Goal: Task Accomplishment & Management: Manage account settings

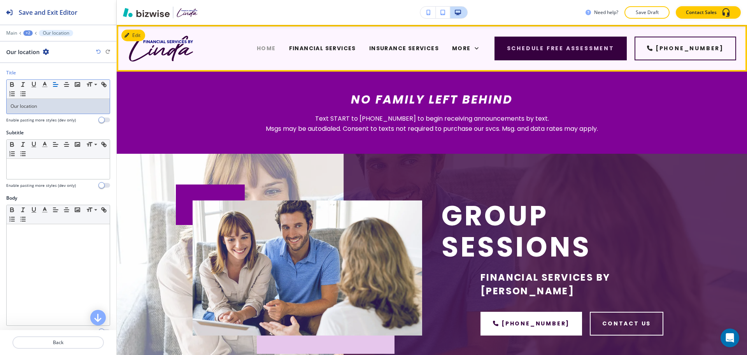
click at [257, 47] on span "HOME" at bounding box center [266, 48] width 19 height 8
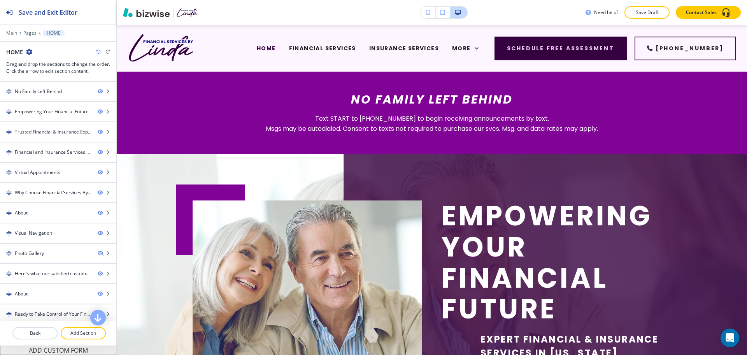
drag, startPoint x: 132, startPoint y: 35, endPoint x: 127, endPoint y: 43, distance: 10.2
click at [132, 35] on div "Edit HOME FINANCIAL SERVICES INSURANCE SERVICES CAREERS GROUP SESSIONS REVIEWS …" at bounding box center [432, 48] width 631 height 47
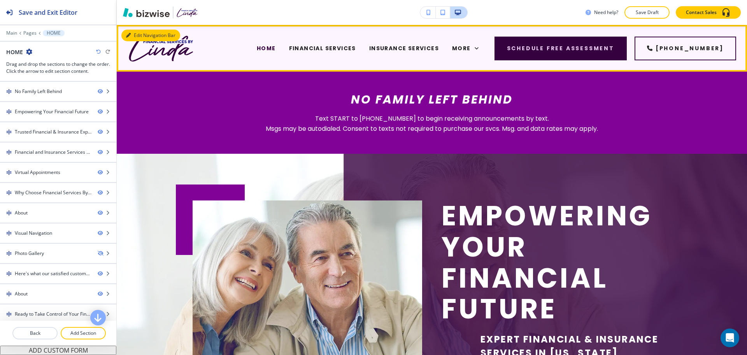
click at [134, 34] on button "Edit Navigation Bar" at bounding box center [150, 36] width 59 height 12
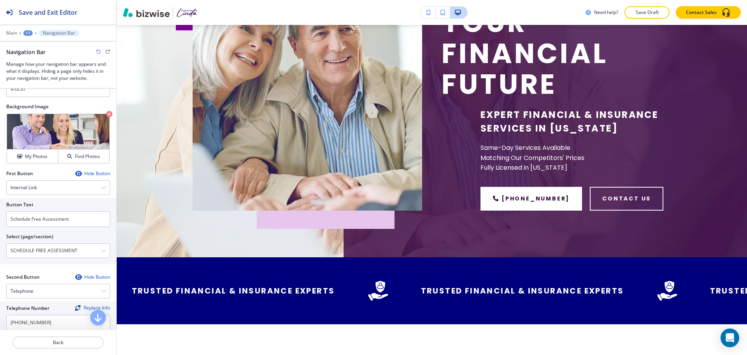
scroll to position [235, 0]
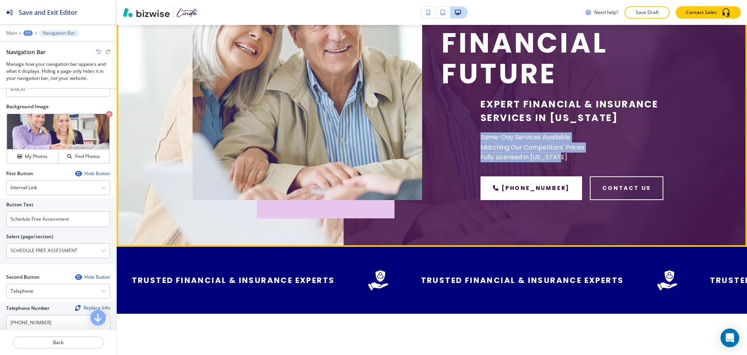
drag, startPoint x: 562, startPoint y: 158, endPoint x: 477, endPoint y: 136, distance: 88.0
click at [481, 136] on p "Same-Day Services Available Matching Our Competitors' Prices Fully Licensed in …" at bounding box center [576, 147] width 191 height 30
copy p "Same-Day Services Available Matching Our Competitors' Prices Fully Licensed in …"
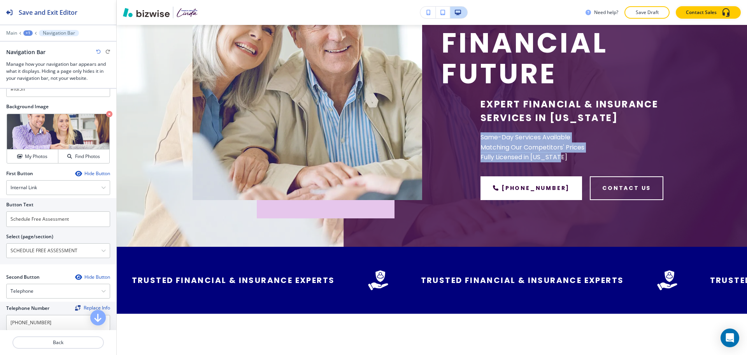
scroll to position [0, 0]
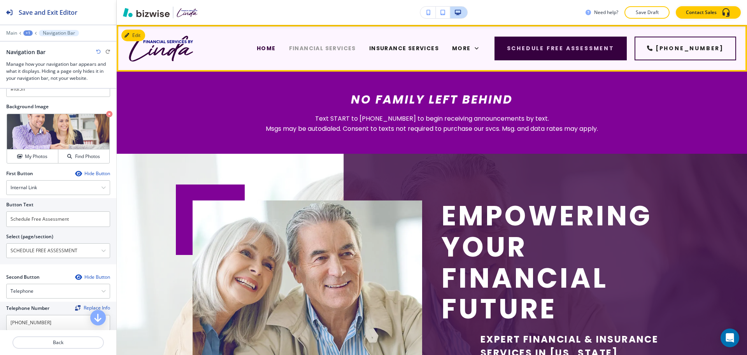
click at [302, 48] on span "FINANCIAL SERVICES" at bounding box center [322, 48] width 67 height 8
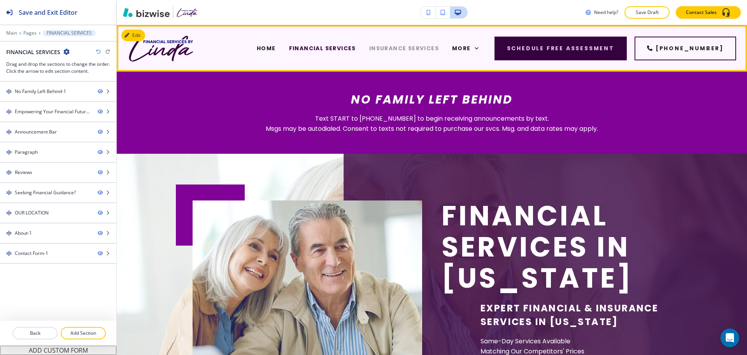
click at [369, 47] on span "INSURANCE SERVICES" at bounding box center [404, 48] width 70 height 8
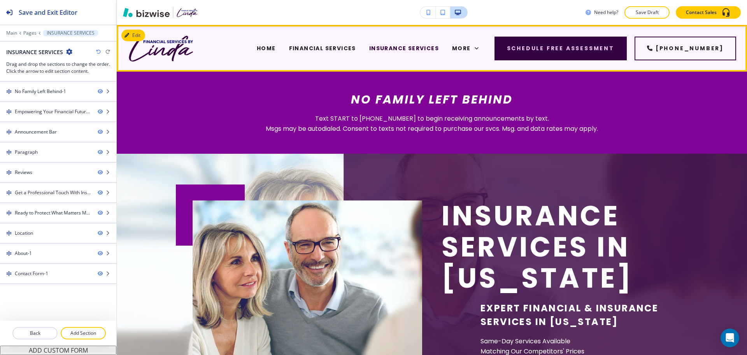
click at [284, 76] on span "CAREERS" at bounding box center [269, 80] width 29 height 8
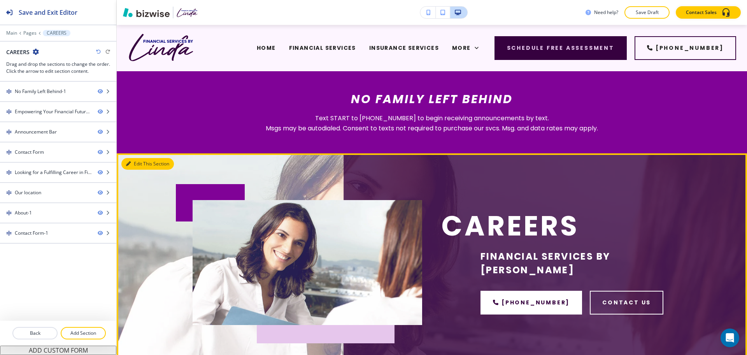
click at [137, 165] on button "Edit This Section" at bounding box center [147, 164] width 53 height 12
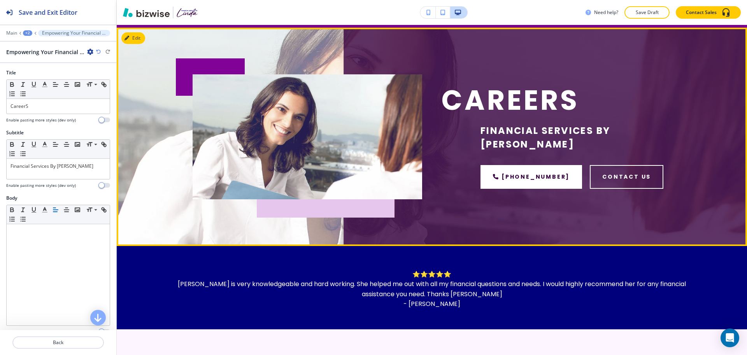
scroll to position [129, 0]
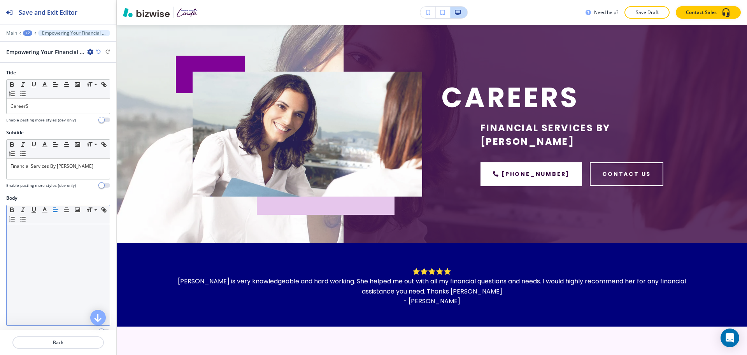
click at [58, 246] on div at bounding box center [58, 274] width 103 height 101
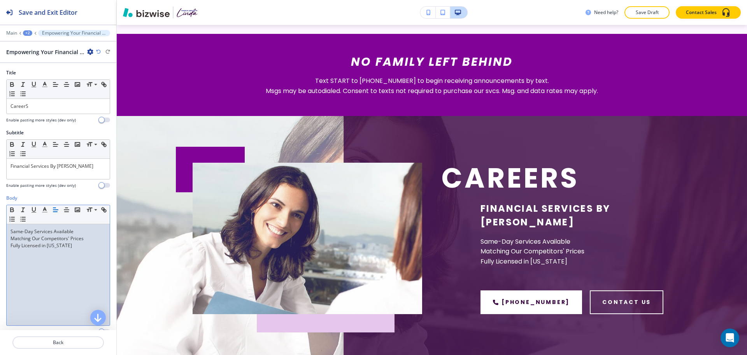
scroll to position [0, 0]
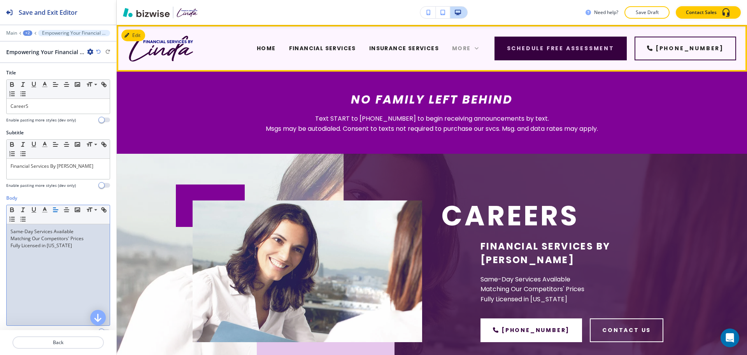
click at [471, 47] on span "More" at bounding box center [461, 48] width 19 height 8
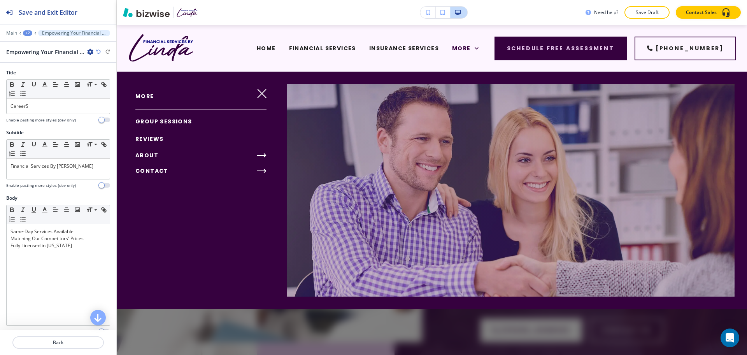
click at [160, 121] on span "GROUP SESSIONS" at bounding box center [163, 122] width 57 height 8
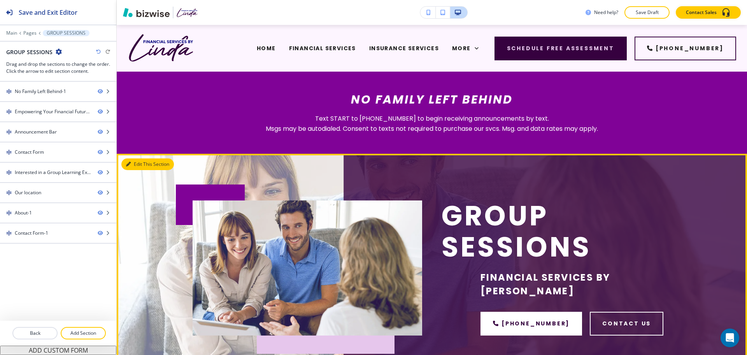
click at [134, 169] on button "Edit This Section" at bounding box center [147, 164] width 53 height 12
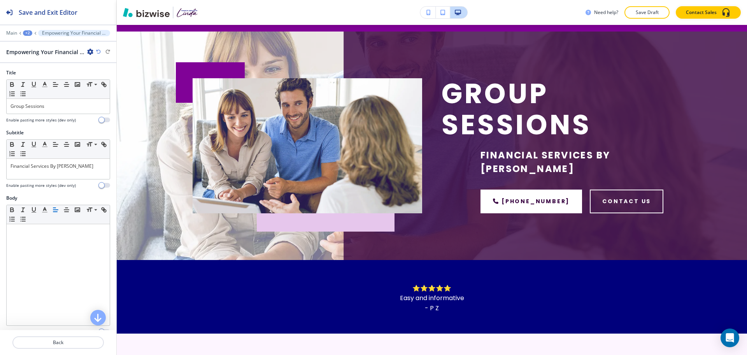
scroll to position [129, 0]
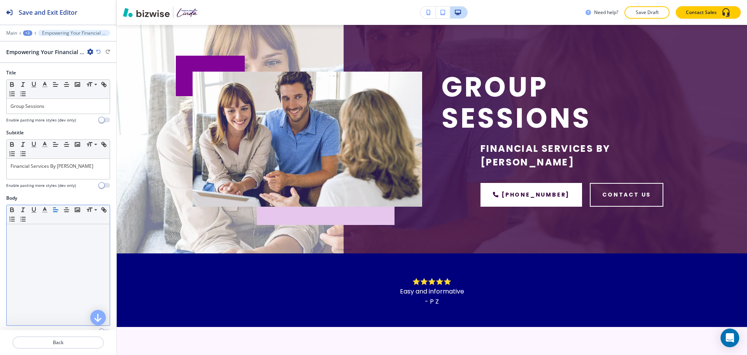
click at [56, 248] on div at bounding box center [58, 274] width 103 height 101
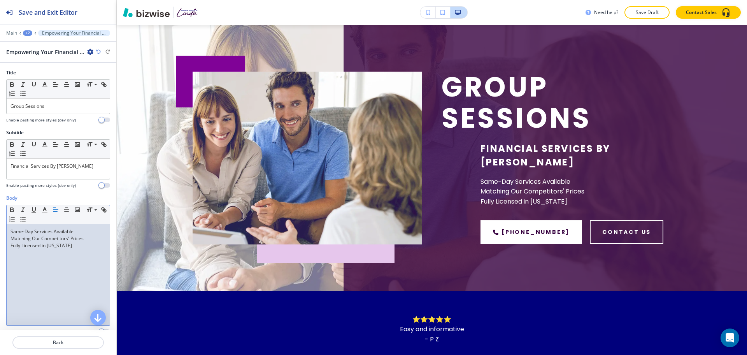
scroll to position [0, 0]
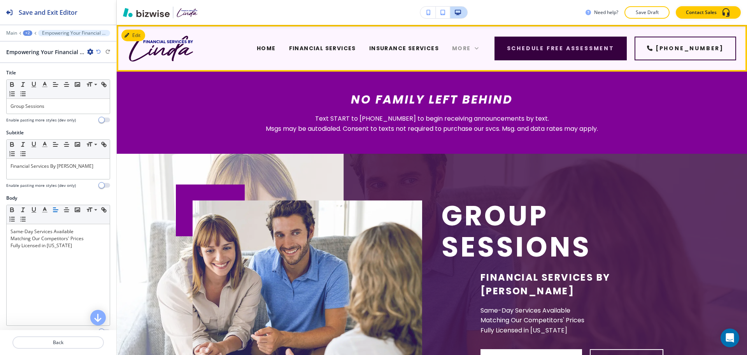
click at [471, 46] on span "More" at bounding box center [461, 48] width 19 height 8
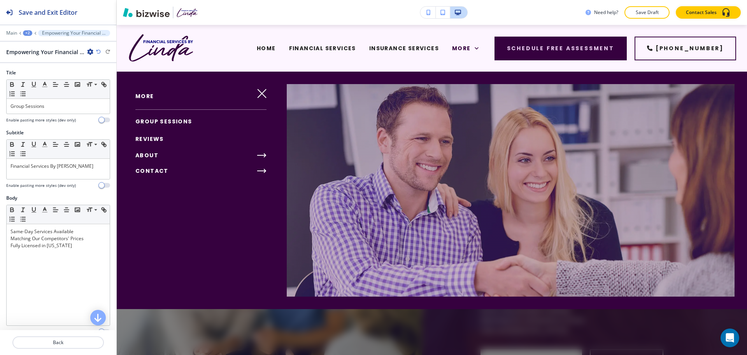
click at [145, 136] on span "REVIEWS" at bounding box center [149, 139] width 28 height 8
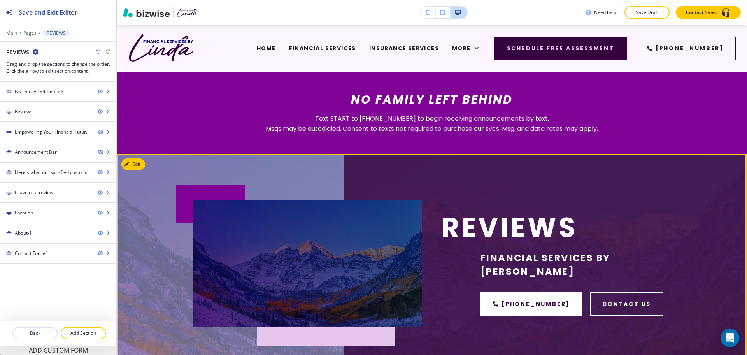
click at [523, 238] on h1 "Reviews" at bounding box center [557, 227] width 230 height 31
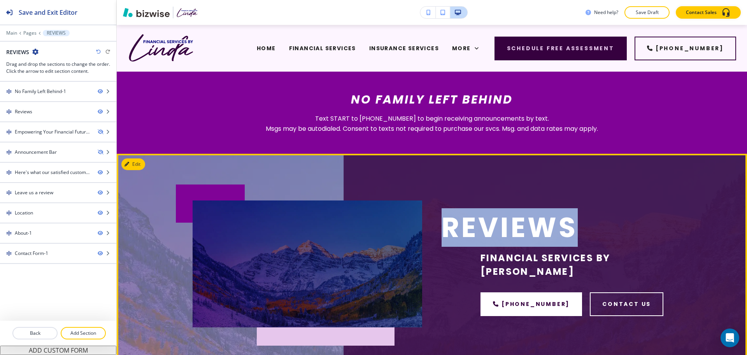
click at [523, 238] on h1 "Reviews" at bounding box center [557, 227] width 230 height 31
copy h1 "Reviews"
click at [139, 162] on button "Edit This Section" at bounding box center [147, 164] width 53 height 12
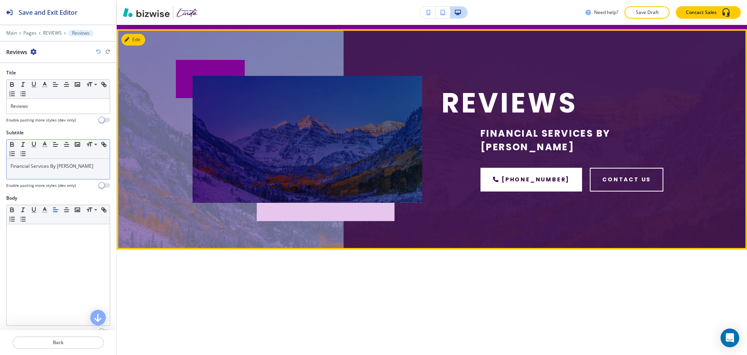
scroll to position [129, 0]
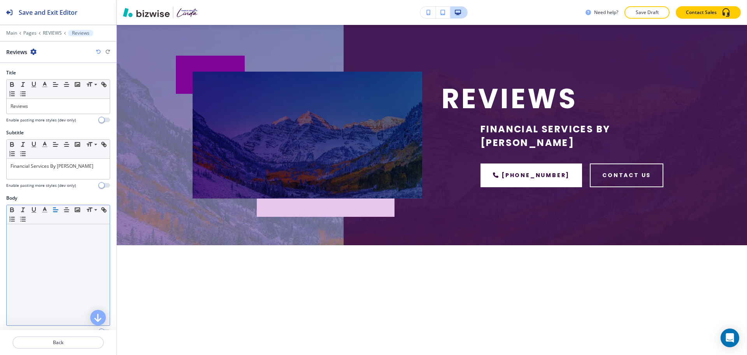
click at [60, 256] on div at bounding box center [58, 274] width 103 height 101
paste div
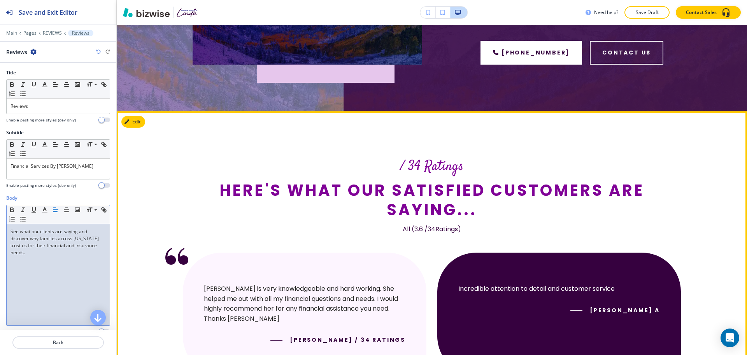
scroll to position [277, 0]
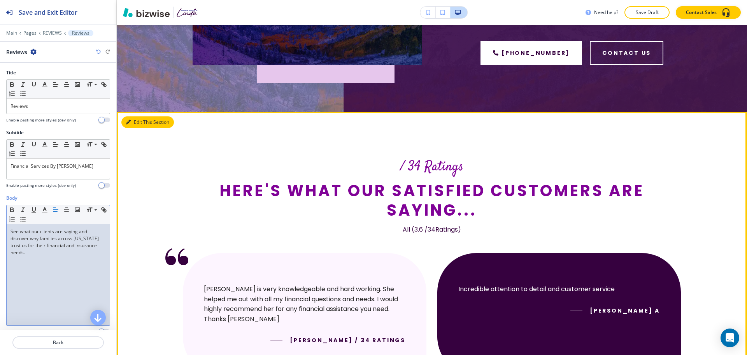
click at [141, 116] on button "Edit This Section" at bounding box center [147, 122] width 53 height 12
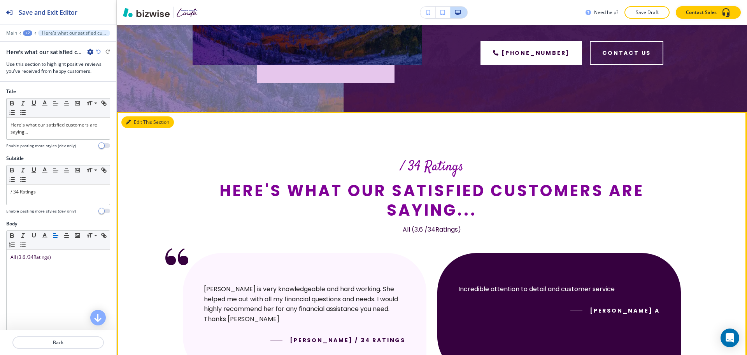
scroll to position [350, 0]
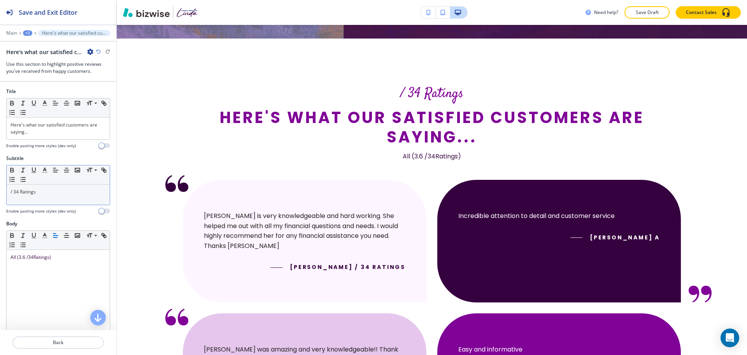
click at [14, 193] on p "/ 34 Ratings" at bounding box center [58, 191] width 95 height 7
drag, startPoint x: 14, startPoint y: 193, endPoint x: 0, endPoint y: 185, distance: 15.7
click at [0, 190] on div "Subtitle Small Normal Large Huge / 34 Ratings Enable pasting more styles (dev o…" at bounding box center [58, 187] width 116 height 65
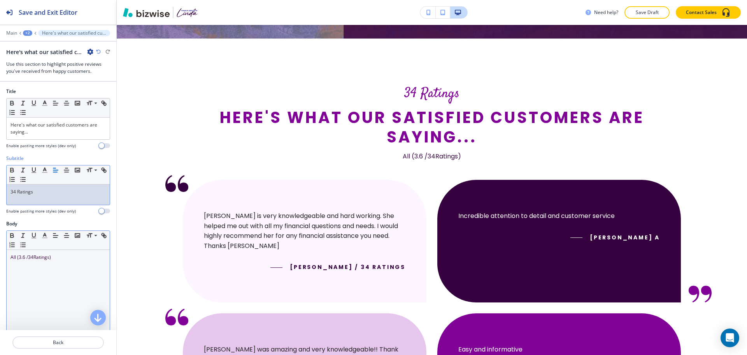
click at [33, 257] on span "All (3.6 /34Ratings)" at bounding box center [31, 257] width 40 height 7
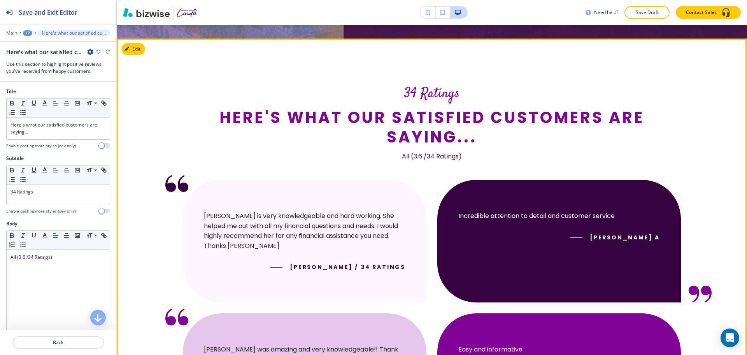
click at [369, 132] on h2 "Here's what our satisfied customers are saying..." at bounding box center [432, 126] width 498 height 39
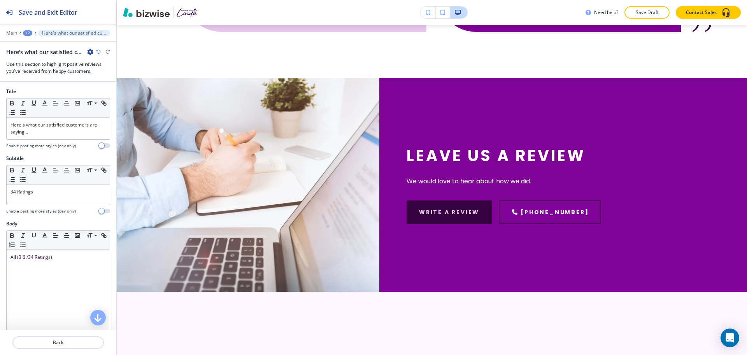
scroll to position [766, 0]
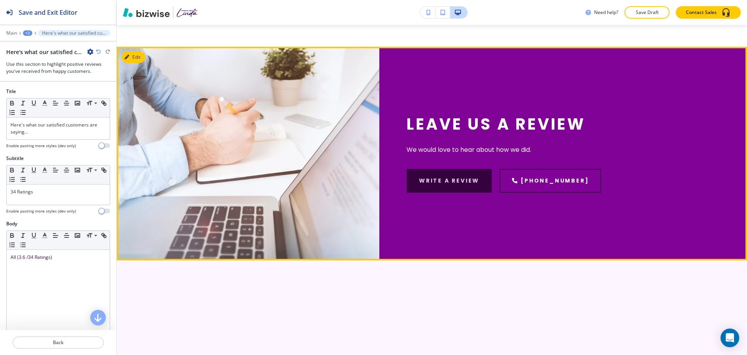
click at [541, 145] on p "We would love to hear about how we did." at bounding box center [525, 150] width 237 height 10
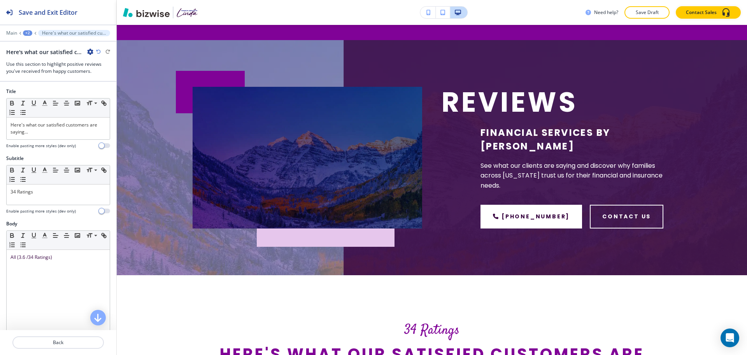
scroll to position [0, 0]
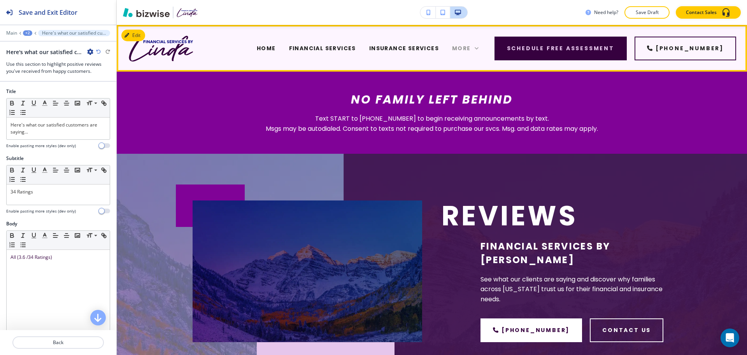
click at [471, 46] on span "More" at bounding box center [461, 48] width 19 height 8
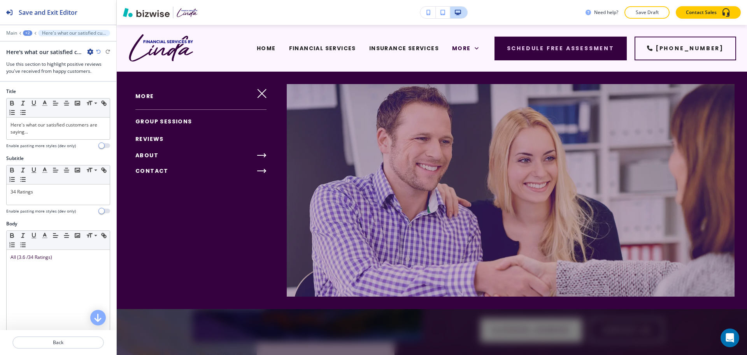
click at [147, 171] on span "CONTACT" at bounding box center [151, 171] width 33 height 8
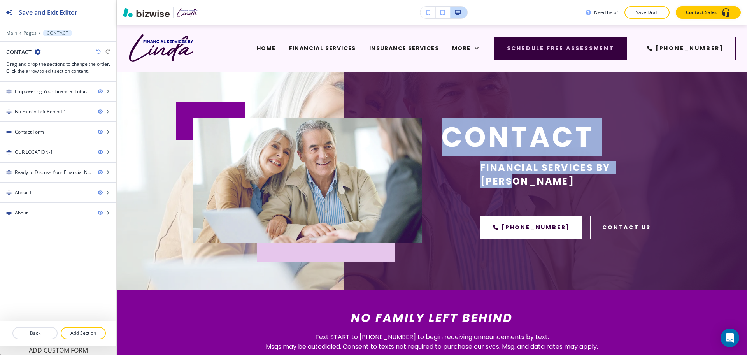
drag, startPoint x: 643, startPoint y: 177, endPoint x: 436, endPoint y: 146, distance: 210.1
click at [436, 146] on div "Contact Financial Services By [PERSON_NAME] [PHONE_NUMBER] contact us" at bounding box center [546, 171] width 249 height 144
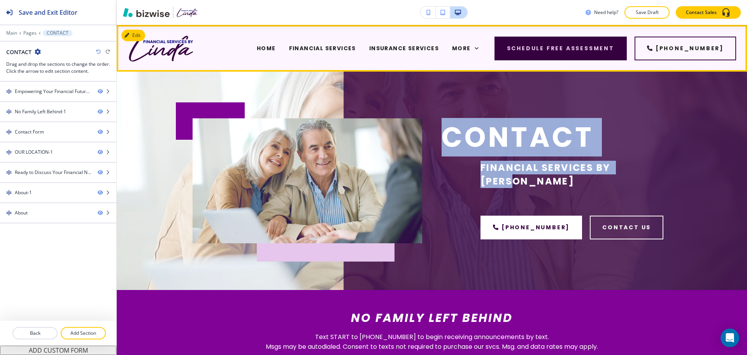
copy div "Contact Financial Services By [PERSON_NAME]"
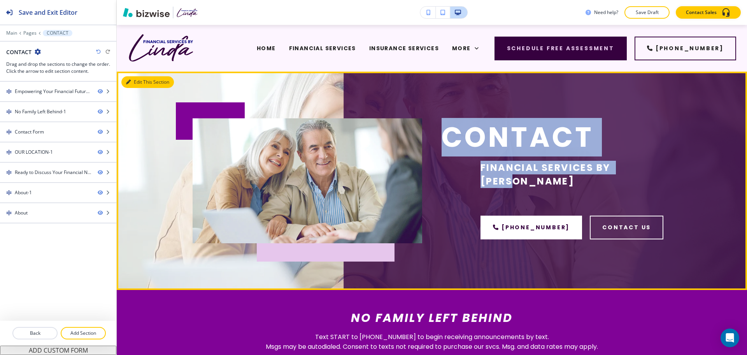
click at [134, 82] on button "Edit This Section" at bounding box center [147, 82] width 53 height 12
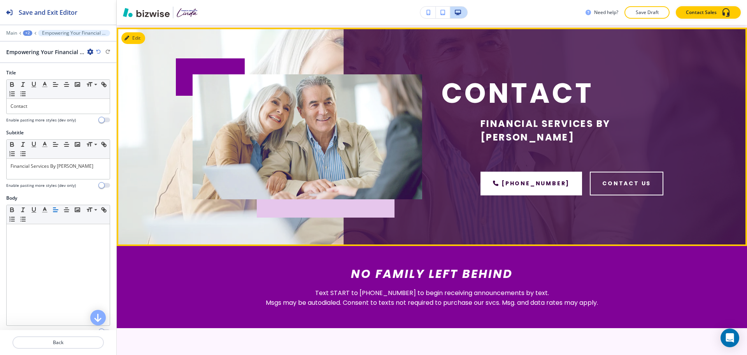
scroll to position [47, 0]
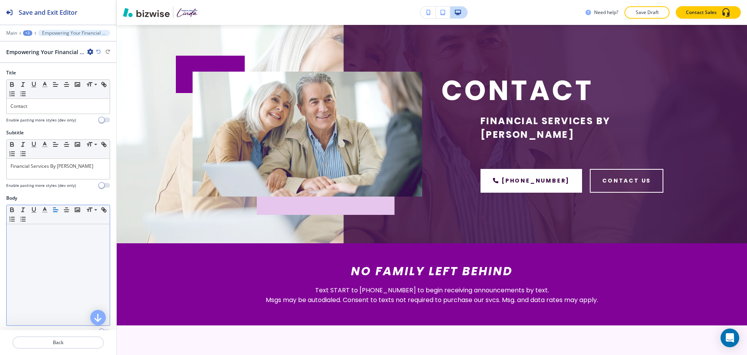
click at [63, 251] on div at bounding box center [58, 274] width 103 height 101
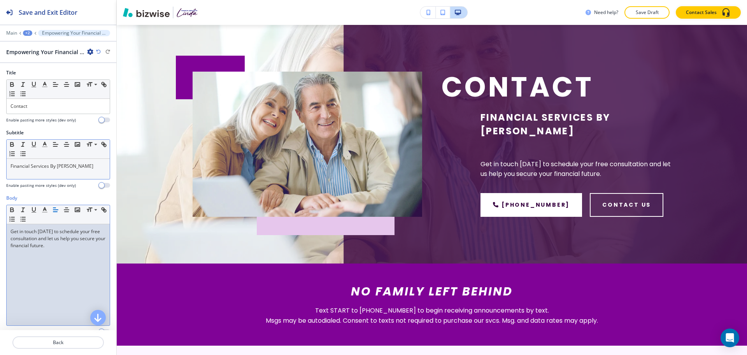
click at [85, 175] on div "Financial Services By [PERSON_NAME]" at bounding box center [58, 169] width 103 height 20
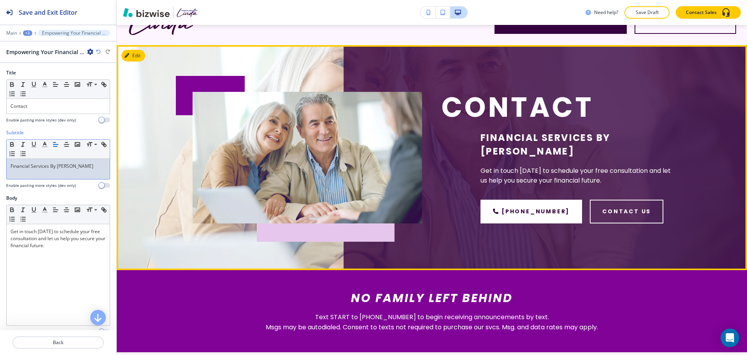
scroll to position [0, 0]
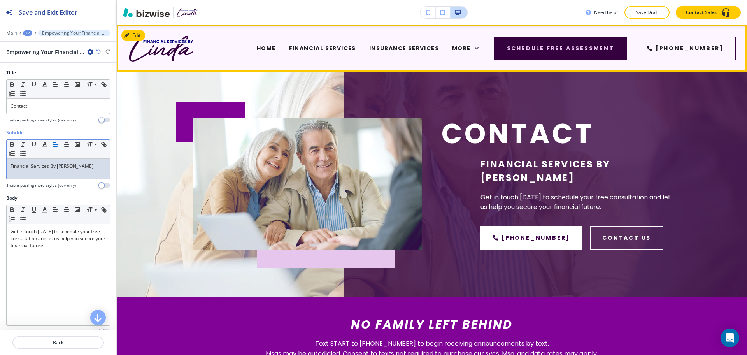
click at [284, 76] on span "CAREERS" at bounding box center [269, 80] width 29 height 8
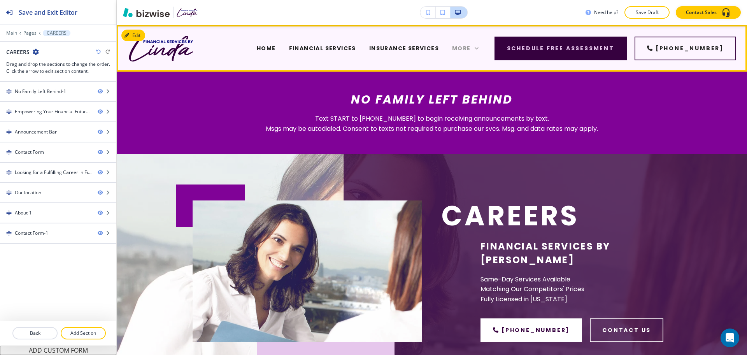
click at [471, 47] on span "More" at bounding box center [461, 48] width 19 height 8
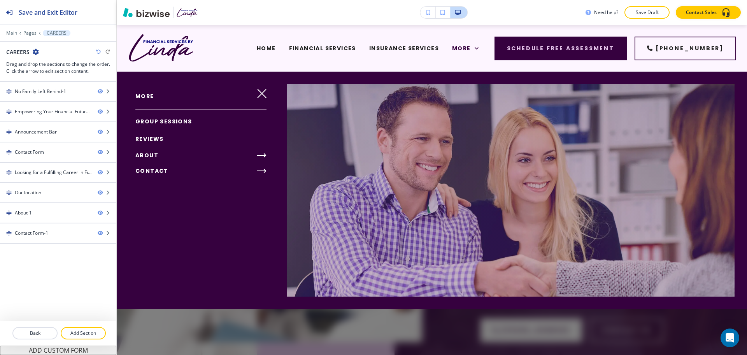
click at [152, 136] on span "REVIEWS" at bounding box center [149, 139] width 28 height 8
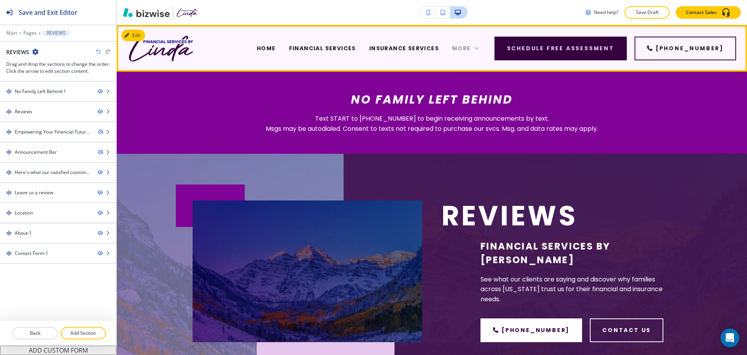
click at [471, 50] on span "More" at bounding box center [461, 48] width 19 height 8
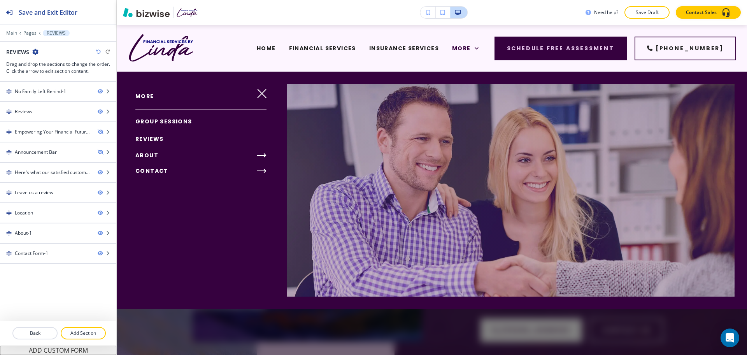
click at [157, 120] on span "GROUP SESSIONS" at bounding box center [163, 122] width 57 height 8
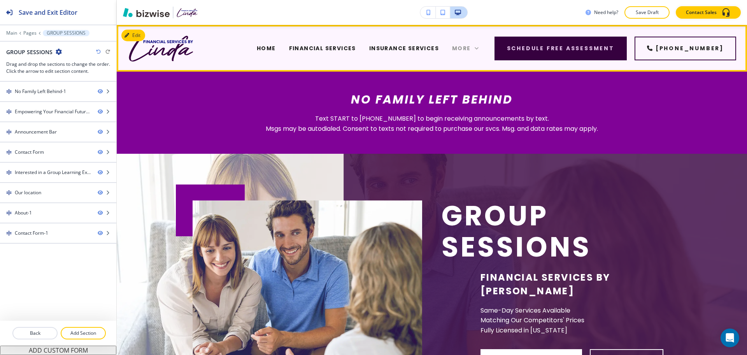
click at [465, 48] on span "More" at bounding box center [461, 48] width 19 height 8
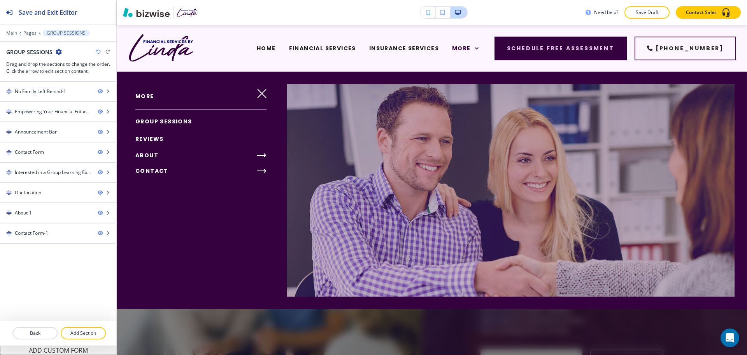
click at [149, 156] on span "ABOUT" at bounding box center [146, 155] width 23 height 8
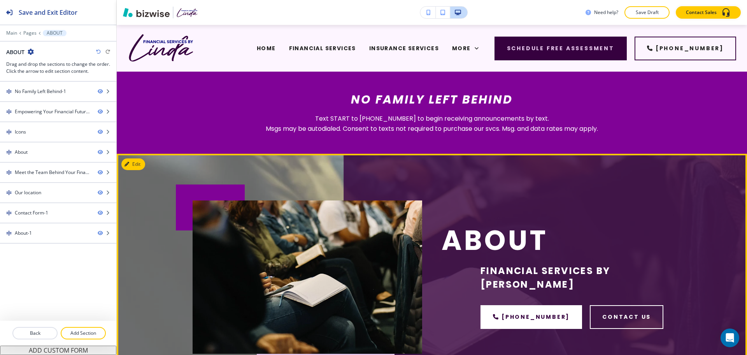
click at [528, 253] on p "About" at bounding box center [557, 240] width 230 height 31
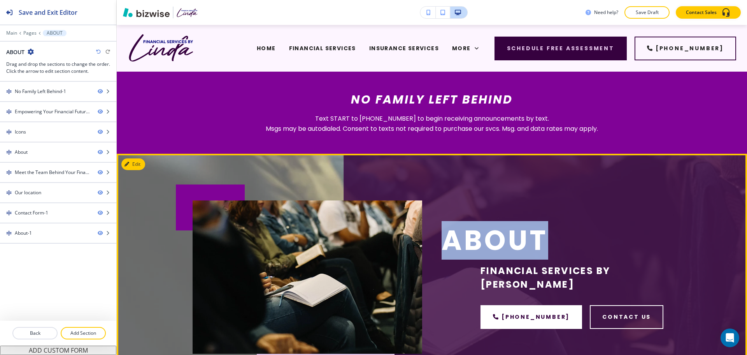
click at [528, 253] on p "About" at bounding box center [557, 240] width 230 height 31
copy p "About"
click at [136, 164] on button "Edit This Section" at bounding box center [147, 164] width 53 height 12
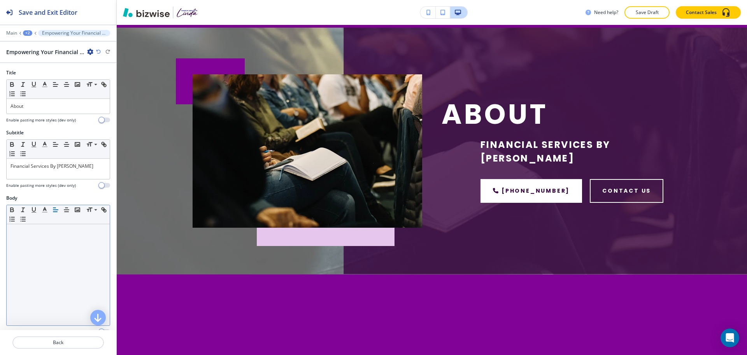
scroll to position [129, 0]
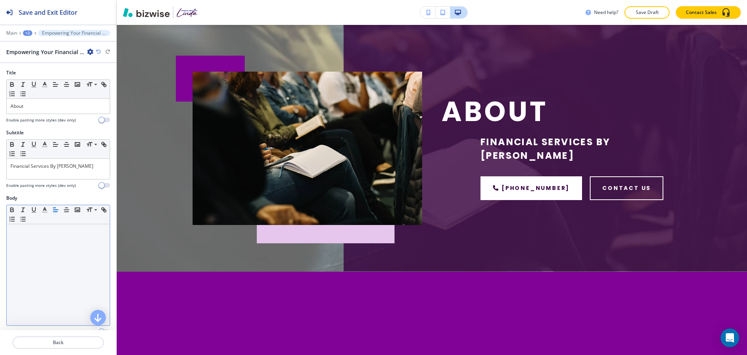
click at [51, 258] on div at bounding box center [58, 274] width 103 height 101
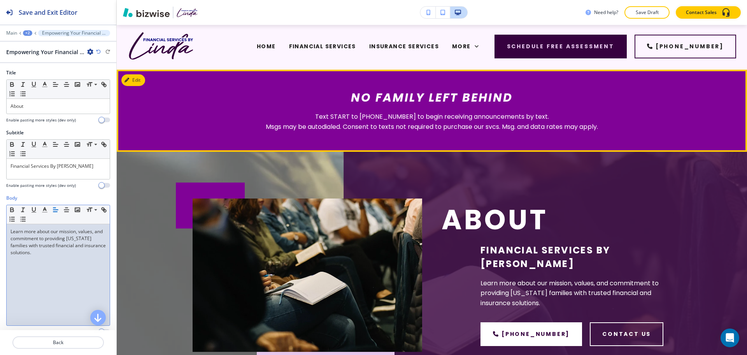
scroll to position [2, 0]
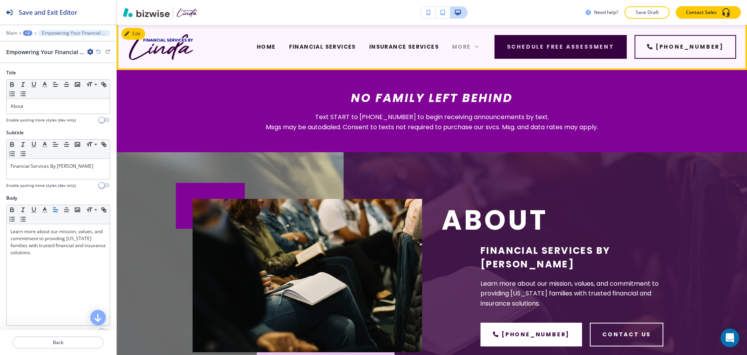
click at [471, 45] on span "More" at bounding box center [461, 47] width 19 height 8
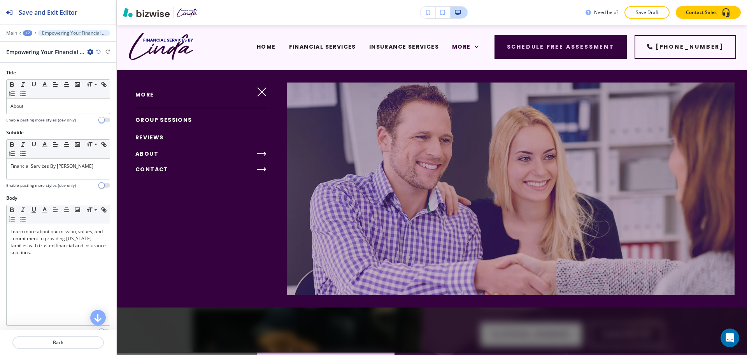
click at [260, 151] on icon "button" at bounding box center [261, 153] width 9 height 9
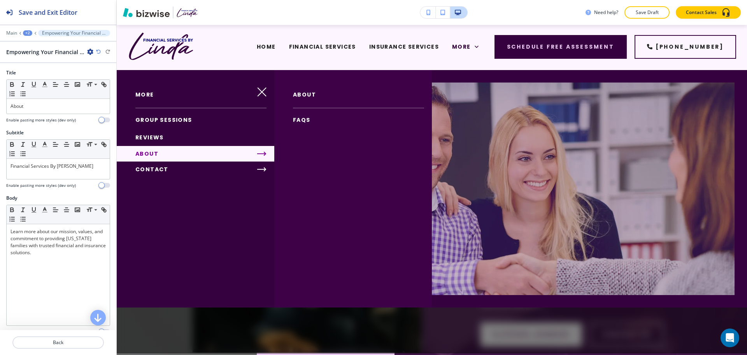
click at [295, 121] on span "FAQS" at bounding box center [302, 120] width 18 height 8
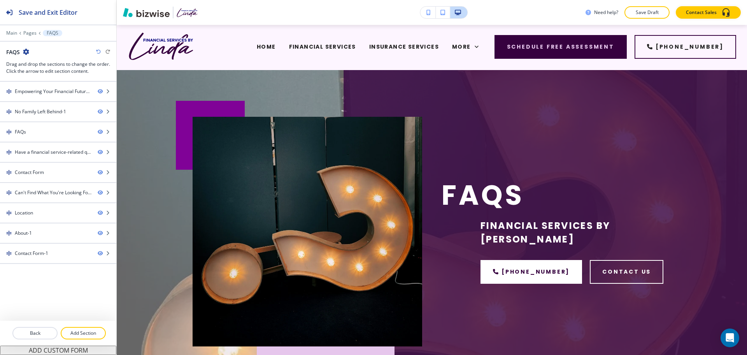
scroll to position [0, 0]
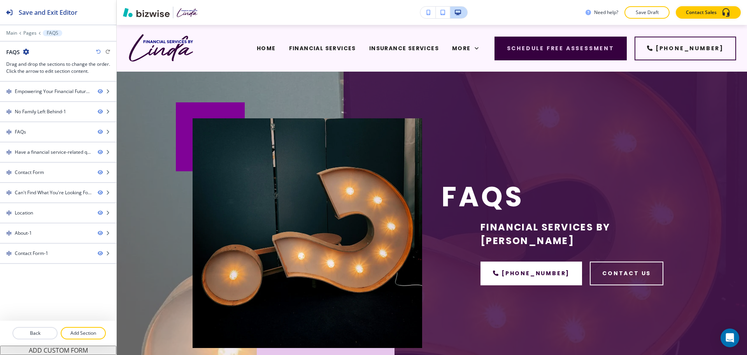
click at [498, 207] on p "FAQs" at bounding box center [557, 196] width 230 height 31
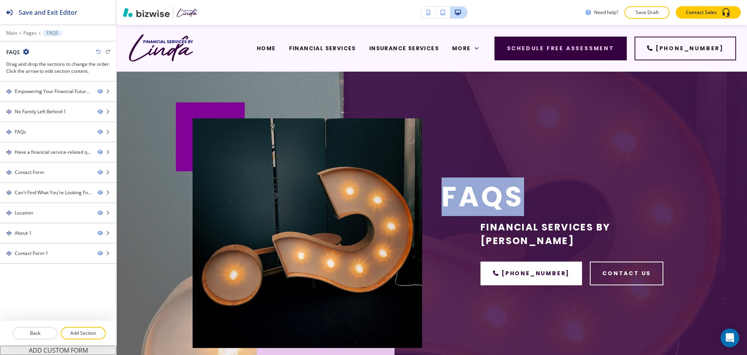
click at [498, 207] on p "FAQs" at bounding box center [557, 196] width 230 height 31
copy p "FAQs"
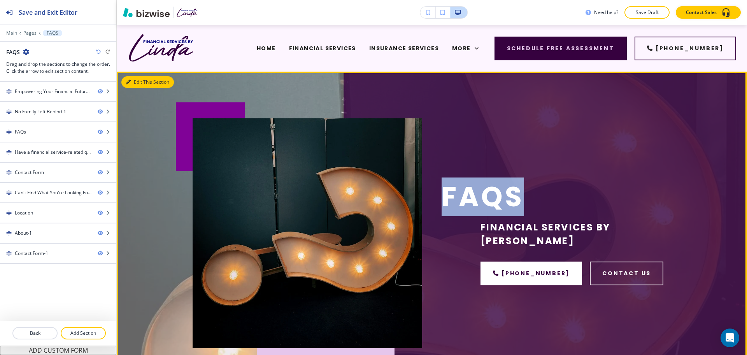
click at [141, 83] on button "Edit This Section" at bounding box center [147, 82] width 53 height 12
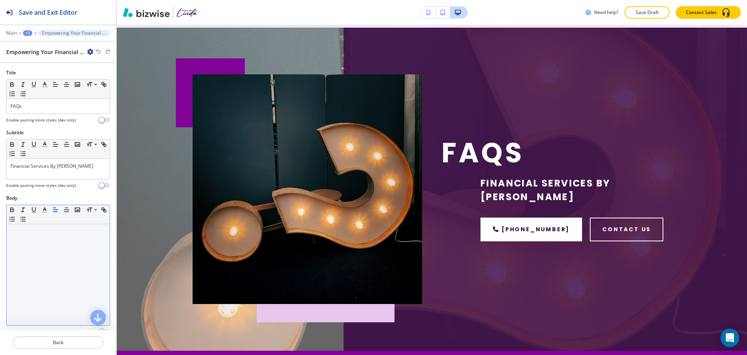
scroll to position [47, 0]
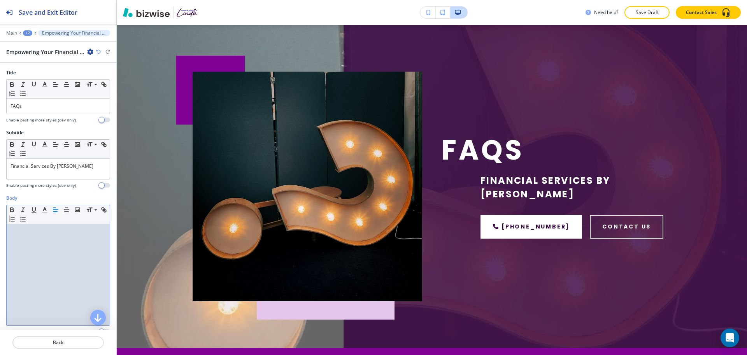
click at [69, 241] on div at bounding box center [58, 274] width 103 height 101
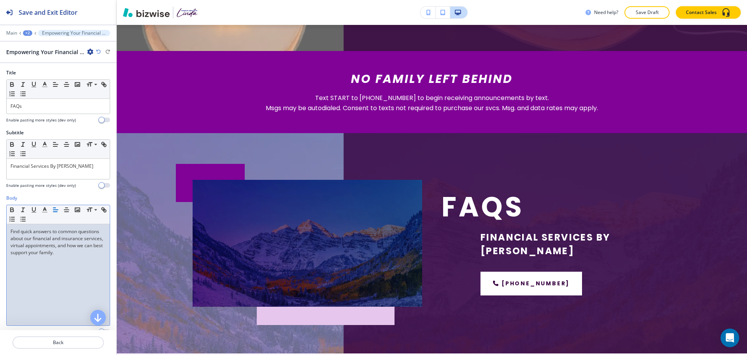
scroll to position [327, 0]
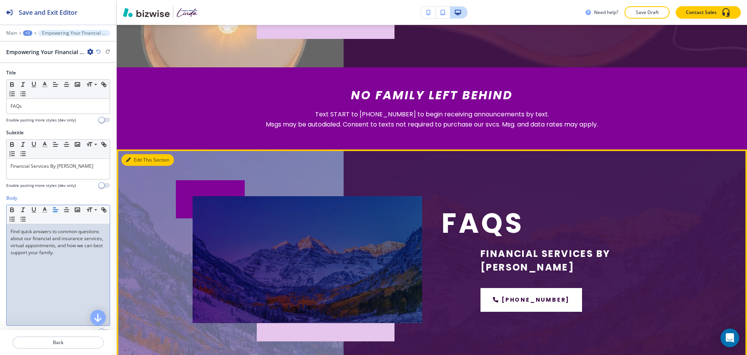
click at [132, 159] on button "Edit This Section" at bounding box center [147, 160] width 53 height 12
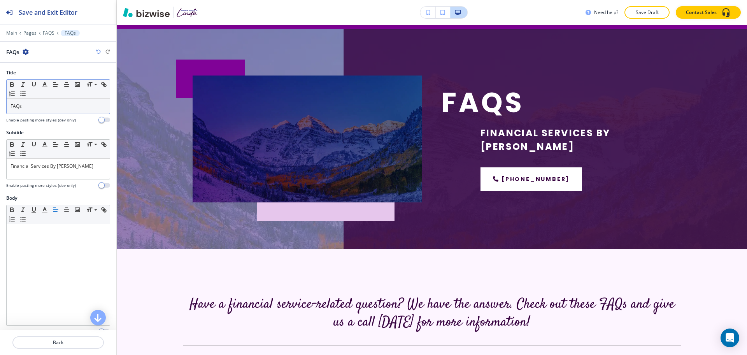
scroll to position [452, 0]
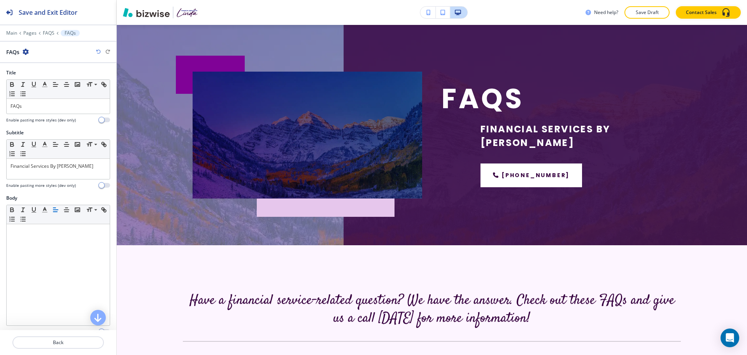
click at [26, 49] on icon "button" at bounding box center [26, 52] width 6 height 6
click at [48, 95] on p "Delete Section" at bounding box center [48, 92] width 40 height 7
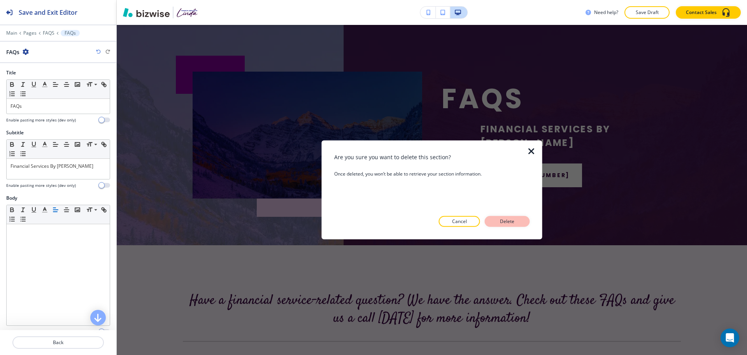
click at [494, 217] on button "Delete" at bounding box center [507, 221] width 45 height 11
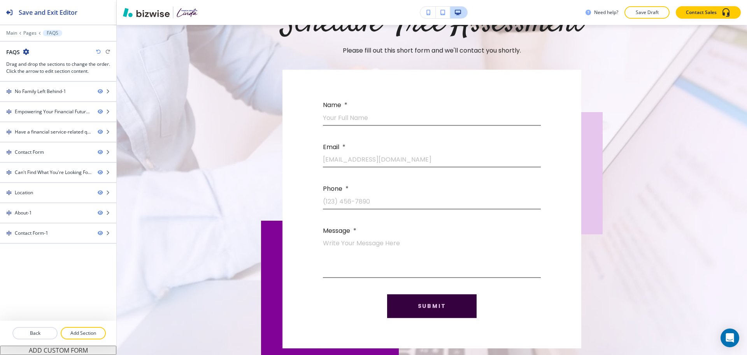
scroll to position [2157, 0]
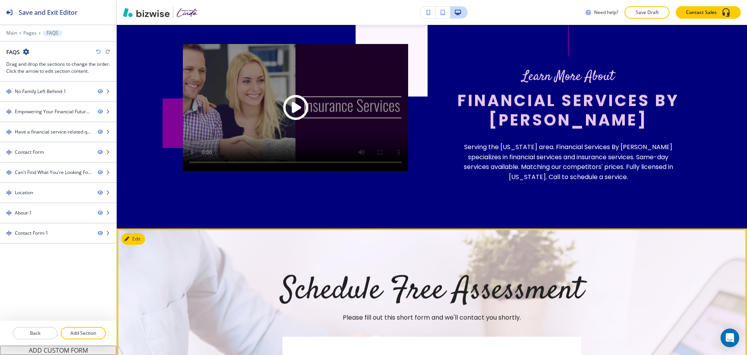
click at [134, 240] on button "Edit This Section" at bounding box center [147, 239] width 53 height 12
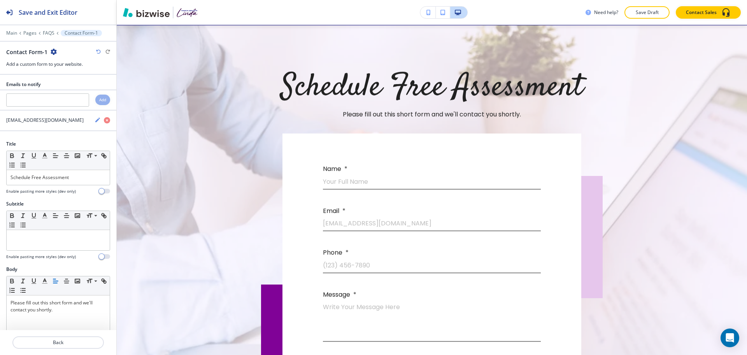
scroll to position [2360, 0]
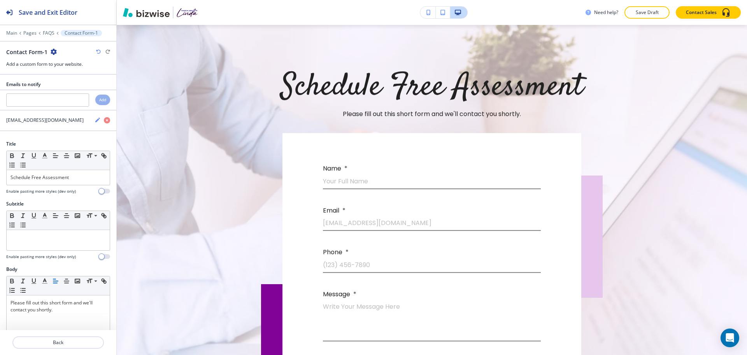
click at [52, 51] on icon "button" at bounding box center [54, 52] width 6 height 6
click at [61, 90] on p "Delete Section" at bounding box center [75, 92] width 40 height 7
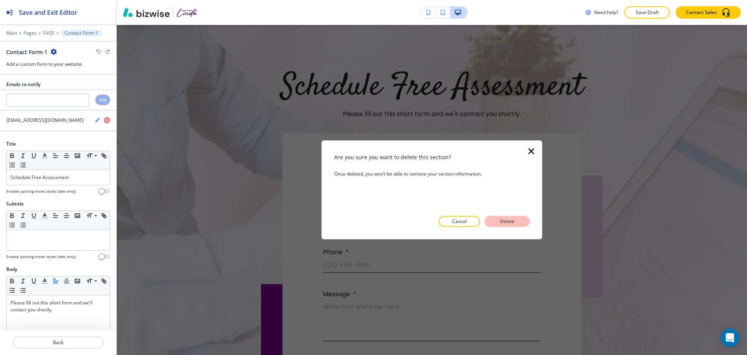
click at [520, 218] on button "Delete" at bounding box center [507, 221] width 45 height 11
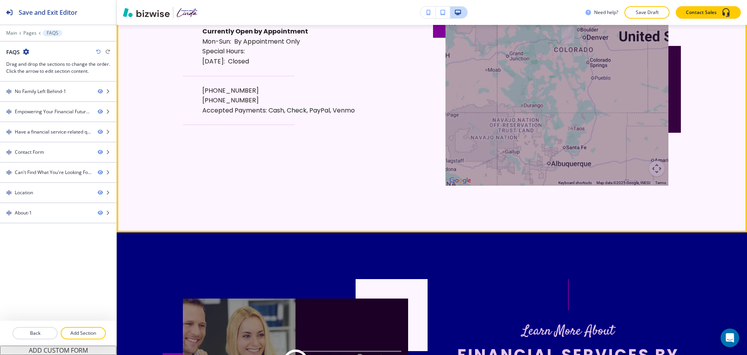
scroll to position [1855, 0]
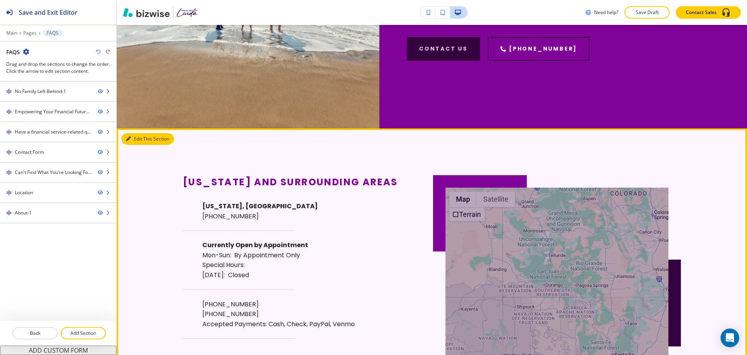
click at [127, 139] on icon "button" at bounding box center [128, 139] width 5 height 5
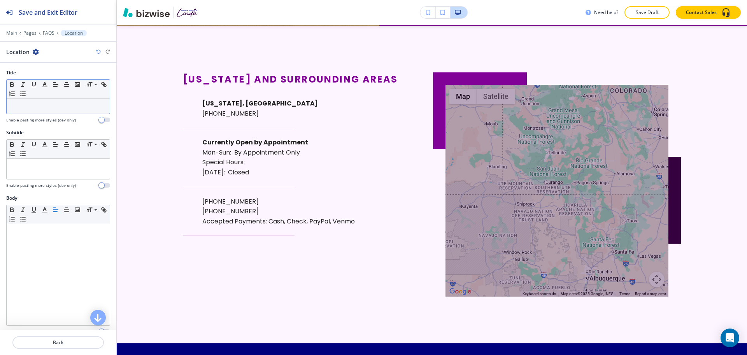
scroll to position [1792, 0]
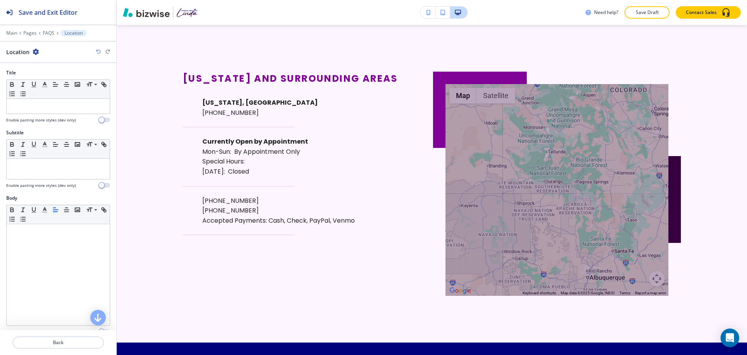
click at [61, 194] on div "Title Small Normal Large Huge Enable pasting more styles (dev only) Subtitle Sm…" at bounding box center [58, 196] width 116 height 267
click at [51, 109] on p at bounding box center [58, 106] width 95 height 7
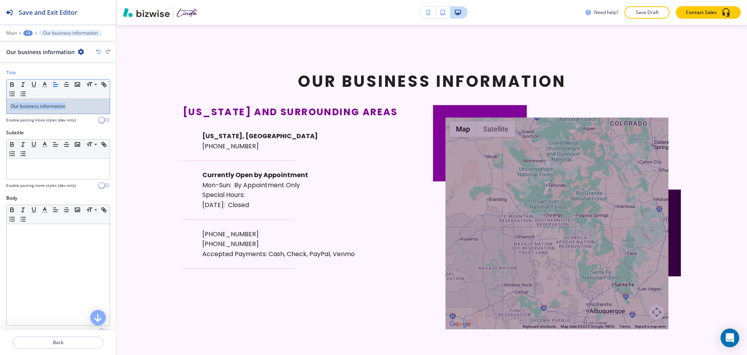
copy p "Our business information"
click at [44, 87] on line "button" at bounding box center [44, 87] width 5 height 0
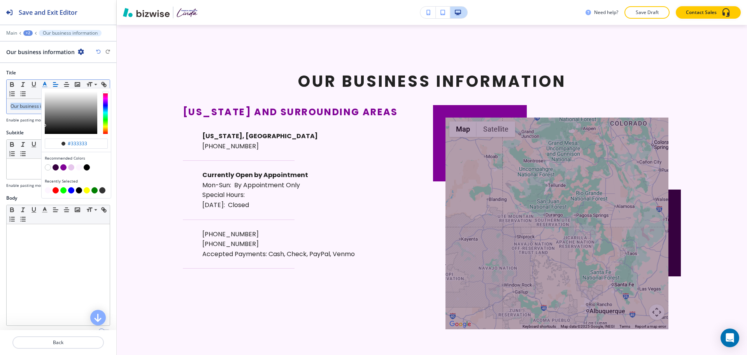
click at [55, 168] on button "button" at bounding box center [56, 167] width 6 height 6
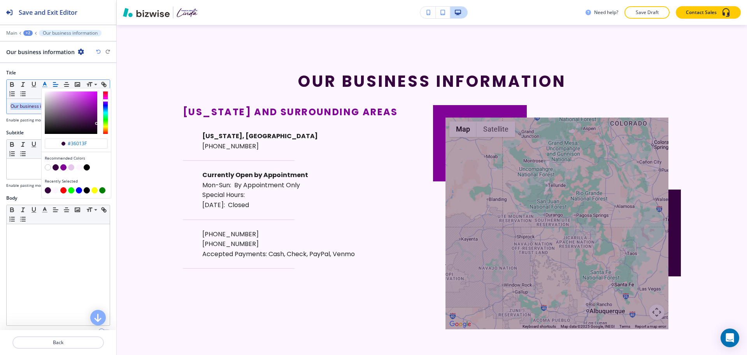
click at [62, 166] on button "button" at bounding box center [63, 167] width 6 height 6
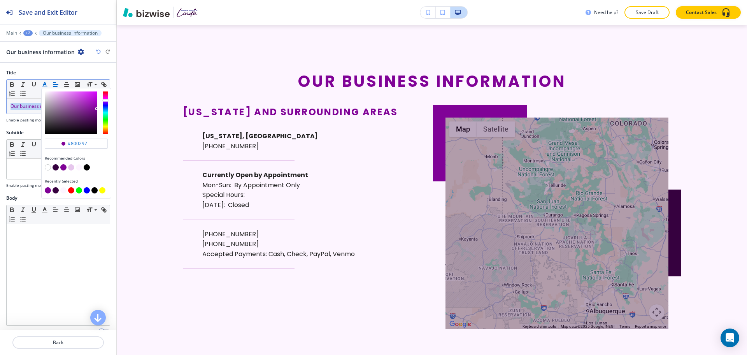
click at [87, 189] on button "button" at bounding box center [87, 190] width 6 height 6
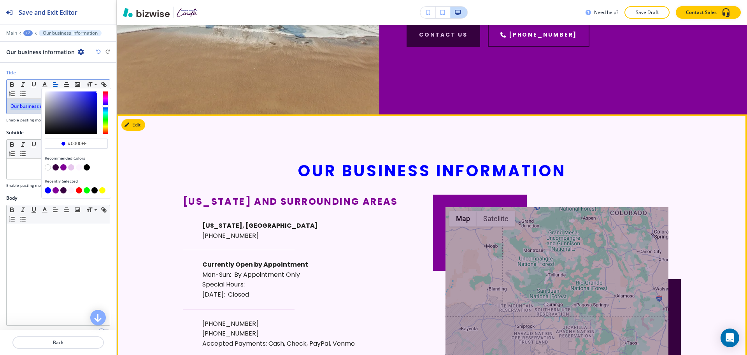
scroll to position [1702, 0]
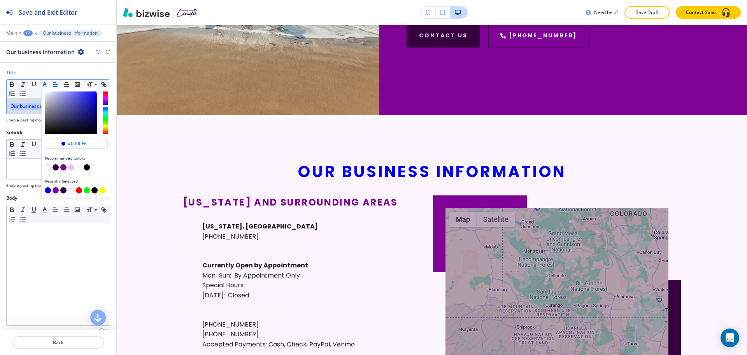
click at [65, 166] on button "button" at bounding box center [63, 167] width 6 height 6
type input "#800297"
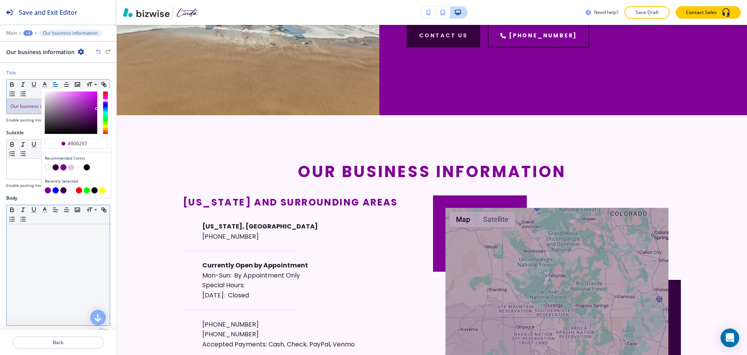
click at [37, 263] on div at bounding box center [58, 274] width 103 height 101
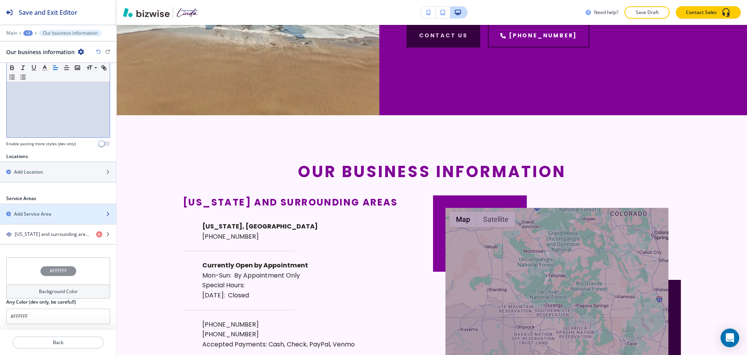
scroll to position [188, 0]
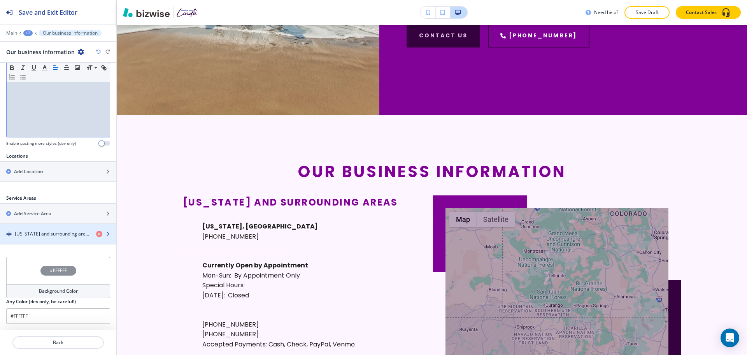
click at [47, 239] on div "button" at bounding box center [58, 240] width 116 height 6
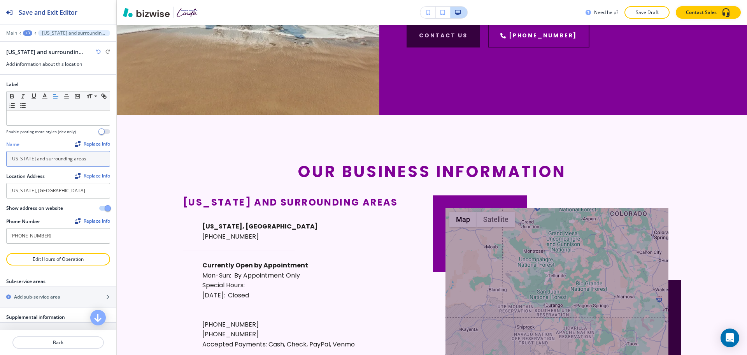
click at [83, 160] on input "[US_STATE] and surrounding areas" at bounding box center [58, 159] width 104 height 16
drag, startPoint x: 87, startPoint y: 161, endPoint x: 0, endPoint y: 163, distance: 86.8
click at [0, 163] on div "Label Small Normal Large Huge Enable pasting more styles (dev only) Name Replac…" at bounding box center [58, 164] width 116 height 178
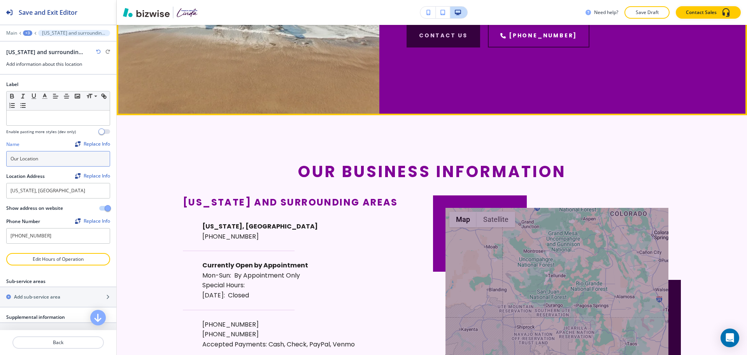
type input "Our Location"
click at [232, 117] on section "Our business information ← Move left → Move right ↑ Move up ↓ Move down + Zoom …" at bounding box center [432, 290] width 631 height 351
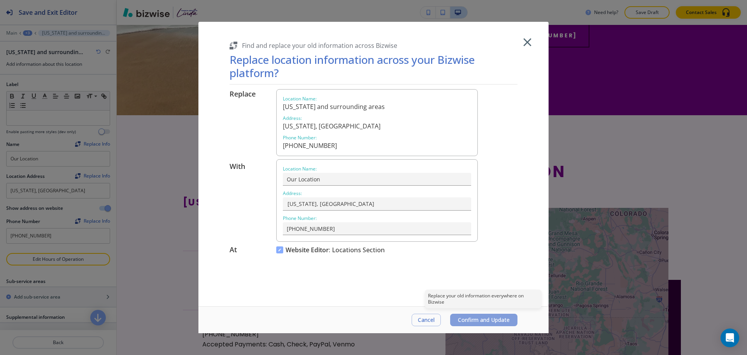
click at [491, 320] on span "Confirm and Update" at bounding box center [484, 320] width 52 height 6
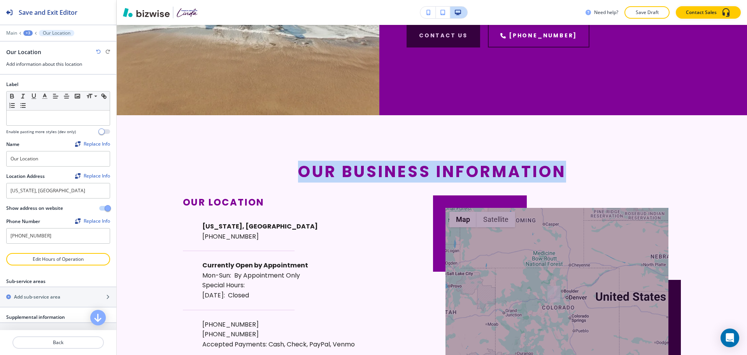
drag, startPoint x: 570, startPoint y: 173, endPoint x: 292, endPoint y: 169, distance: 278.3
click at [292, 169] on div "Our business information" at bounding box center [432, 171] width 498 height 19
copy span "Our business information"
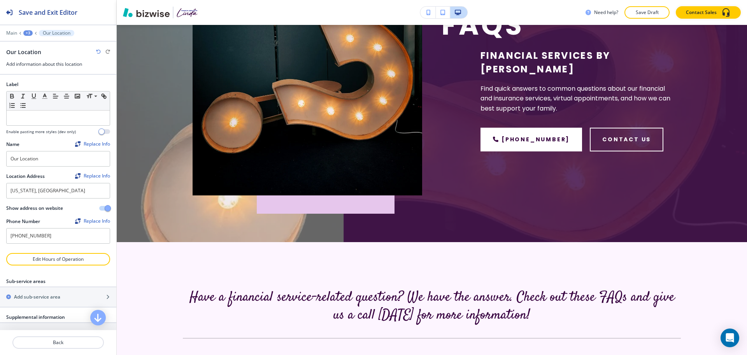
scroll to position [0, 0]
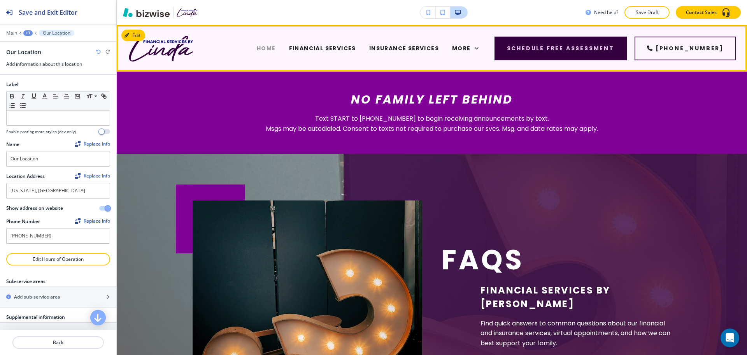
click at [257, 45] on span "HOME" at bounding box center [266, 48] width 19 height 8
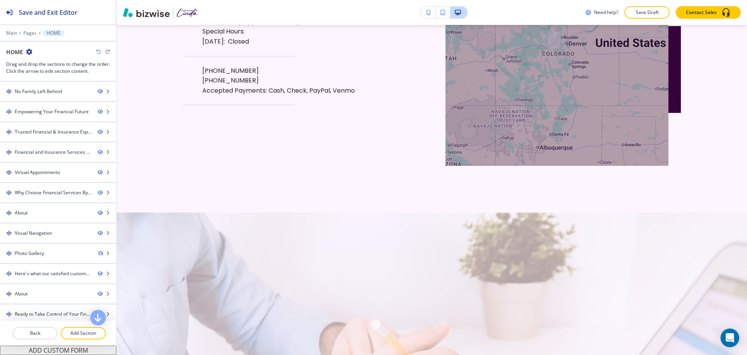
scroll to position [3073, 0]
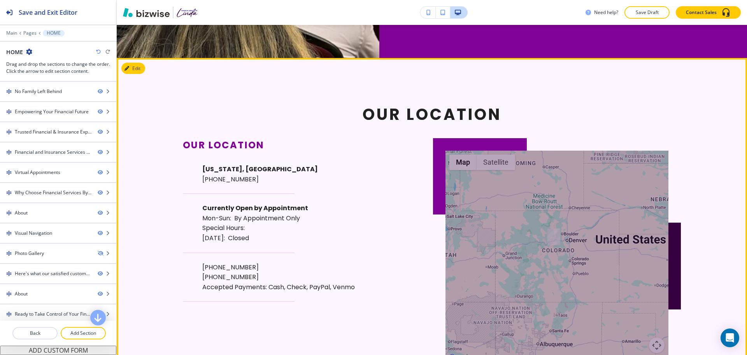
click at [135, 74] on button "Edit" at bounding box center [133, 69] width 24 height 12
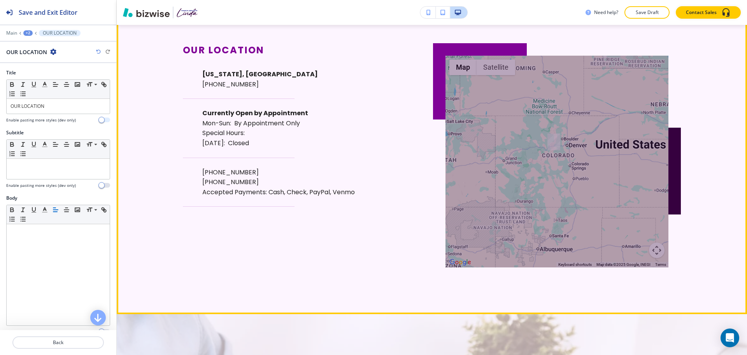
scroll to position [3168, 0]
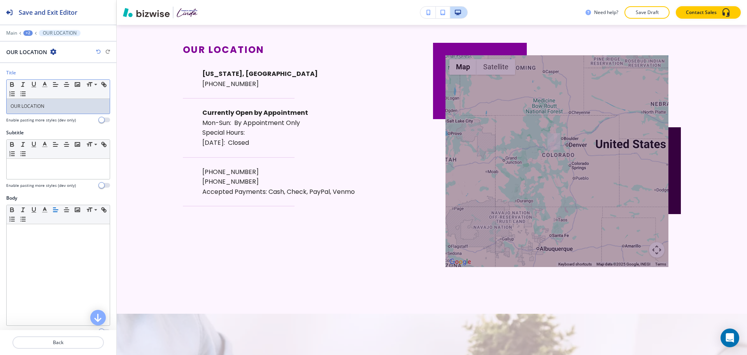
click at [81, 107] on p "OUR LOCATION" at bounding box center [58, 106] width 95 height 7
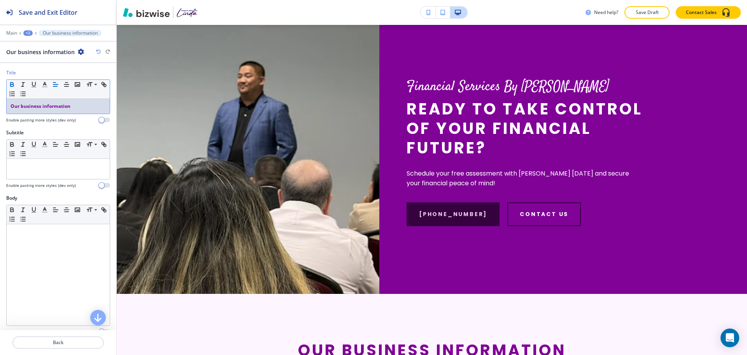
scroll to position [2821, 0]
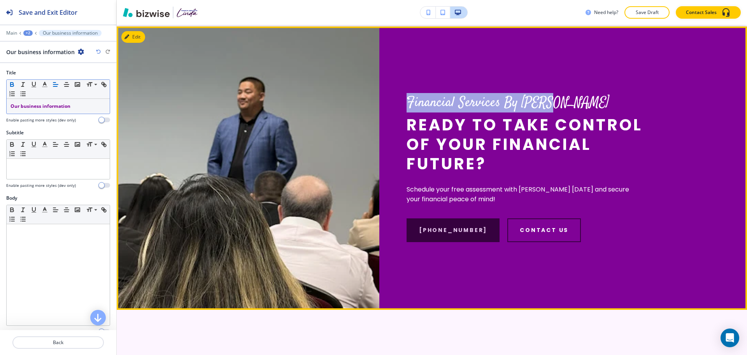
drag, startPoint x: 550, startPoint y: 165, endPoint x: 407, endPoint y: 162, distance: 143.3
click at [407, 112] on p "Financial Services By [PERSON_NAME]" at bounding box center [525, 103] width 237 height 18
copy p "Financial Services By [PERSON_NAME]"
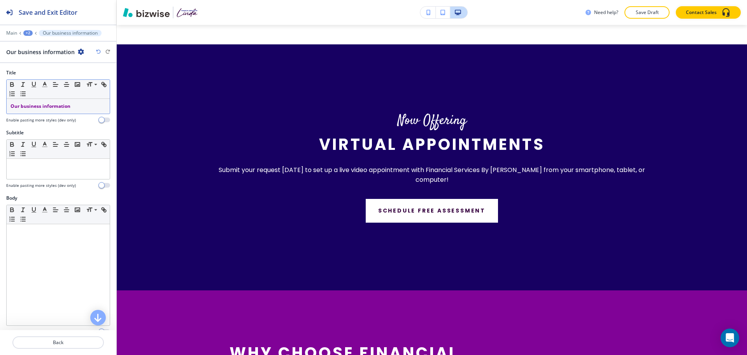
scroll to position [0, 0]
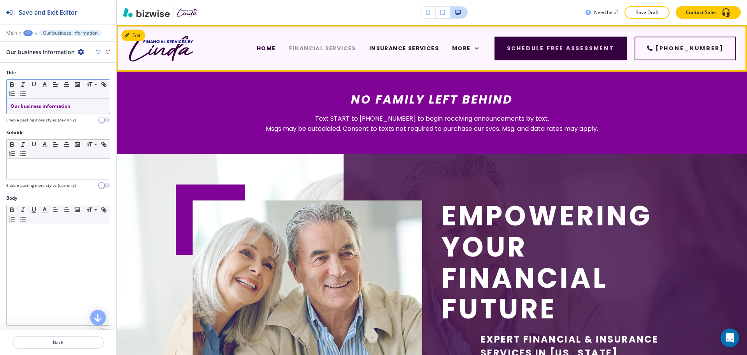
click at [297, 44] on span "FINANCIAL SERVICES" at bounding box center [322, 48] width 67 height 8
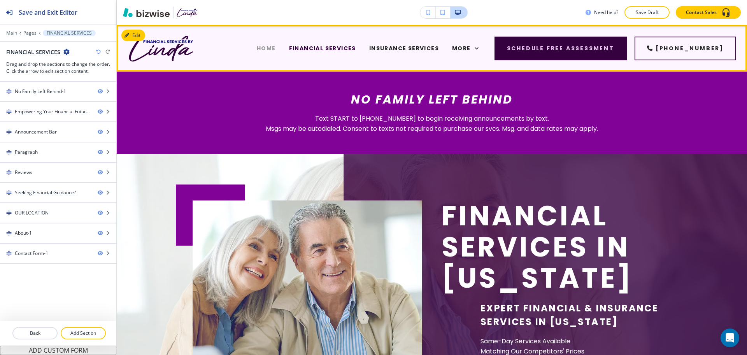
click at [257, 45] on span "HOME" at bounding box center [266, 48] width 19 height 8
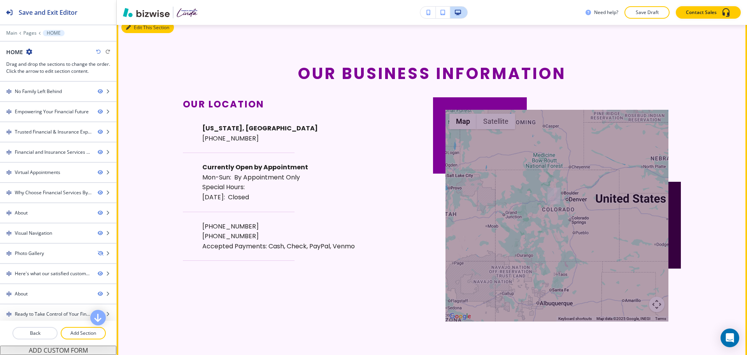
click at [135, 33] on button "Edit This Section" at bounding box center [147, 28] width 53 height 12
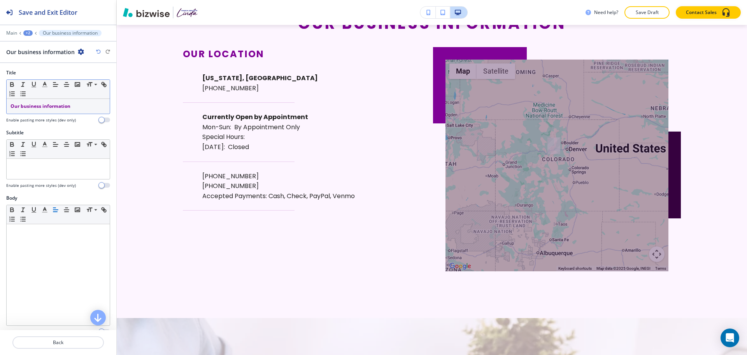
scroll to position [3168, 0]
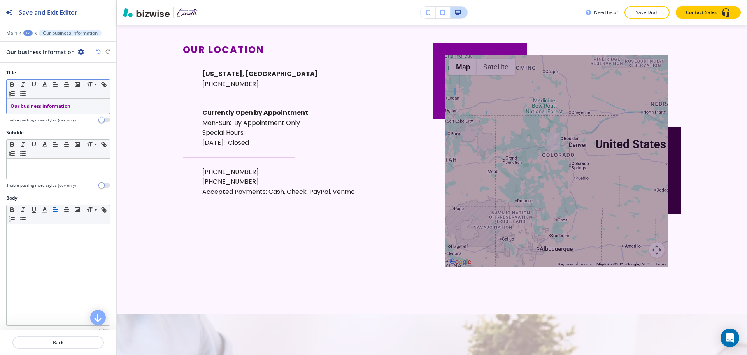
click at [78, 109] on p "Our business information" at bounding box center [58, 106] width 95 height 7
copy span "Our business information"
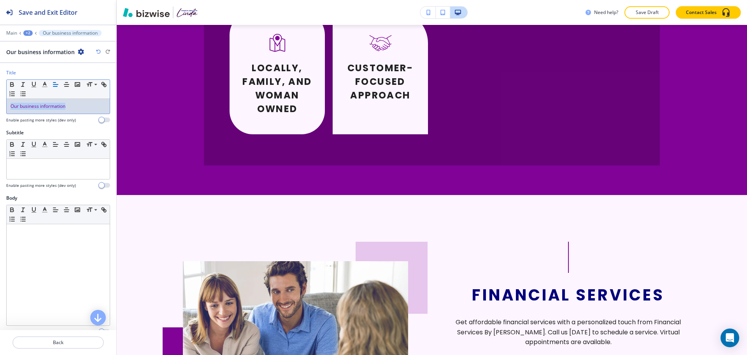
scroll to position [0, 0]
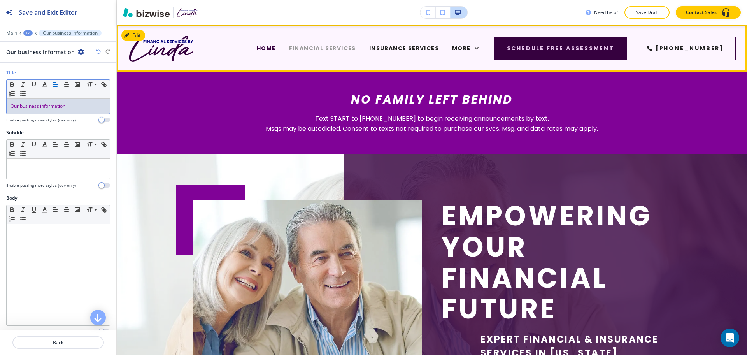
click at [298, 50] on span "FINANCIAL SERVICES" at bounding box center [322, 48] width 67 height 8
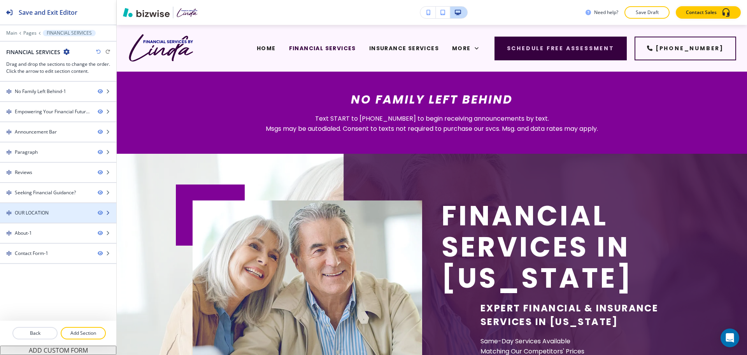
click at [52, 213] on div "OUR LOCATION" at bounding box center [45, 212] width 91 height 7
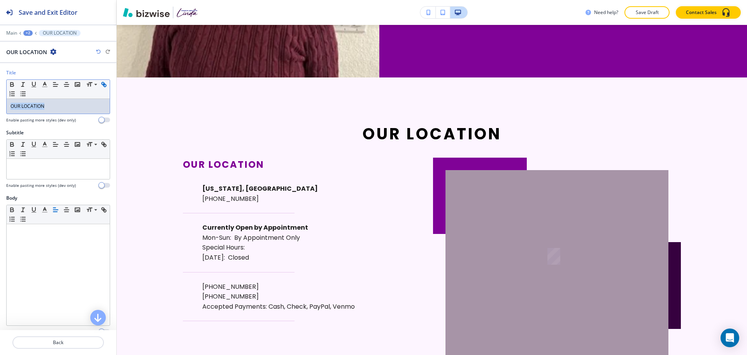
drag, startPoint x: 63, startPoint y: 104, endPoint x: 10, endPoint y: 97, distance: 53.4
click at [0, 100] on div "Title Small Normal Large Huge OUR LOCATION Enable pasting more styles (dev only)" at bounding box center [58, 99] width 116 height 60
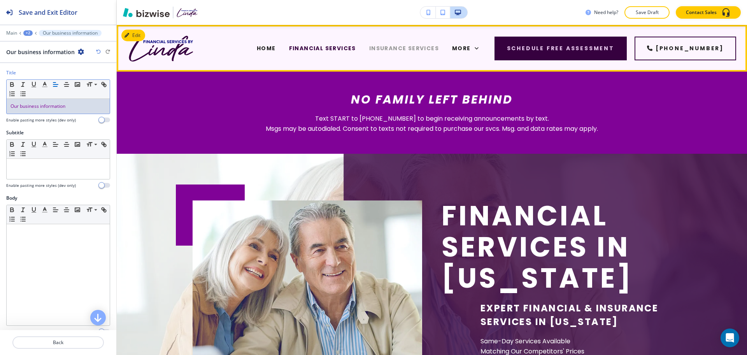
click at [369, 47] on span "INSURANCE SERVICES" at bounding box center [404, 48] width 70 height 8
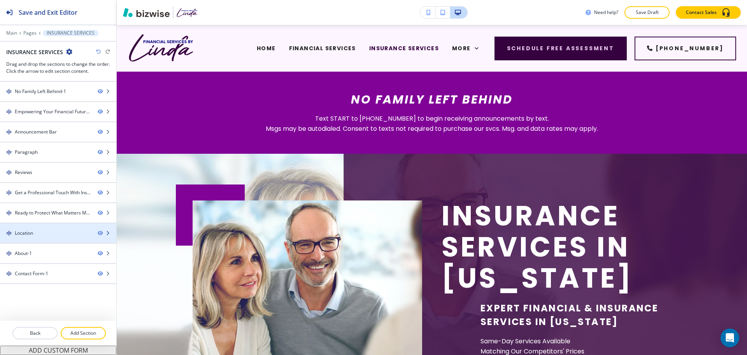
click at [36, 233] on div "Location" at bounding box center [45, 233] width 91 height 7
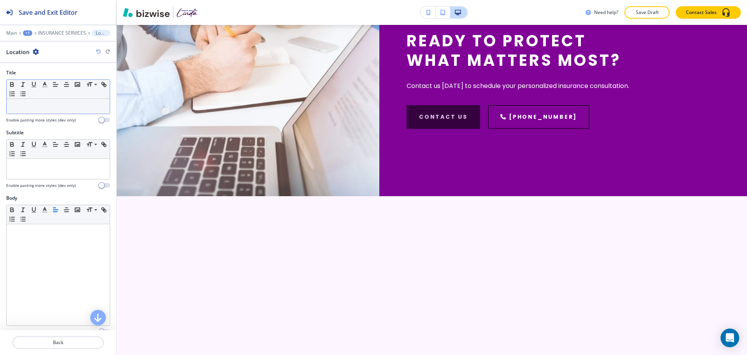
click at [45, 109] on p at bounding box center [58, 106] width 95 height 7
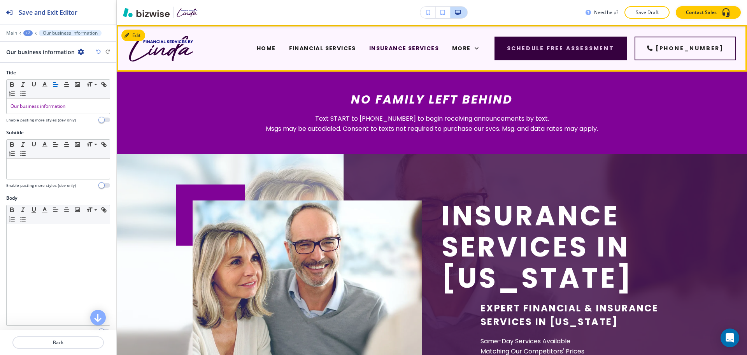
click at [284, 76] on span "CAREERS" at bounding box center [269, 80] width 29 height 8
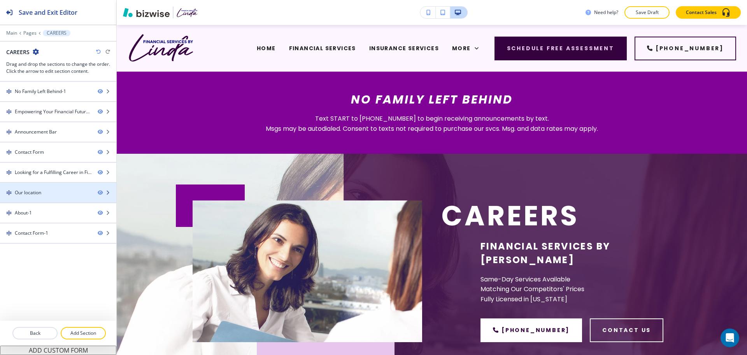
click at [49, 189] on div "Our location" at bounding box center [45, 192] width 91 height 7
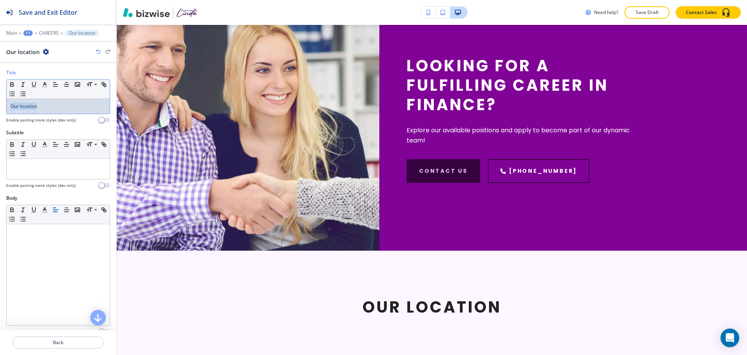
drag, startPoint x: 61, startPoint y: 107, endPoint x: 0, endPoint y: 118, distance: 61.7
click at [0, 118] on div "Title Small Normal Large Huge Our location Enable pasting more styles (dev only)" at bounding box center [58, 99] width 116 height 60
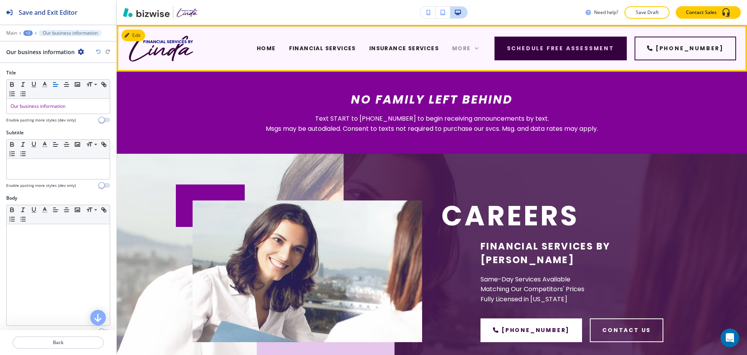
click at [471, 46] on span "More" at bounding box center [461, 48] width 19 height 8
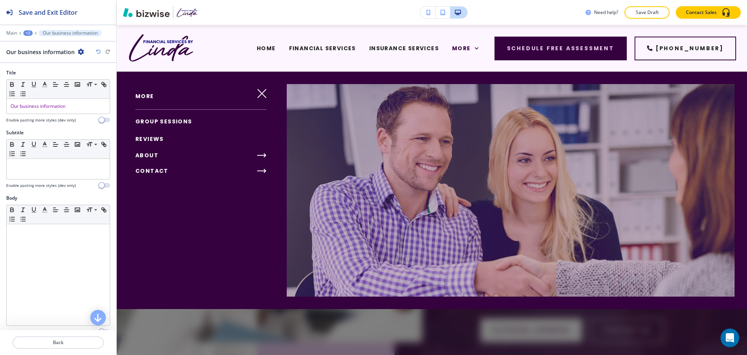
click at [153, 122] on span "GROUP SESSIONS" at bounding box center [163, 122] width 57 height 8
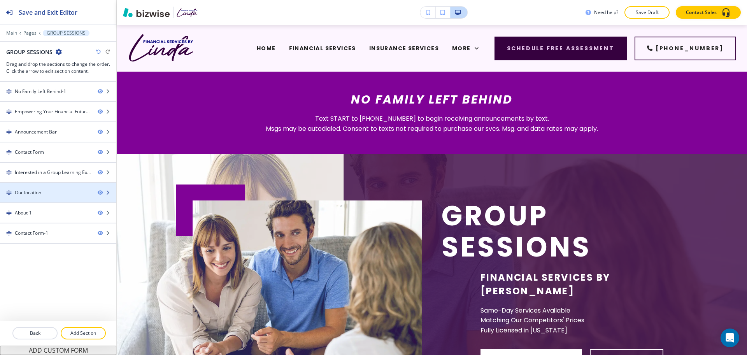
click at [29, 196] on div at bounding box center [58, 199] width 116 height 6
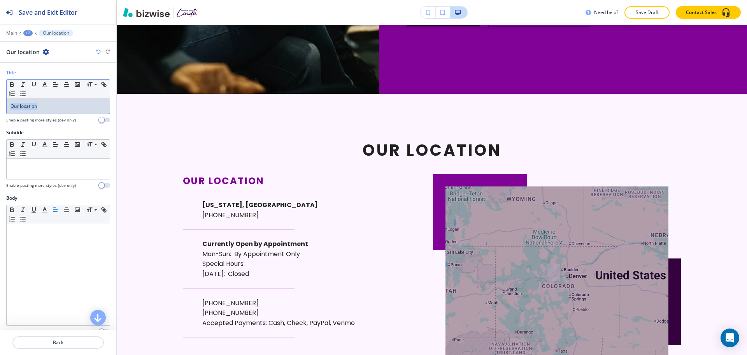
drag, startPoint x: 61, startPoint y: 107, endPoint x: 0, endPoint y: 109, distance: 61.1
click at [0, 109] on div "Title Small Normal Large Huge Our location Enable pasting more styles (dev only)" at bounding box center [58, 99] width 116 height 60
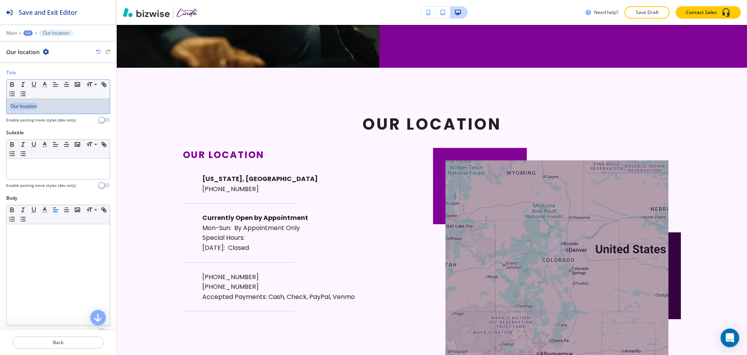
paste div
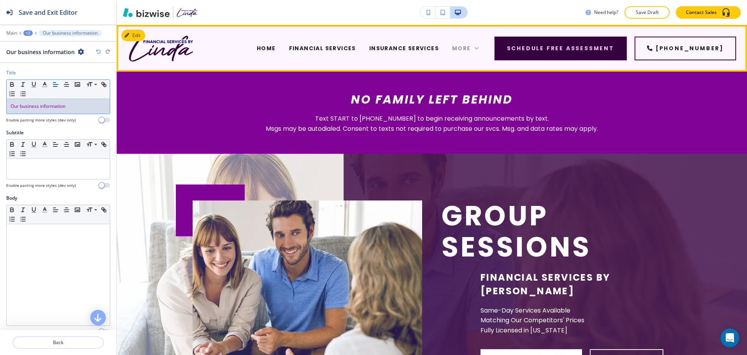
click at [469, 51] on span "More" at bounding box center [461, 48] width 19 height 8
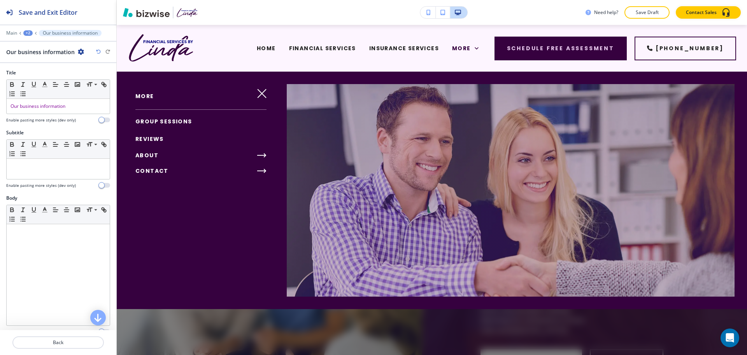
click at [149, 136] on span "REVIEWS" at bounding box center [149, 139] width 28 height 8
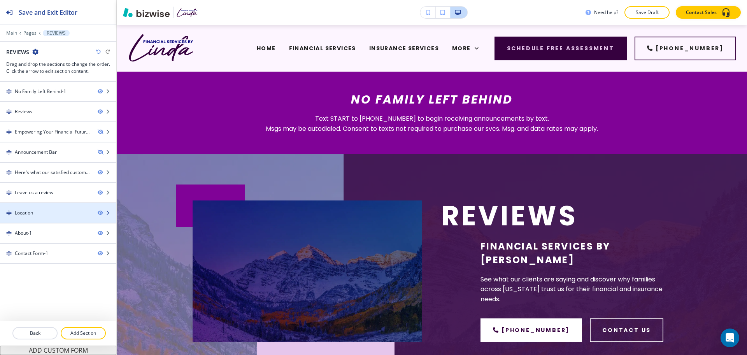
click at [30, 218] on div at bounding box center [58, 219] width 116 height 6
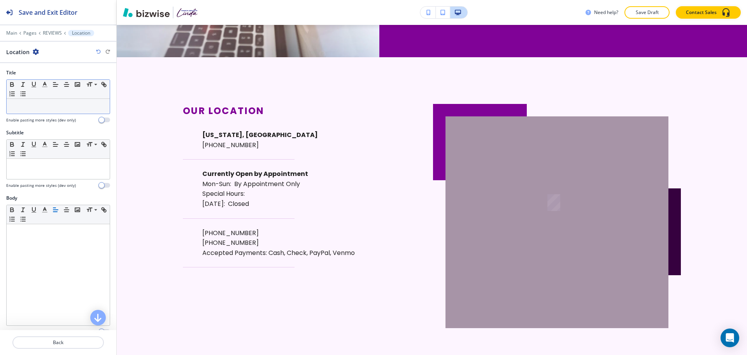
click at [53, 103] on p at bounding box center [58, 106] width 95 height 7
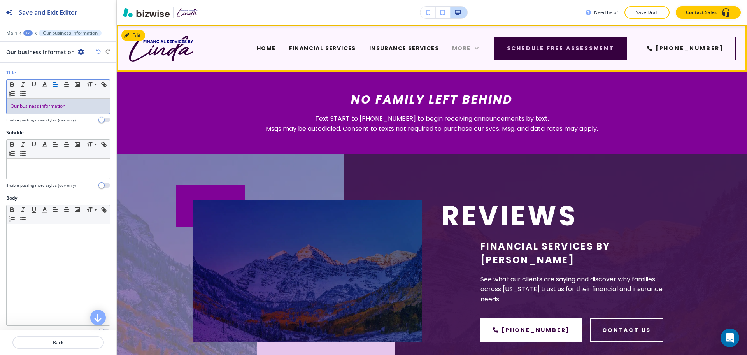
click at [467, 46] on span "More" at bounding box center [461, 48] width 19 height 8
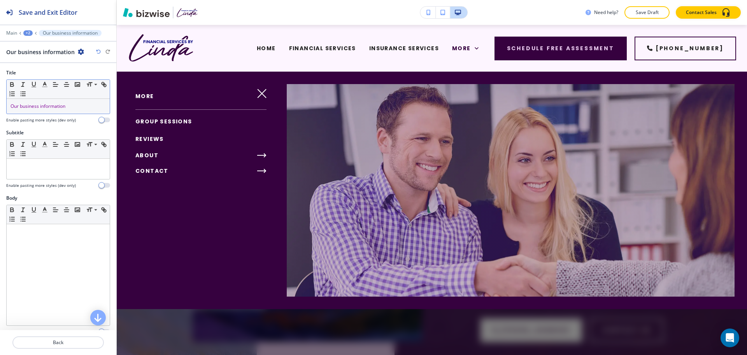
click at [146, 156] on span "ABOUT" at bounding box center [146, 155] width 23 height 8
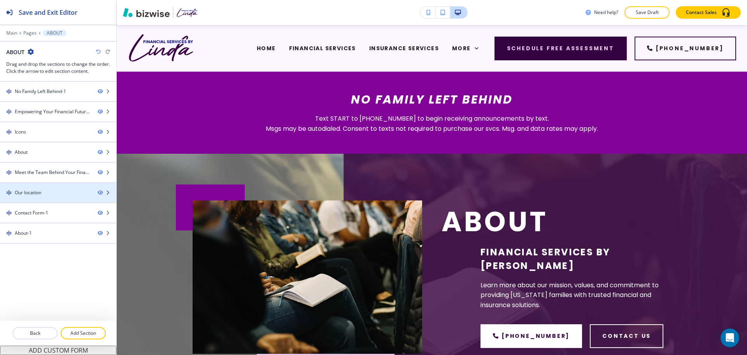
click at [31, 195] on div "Our location" at bounding box center [28, 192] width 26 height 7
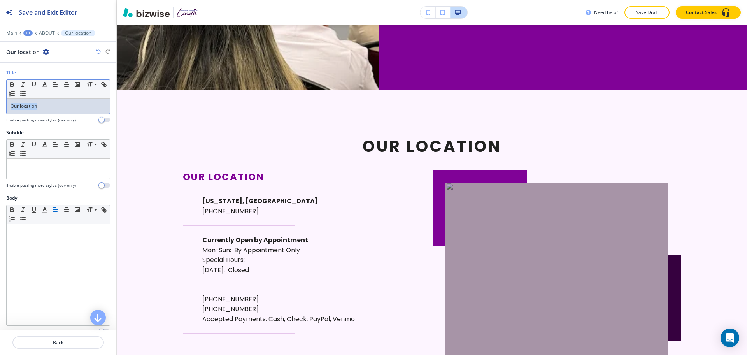
drag, startPoint x: 31, startPoint y: 109, endPoint x: 0, endPoint y: 108, distance: 30.8
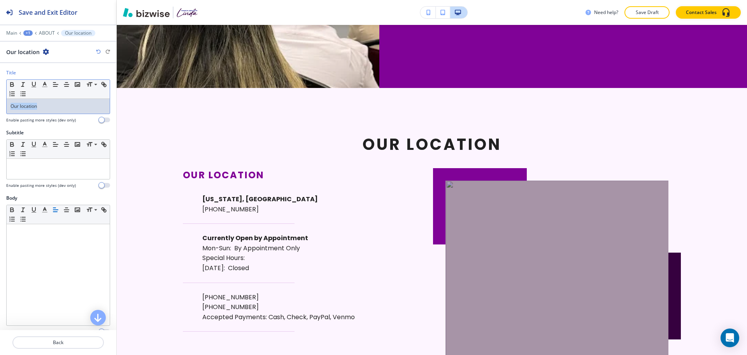
click at [0, 108] on div "Title Small Normal Large Huge Our location Enable pasting more styles (dev only)" at bounding box center [58, 99] width 116 height 60
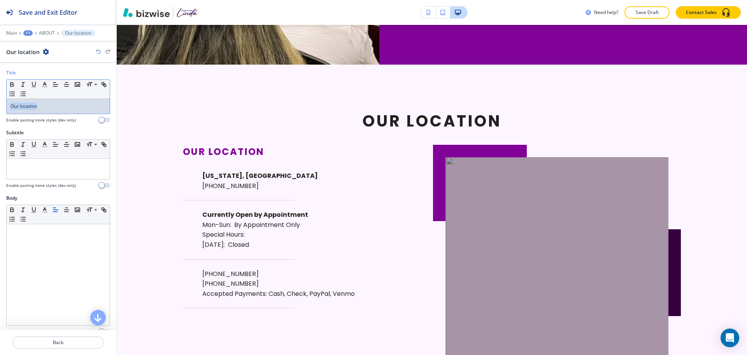
paste div
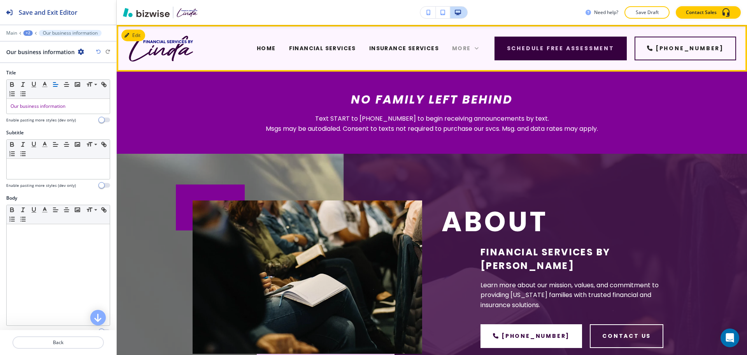
click at [469, 48] on span "More" at bounding box center [461, 48] width 19 height 8
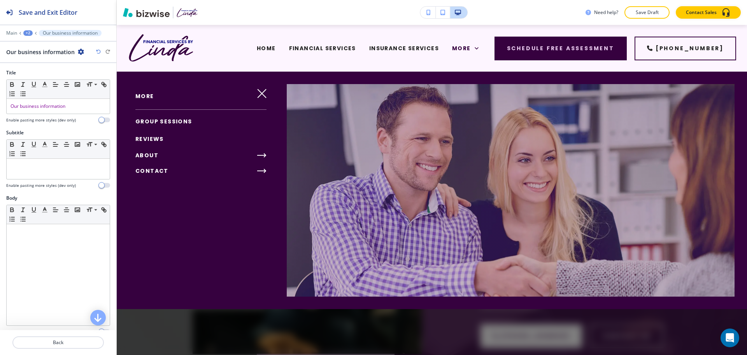
click at [147, 155] on span "ABOUT" at bounding box center [146, 155] width 23 height 8
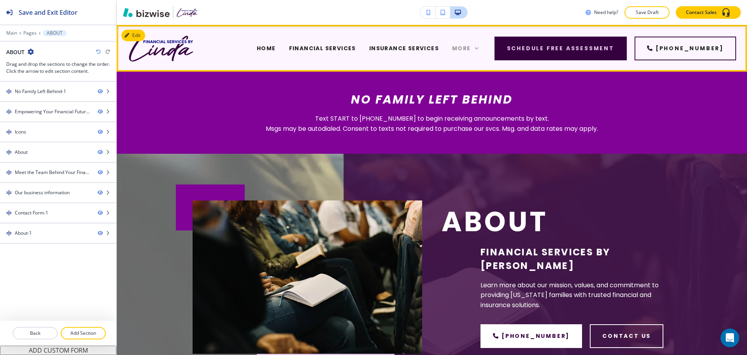
click at [481, 49] on icon at bounding box center [477, 48] width 8 height 8
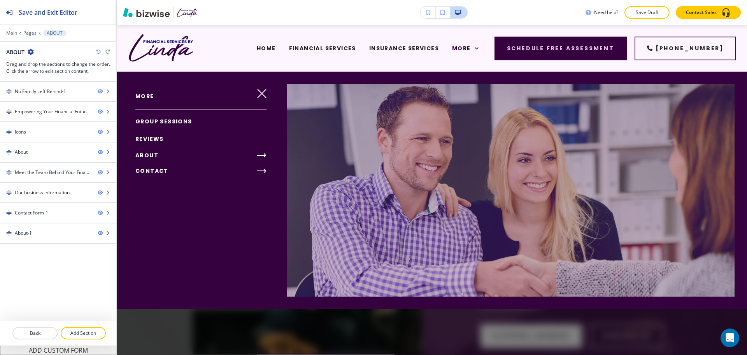
click at [261, 155] on icon "button" at bounding box center [261, 155] width 9 height 9
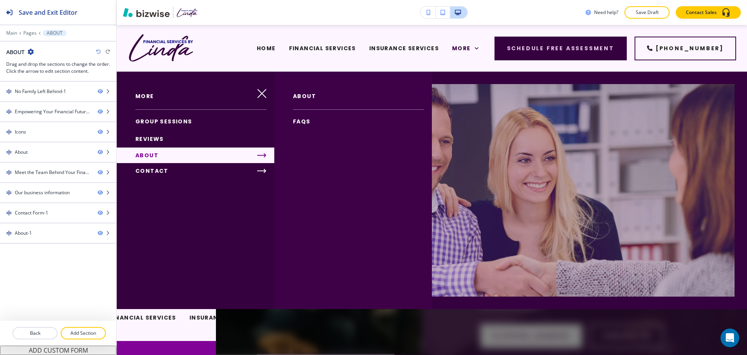
click at [318, 121] on div "FAQS" at bounding box center [353, 122] width 158 height 18
click at [302, 123] on span "FAQS" at bounding box center [302, 122] width 18 height 8
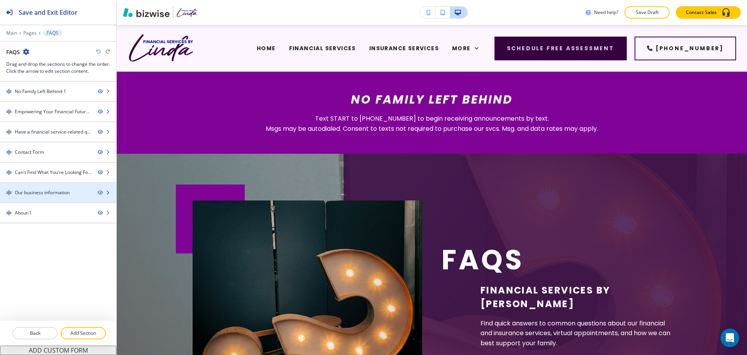
click at [49, 192] on div "Our business information" at bounding box center [42, 192] width 55 height 7
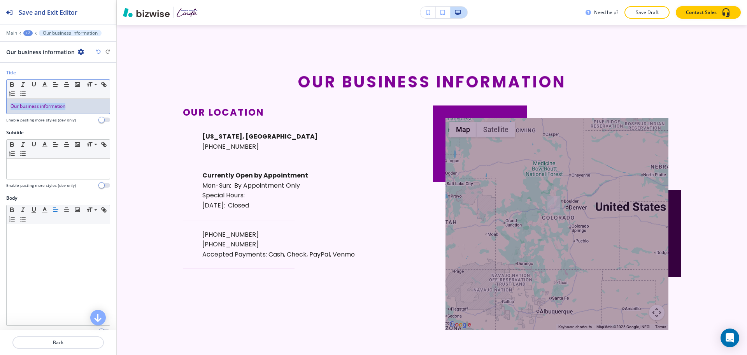
scroll to position [1792, 0]
drag, startPoint x: 71, startPoint y: 106, endPoint x: 0, endPoint y: 104, distance: 71.3
click at [0, 104] on div "Title Small Normal Large Huge Our business information Enable pasting more styl…" at bounding box center [58, 99] width 116 height 60
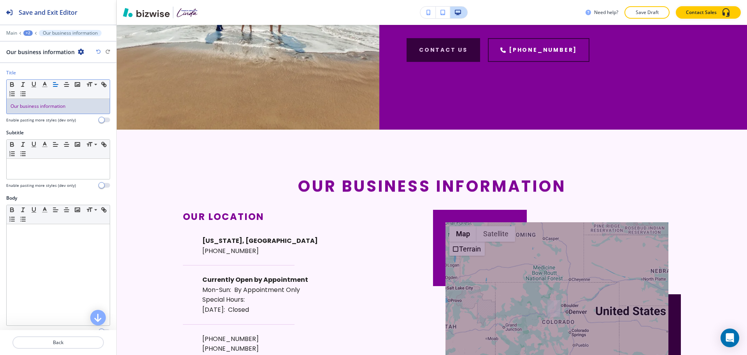
scroll to position [0, 0]
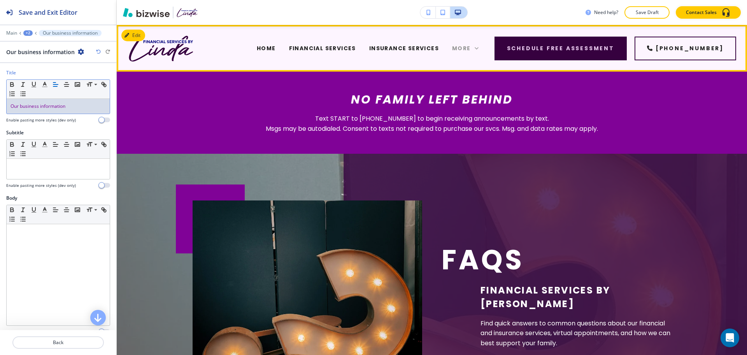
click at [479, 50] on div "More" at bounding box center [465, 48] width 26 height 8
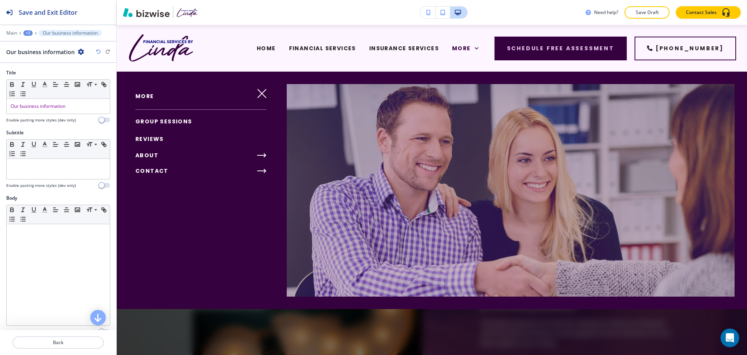
click at [258, 169] on icon "button" at bounding box center [261, 170] width 9 height 9
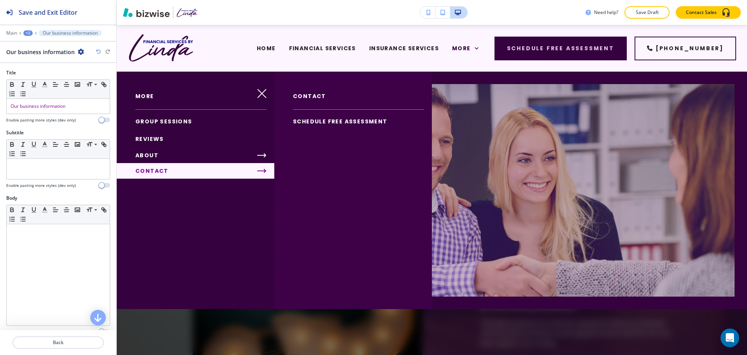
click at [152, 171] on span "CONTACT" at bounding box center [151, 171] width 33 height 8
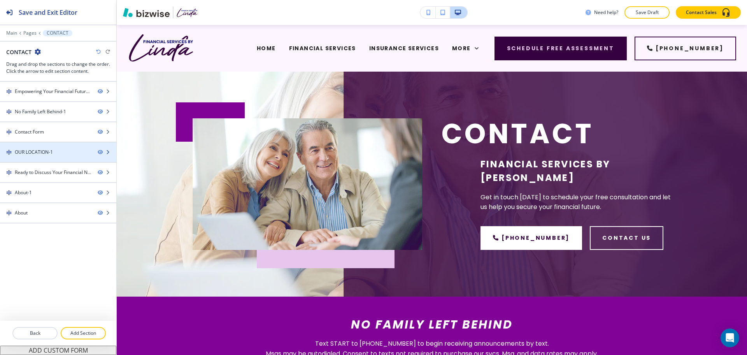
click at [40, 154] on div "OUR LOCATION-1" at bounding box center [34, 152] width 38 height 7
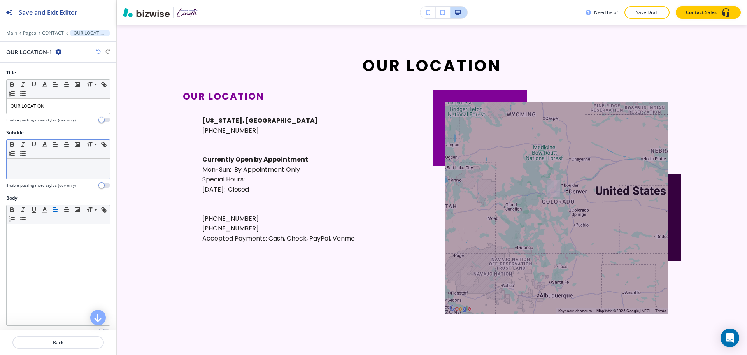
scroll to position [763, 0]
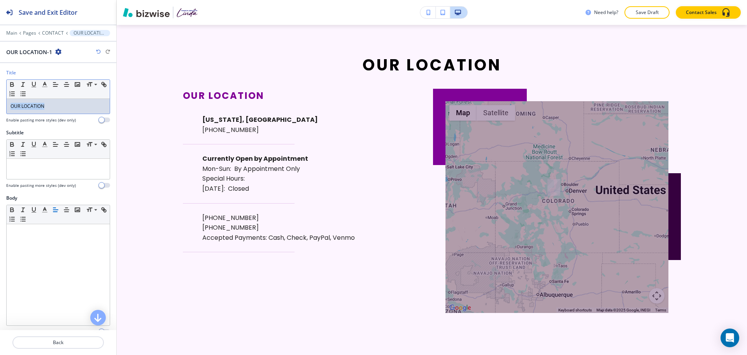
drag, startPoint x: 0, startPoint y: 112, endPoint x: 11, endPoint y: 107, distance: 12.4
click at [0, 106] on div "Title Small Normal Large Huge OUR LOCATION Enable pasting more styles (dev only)" at bounding box center [58, 99] width 116 height 60
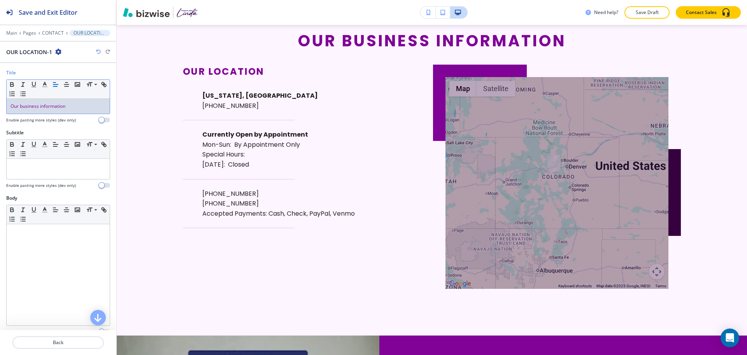
scroll to position [0, 0]
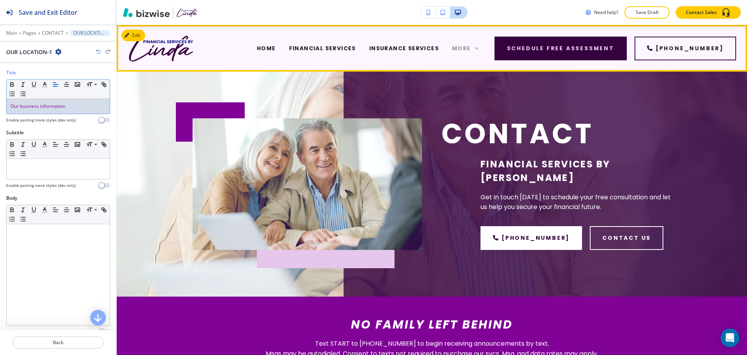
click at [479, 47] on icon at bounding box center [477, 48] width 4 height 2
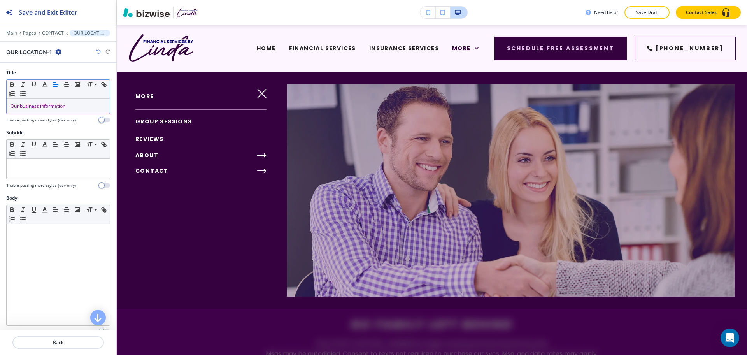
click at [264, 170] on icon "button" at bounding box center [265, 170] width 2 height 3
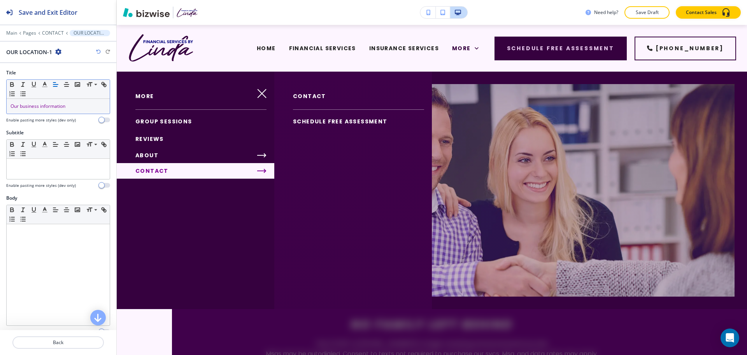
click at [322, 119] on span "SCHEDULE FREE ASSESSMENT" at bounding box center [340, 122] width 95 height 8
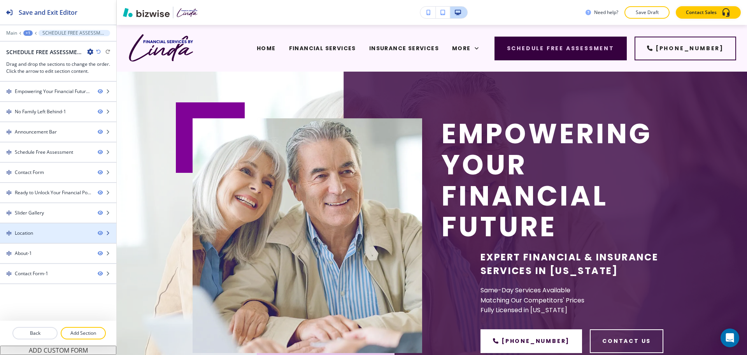
click at [45, 234] on div "Location" at bounding box center [45, 233] width 91 height 7
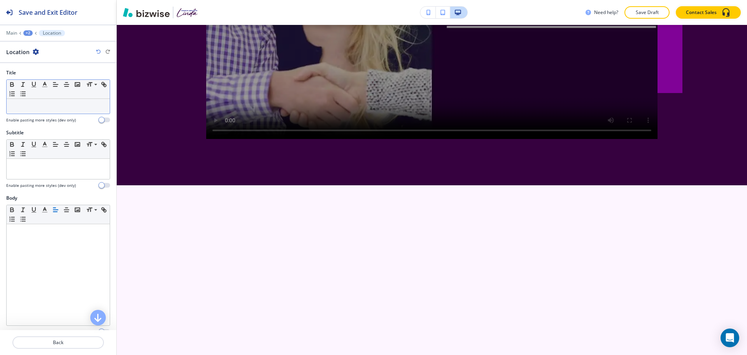
click at [46, 111] on div at bounding box center [58, 106] width 103 height 15
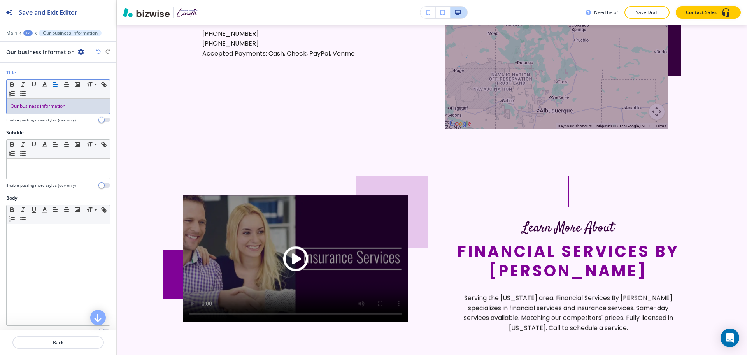
scroll to position [1860, 0]
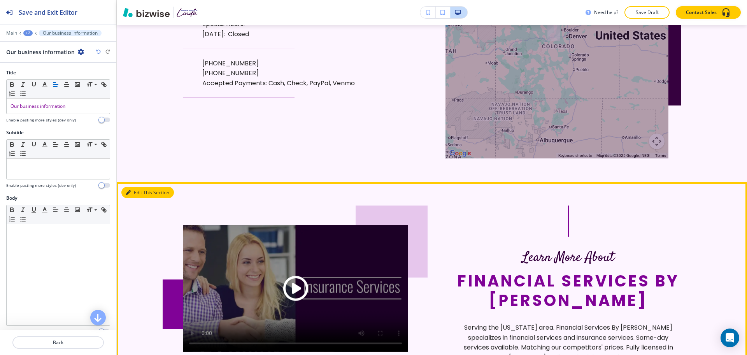
click at [139, 187] on button "Edit This Section" at bounding box center [147, 193] width 53 height 12
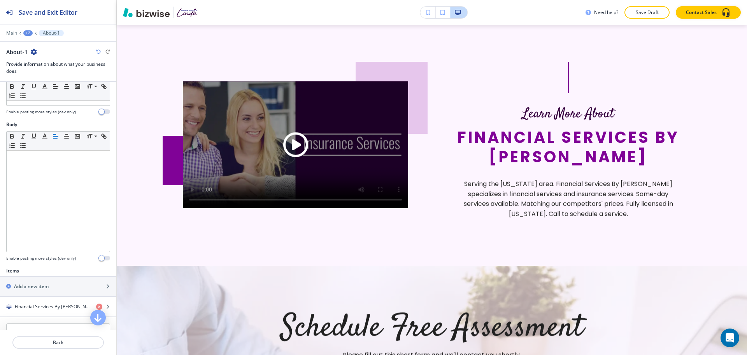
scroll to position [212, 0]
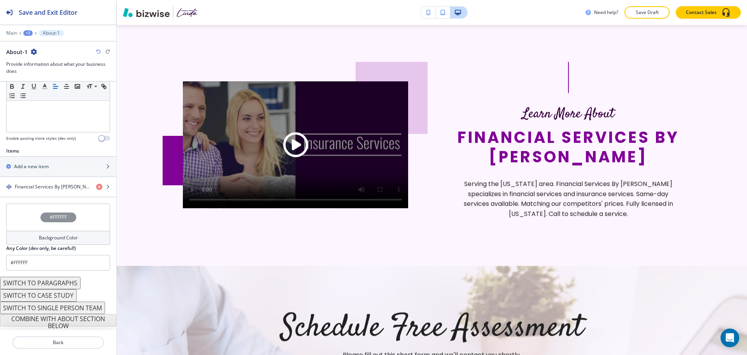
click at [62, 239] on h4 "Background Color" at bounding box center [58, 237] width 39 height 7
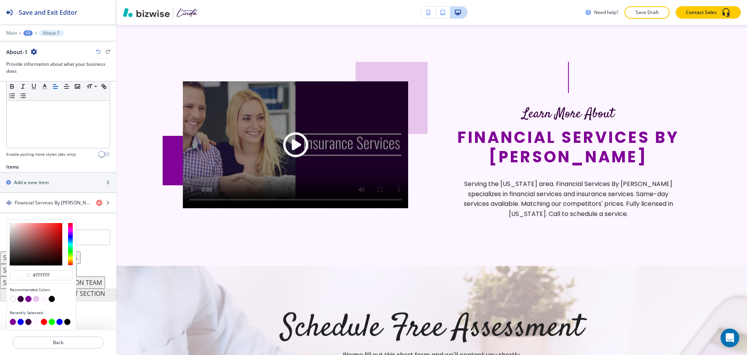
click at [20, 322] on button "button" at bounding box center [21, 322] width 6 height 6
type input "#0000FF"
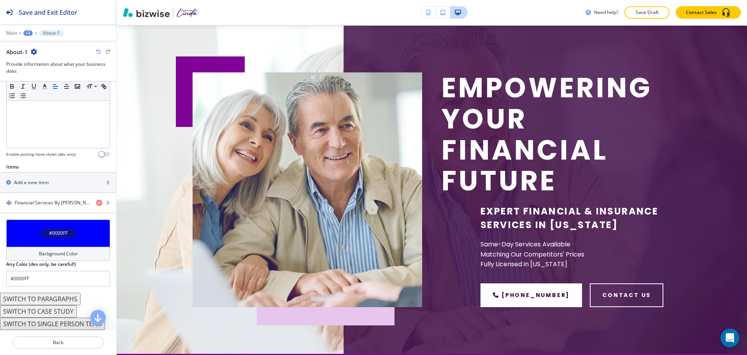
scroll to position [0, 0]
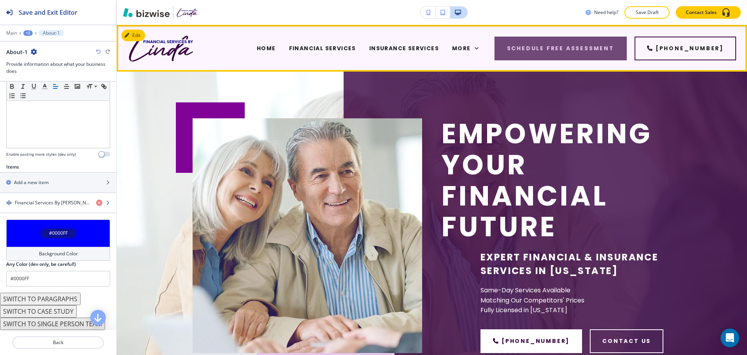
click at [608, 53] on button "Schedule Free Assessment" at bounding box center [561, 49] width 132 height 24
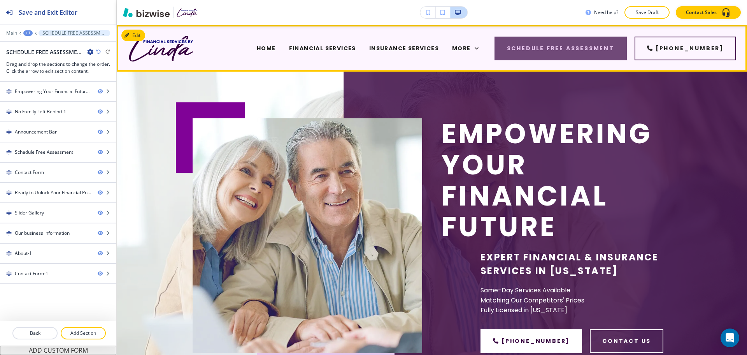
click at [560, 48] on button "Schedule Free Assessment" at bounding box center [561, 49] width 132 height 24
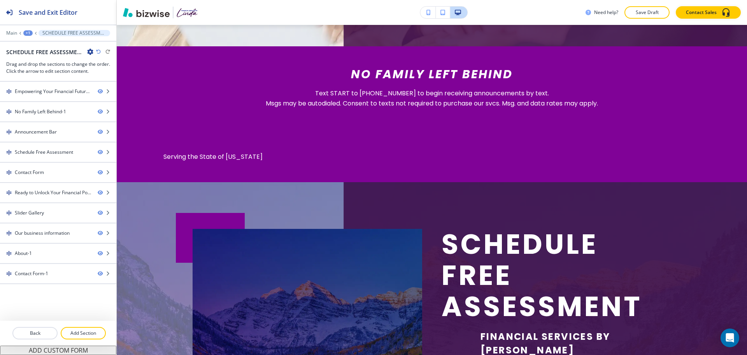
scroll to position [376, 0]
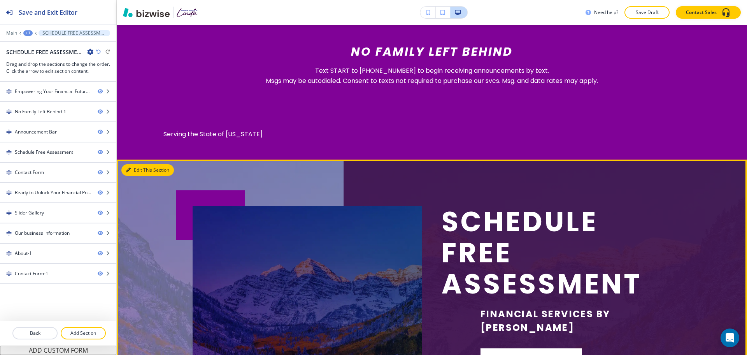
click at [138, 170] on button "Edit This Section" at bounding box center [147, 170] width 53 height 12
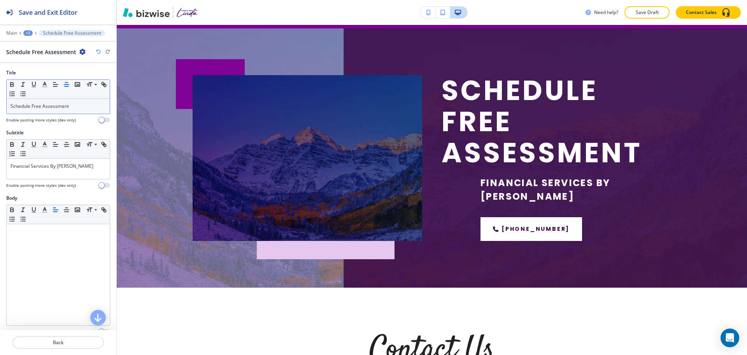
scroll to position [511, 0]
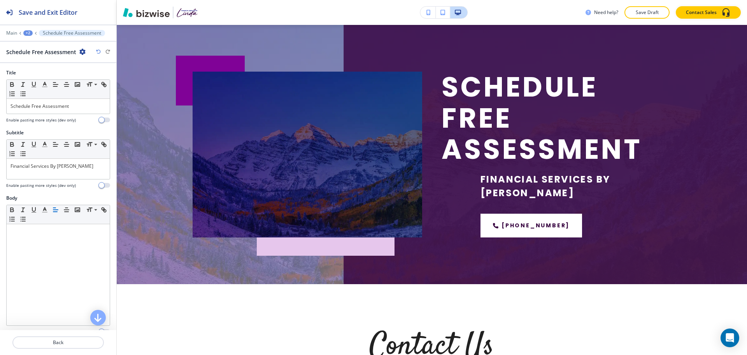
click at [81, 53] on icon "button" at bounding box center [82, 52] width 6 height 6
click at [93, 91] on p "Delete Section" at bounding box center [104, 92] width 40 height 7
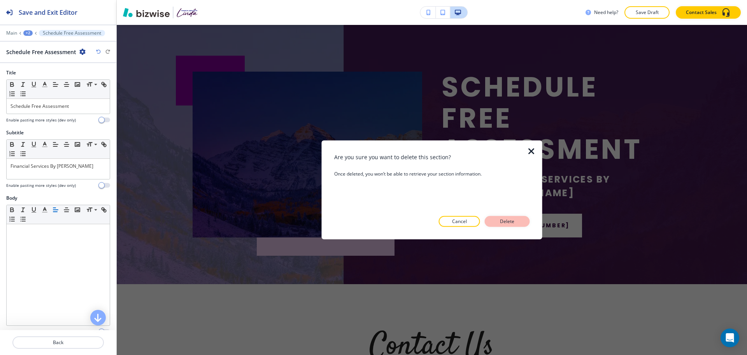
click at [509, 221] on p "Delete" at bounding box center [507, 221] width 19 height 7
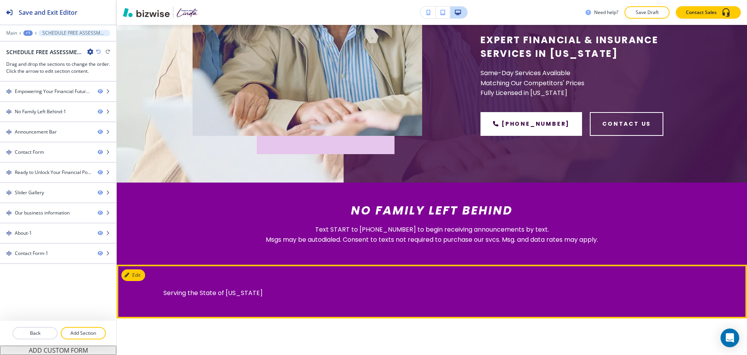
scroll to position [217, 0]
click at [132, 276] on button "Edit This Section" at bounding box center [147, 276] width 53 height 12
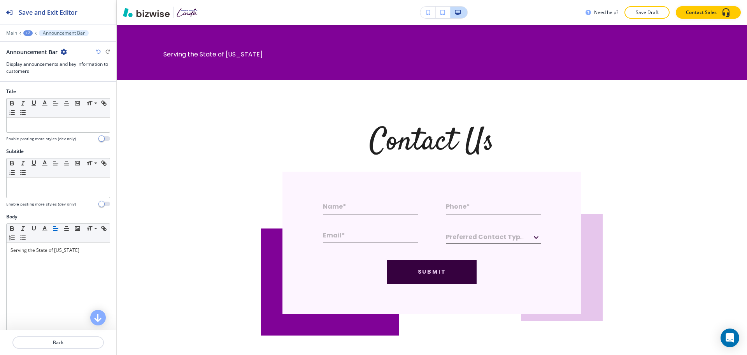
scroll to position [457, 0]
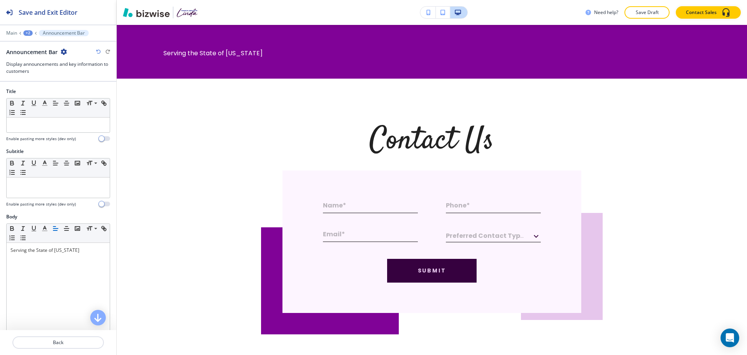
click at [65, 53] on icon "button" at bounding box center [64, 52] width 6 height 6
click at [82, 96] on p "Delete Section" at bounding box center [85, 92] width 40 height 7
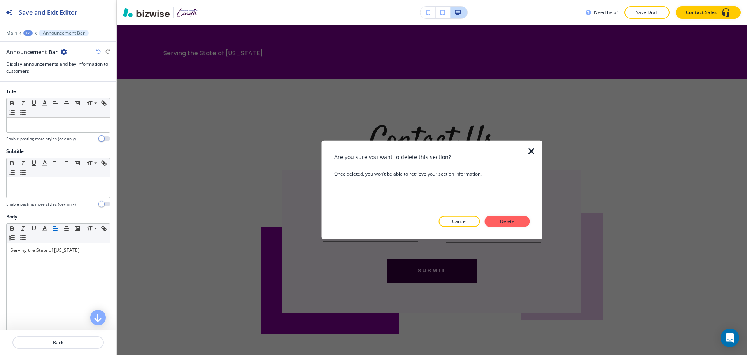
click at [517, 220] on button "Delete" at bounding box center [507, 221] width 45 height 11
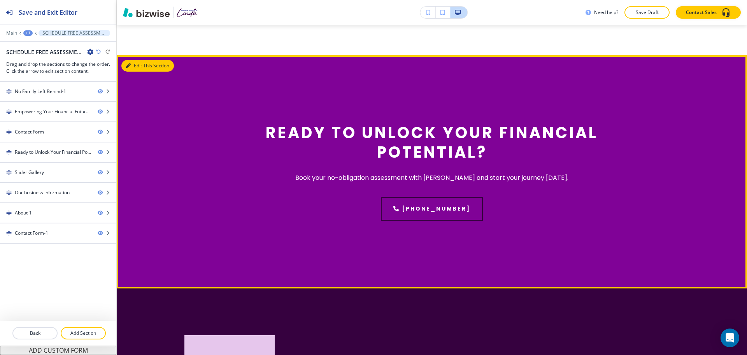
click at [131, 64] on button "Edit This Section" at bounding box center [147, 66] width 53 height 12
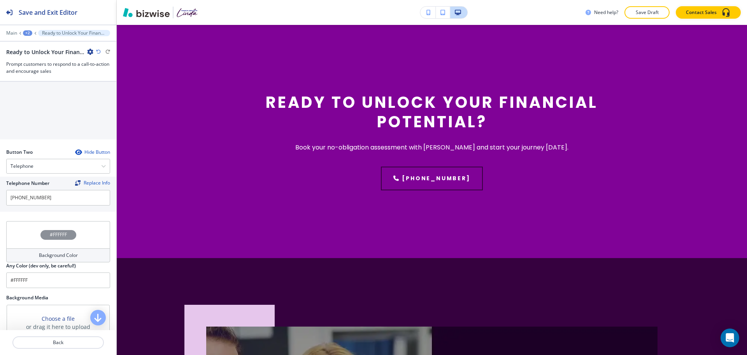
scroll to position [372, 0]
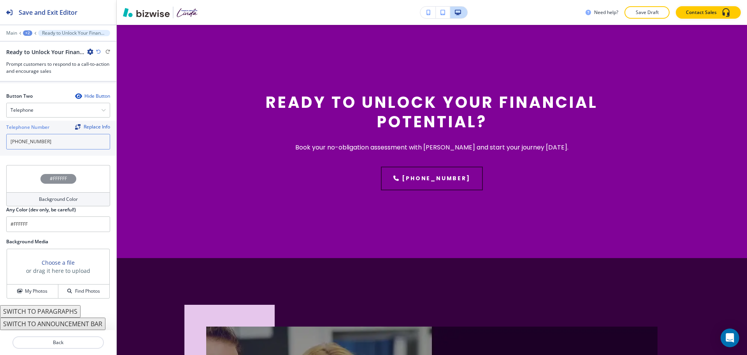
click at [58, 142] on input "[PHONE_NUMBER]" at bounding box center [58, 142] width 104 height 16
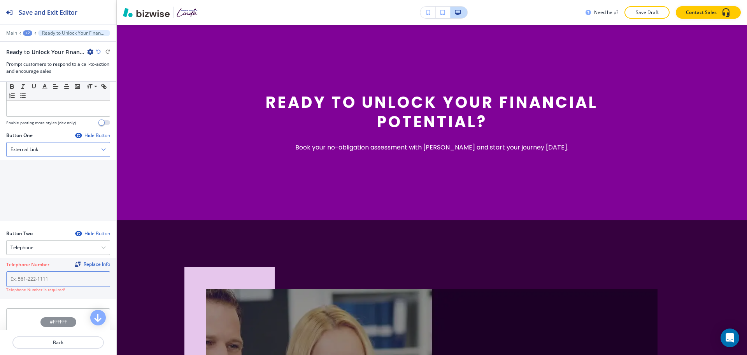
scroll to position [227, 0]
click at [39, 154] on div "External Link" at bounding box center [58, 151] width 103 height 14
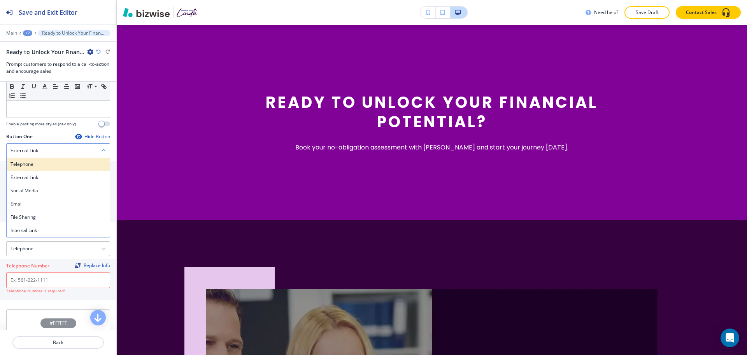
click at [39, 168] on h4 "Telephone" at bounding box center [58, 164] width 95 height 7
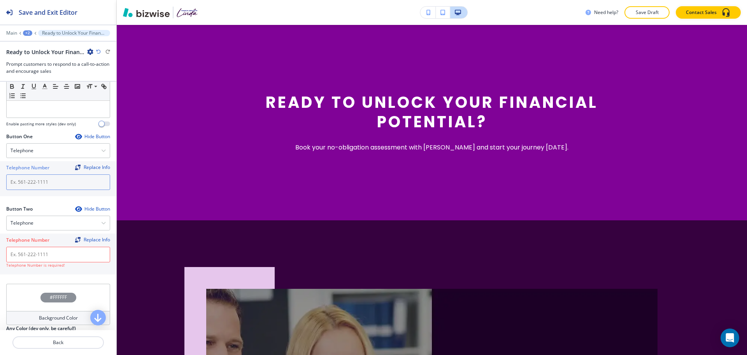
click at [42, 190] on input "text" at bounding box center [58, 182] width 104 height 16
paste input "[PHONE_NUMBER]"
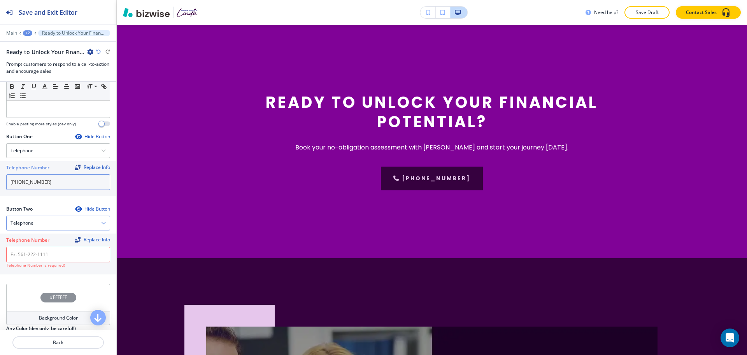
type input "[PHONE_NUMBER]"
click at [37, 229] on div "Telephone" at bounding box center [58, 223] width 103 height 14
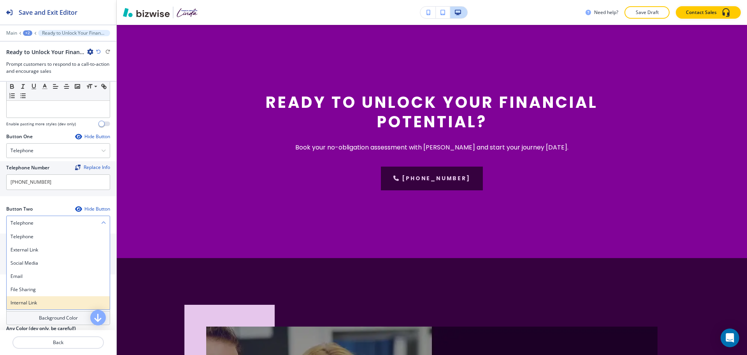
click at [32, 306] on h4 "Internal Link" at bounding box center [58, 302] width 95 height 7
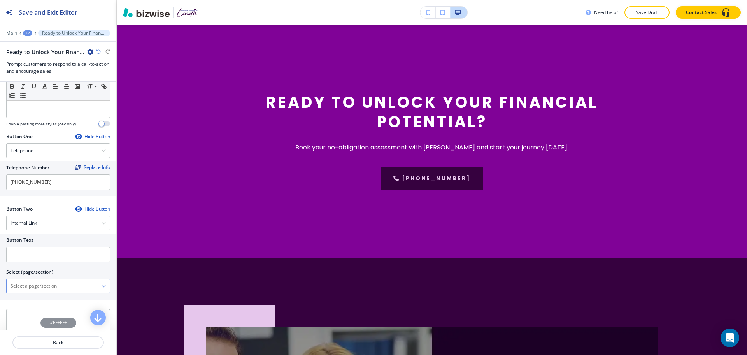
click at [33, 293] on \(page\/section\) "Manual Input" at bounding box center [54, 285] width 95 height 13
drag, startPoint x: 44, startPoint y: 294, endPoint x: 5, endPoint y: 288, distance: 39.8
click at [5, 288] on div "Button Text Select (page/section) CONTACT US CONTACT CONTACT | About-1 CONTACT …" at bounding box center [58, 267] width 116 height 66
drag, startPoint x: 24, startPoint y: 308, endPoint x: 23, endPoint y: 294, distance: 14.1
click at [24, 303] on h4 "CONTACT" at bounding box center [58, 299] width 95 height 7
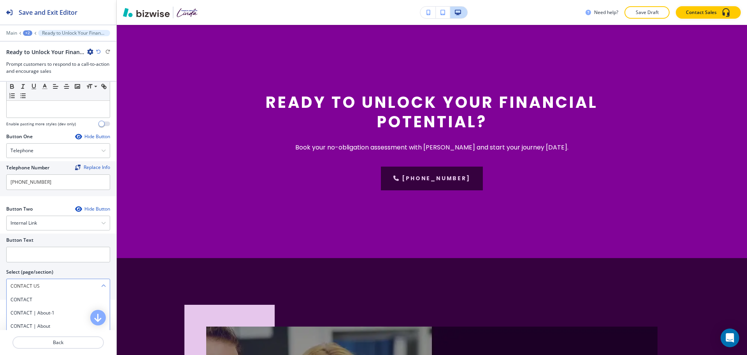
type \(page\/section\) "CONTACT"
click at [23, 262] on input "text" at bounding box center [58, 255] width 104 height 16
paste input "CONTACT US"
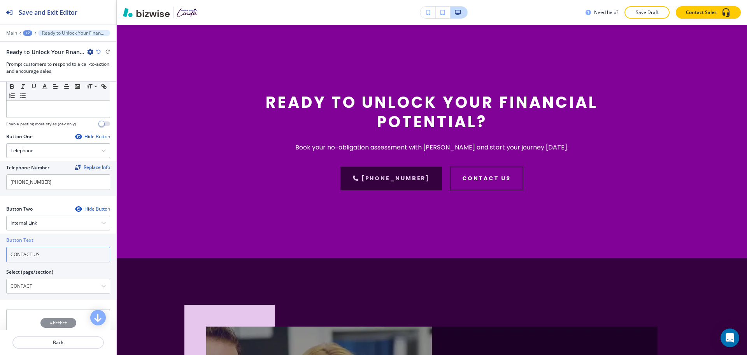
scroll to position [378, 0]
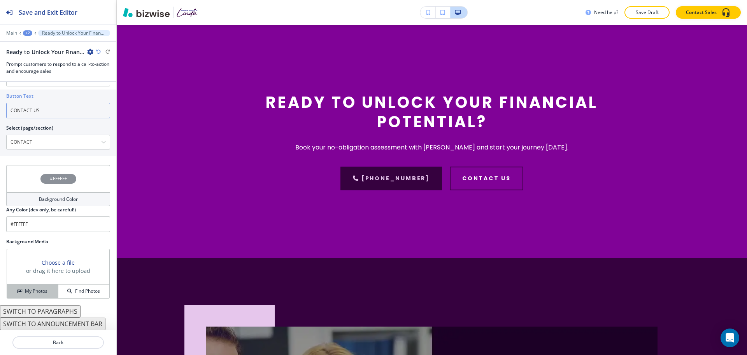
type input "CONTACT US"
click at [36, 297] on button "My Photos" at bounding box center [32, 292] width 51 height 14
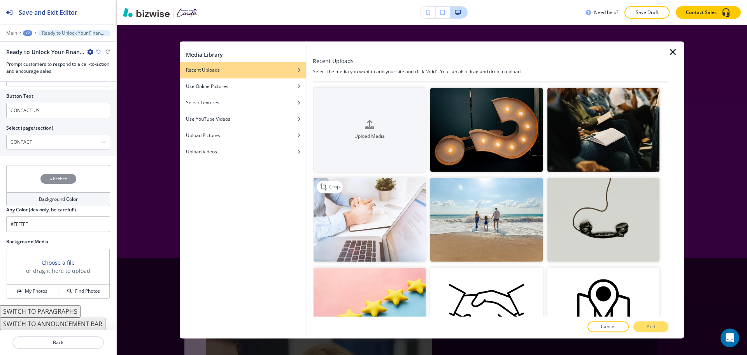
click at [320, 220] on img "button" at bounding box center [370, 220] width 112 height 84
click at [654, 329] on p "Add" at bounding box center [651, 326] width 9 height 7
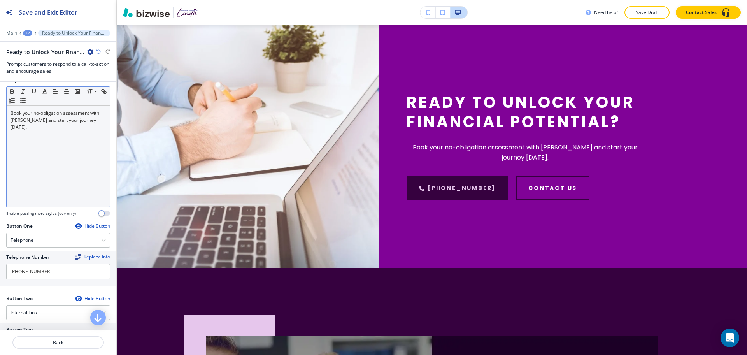
scroll to position [136, 0]
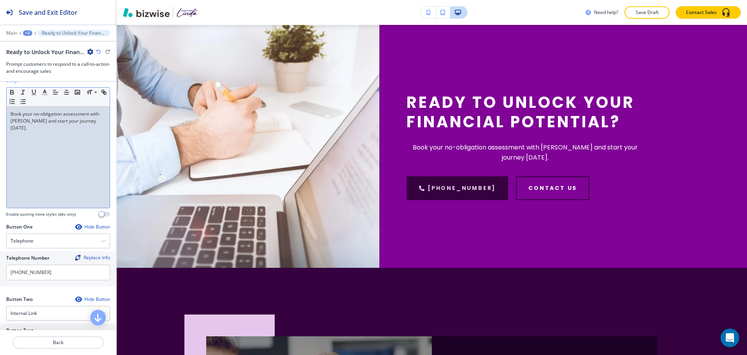
click at [40, 161] on div "Book your no-obligation assessment with [PERSON_NAME] and start your journey [D…" at bounding box center [58, 157] width 103 height 101
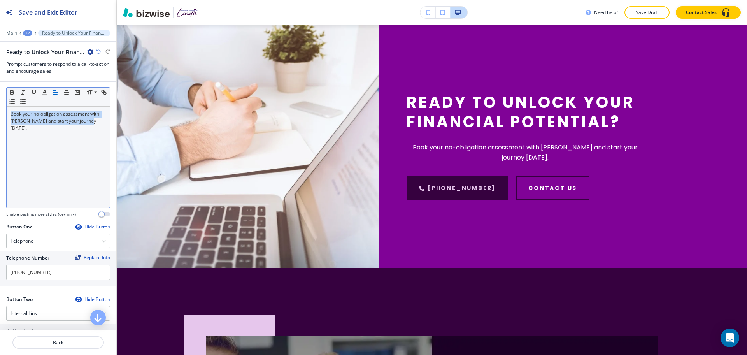
click at [55, 96] on icon "button" at bounding box center [55, 92] width 7 height 7
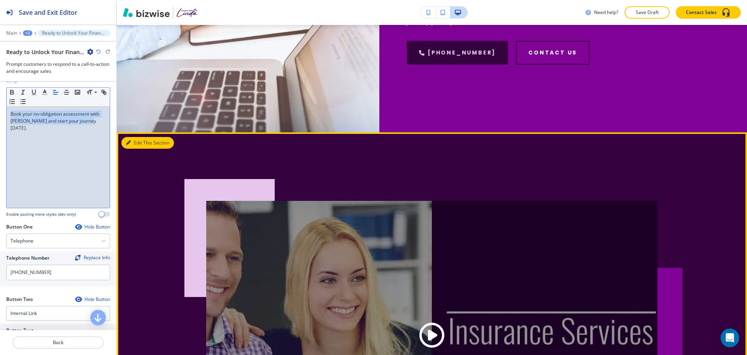
click at [143, 146] on button "Edit This Section" at bounding box center [147, 143] width 53 height 12
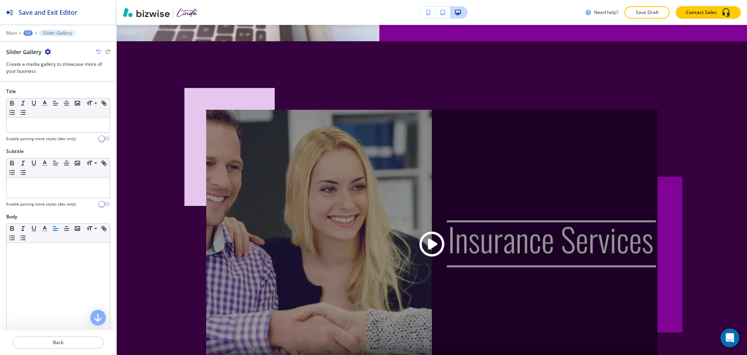
scroll to position [1002, 0]
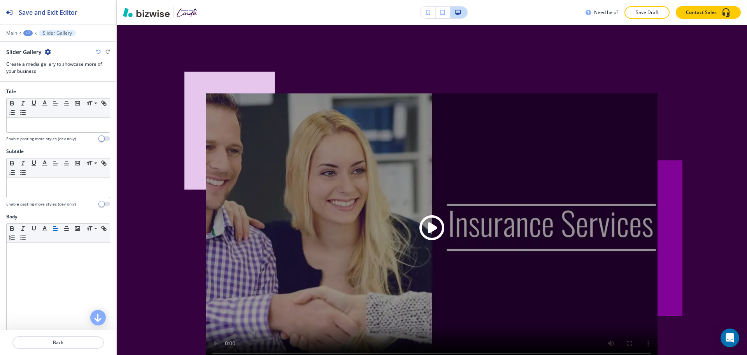
click at [47, 51] on icon "button" at bounding box center [48, 52] width 6 height 6
click at [61, 91] on p "Delete Section" at bounding box center [69, 92] width 40 height 7
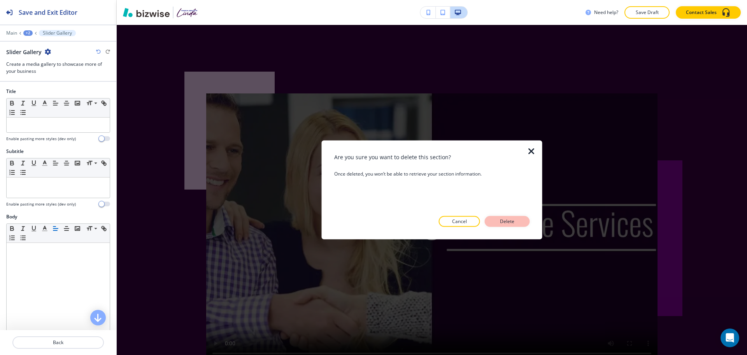
click at [525, 222] on button "Delete" at bounding box center [507, 221] width 45 height 11
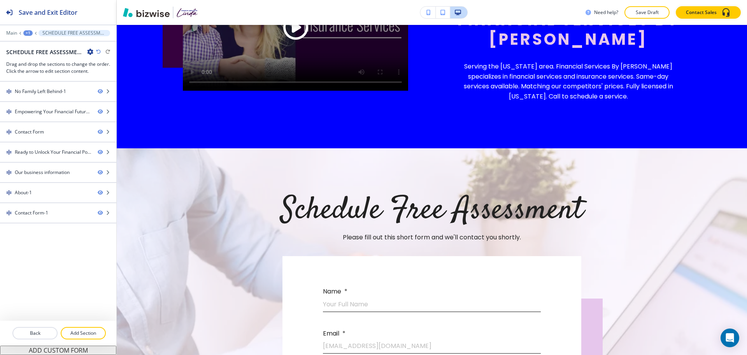
scroll to position [1484, 0]
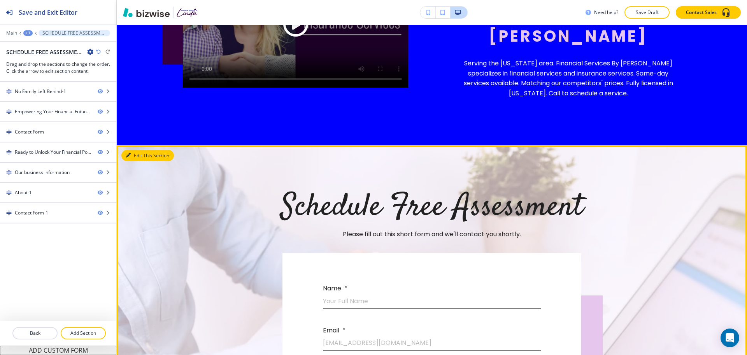
click at [134, 153] on button "Edit This Section" at bounding box center [147, 156] width 53 height 12
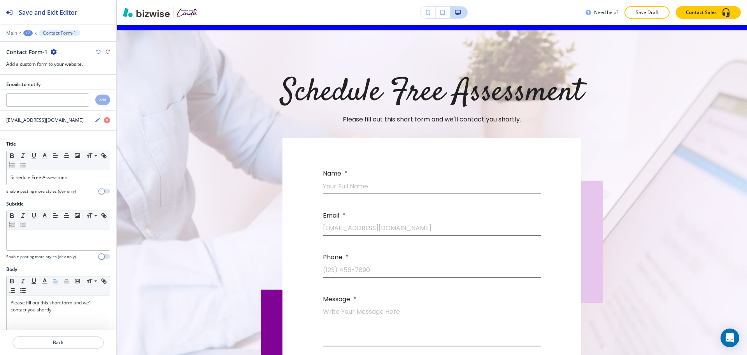
scroll to position [1604, 0]
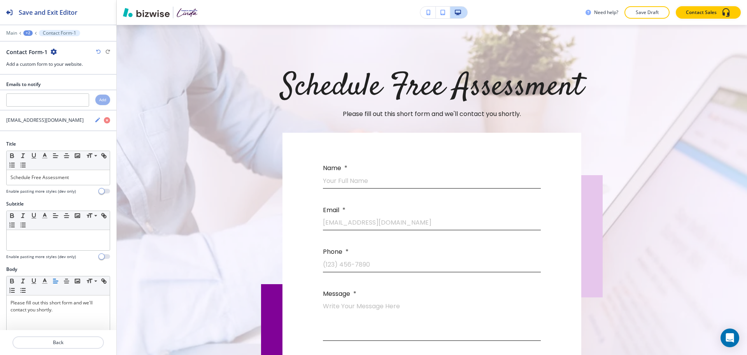
click at [53, 50] on icon "button" at bounding box center [54, 52] width 6 height 6
click at [68, 99] on button "Delete Section" at bounding box center [75, 93] width 50 height 14
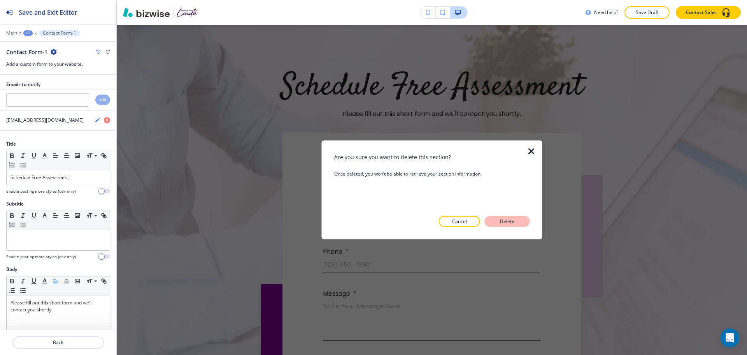
click at [502, 224] on p "Delete" at bounding box center [507, 221] width 19 height 7
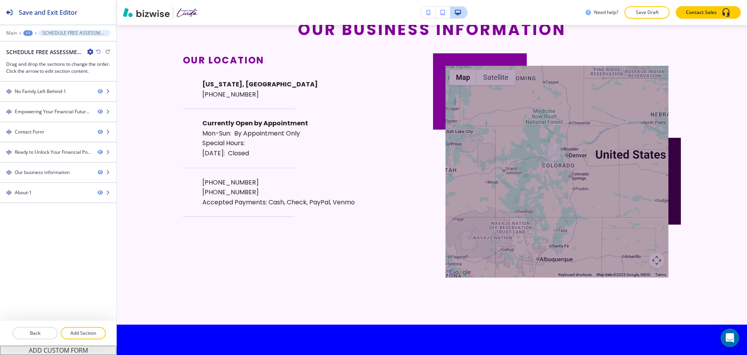
scroll to position [0, 0]
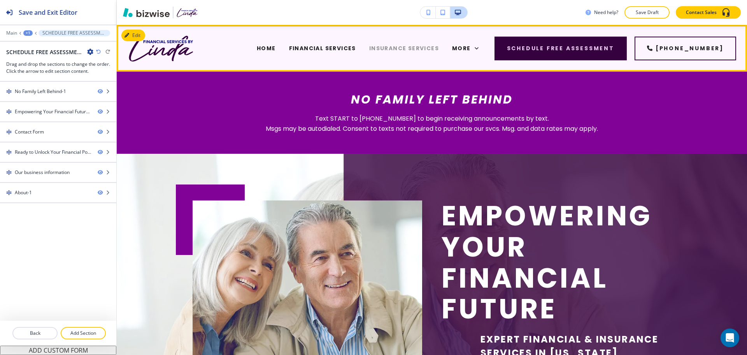
click at [374, 47] on span "INSURANCE SERVICES" at bounding box center [404, 48] width 70 height 8
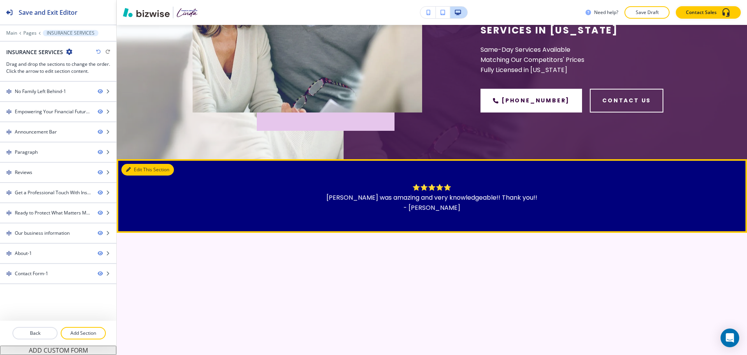
click at [127, 171] on icon "button" at bounding box center [128, 169] width 5 height 5
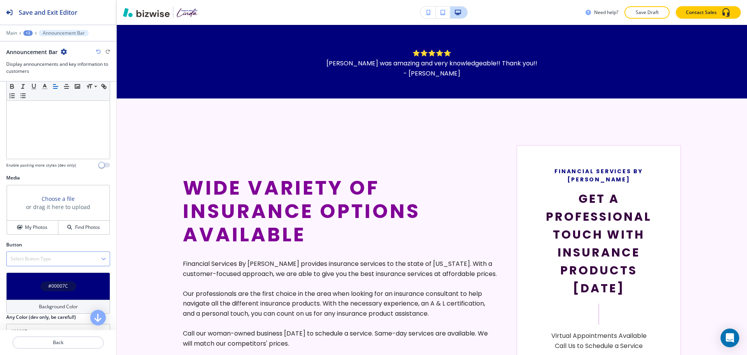
scroll to position [213, 0]
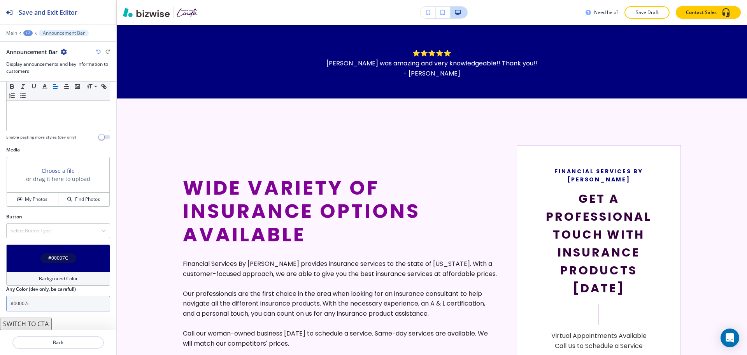
drag, startPoint x: 53, startPoint y: 306, endPoint x: 1, endPoint y: 301, distance: 52.4
click at [0, 302] on div "#00007C Background Color Any Color (dev only, be careful!) #00007c" at bounding box center [58, 280] width 116 height 73
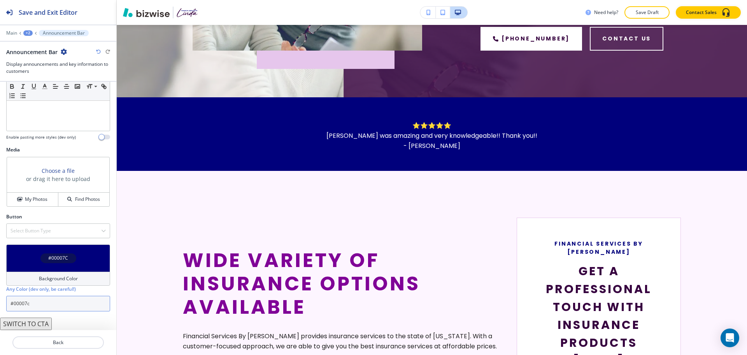
scroll to position [0, 0]
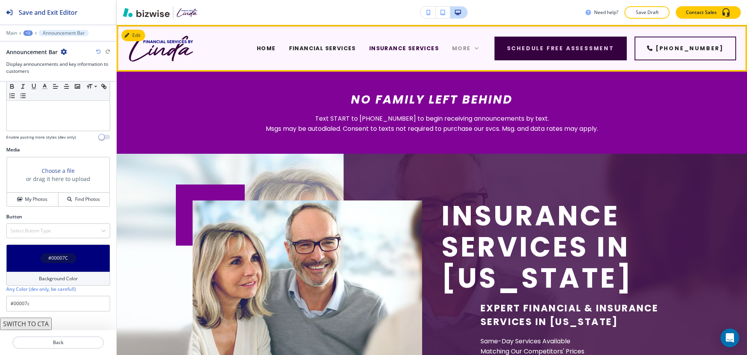
click at [471, 50] on span "More" at bounding box center [461, 48] width 19 height 8
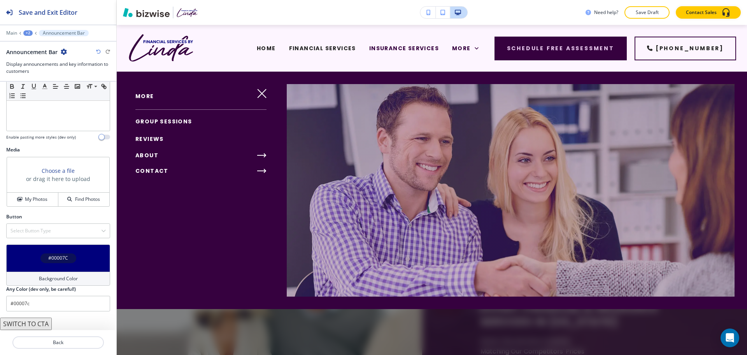
click at [159, 171] on span "CONTACT" at bounding box center [151, 171] width 33 height 8
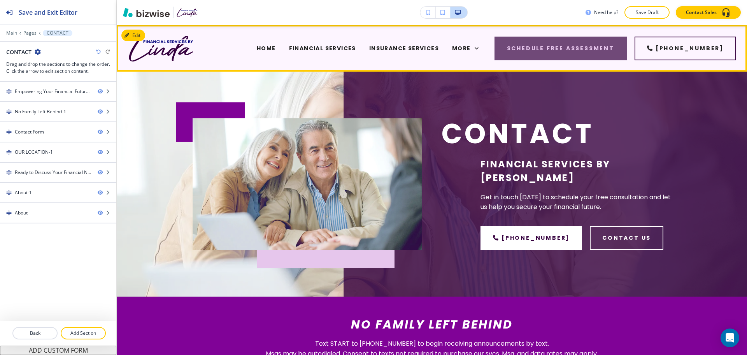
click at [525, 48] on button "Schedule Free Assessment" at bounding box center [561, 49] width 132 height 24
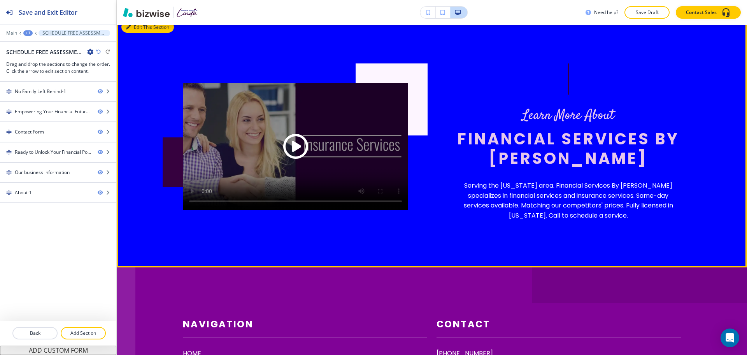
click at [139, 28] on button "Edit This Section" at bounding box center [147, 27] width 53 height 12
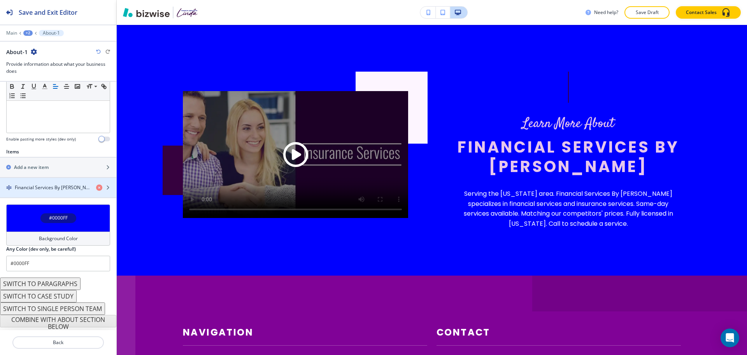
scroll to position [212, 0]
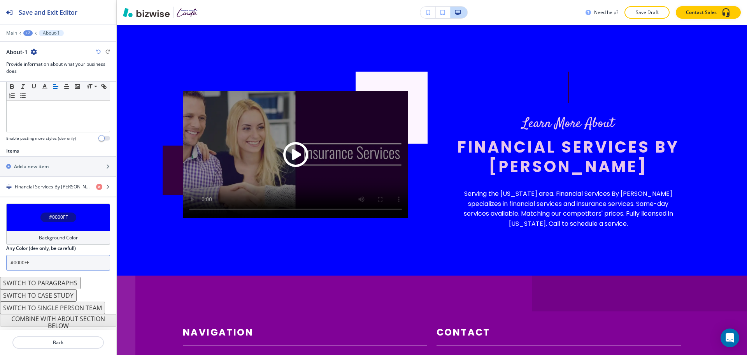
drag, startPoint x: 65, startPoint y: 263, endPoint x: 12, endPoint y: 255, distance: 53.1
click at [0, 255] on div "#0000FF Background Color Any Color (dev only, be careful!) #0000FF" at bounding box center [58, 240] width 116 height 73
paste input "7c"
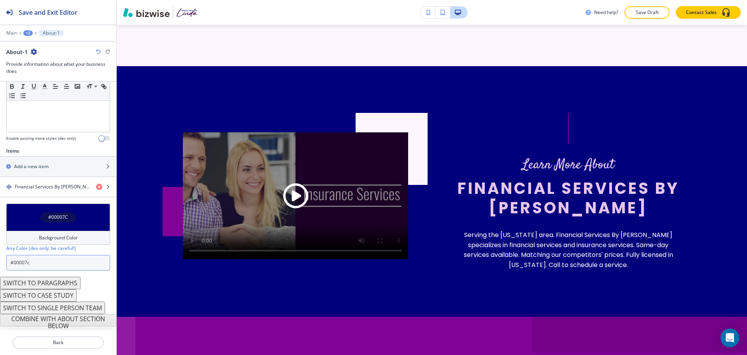
scroll to position [1315, 0]
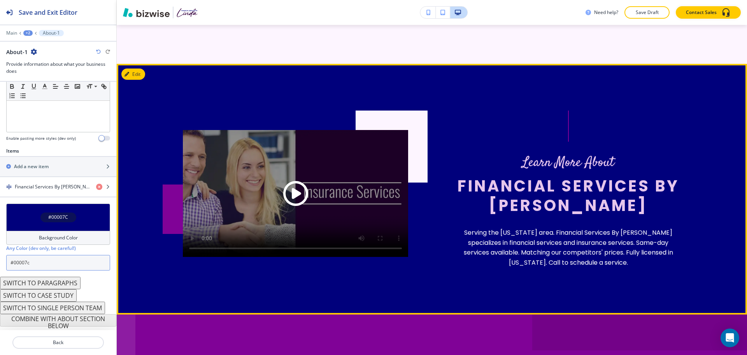
type input "#00007c"
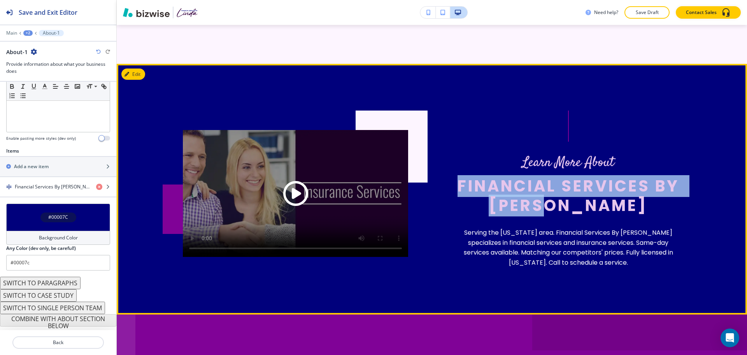
drag, startPoint x: 602, startPoint y: 214, endPoint x: 457, endPoint y: 190, distance: 146.3
click at [457, 190] on p "Financial Services By [PERSON_NAME]" at bounding box center [568, 195] width 225 height 39
copy p "Financial Services By [PERSON_NAME]"
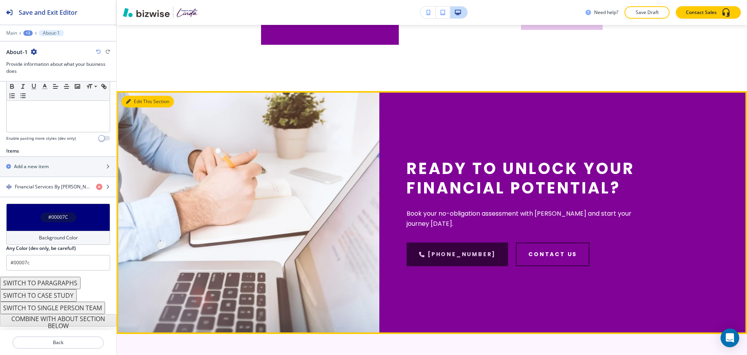
click at [138, 101] on button "Edit This Section" at bounding box center [147, 102] width 53 height 12
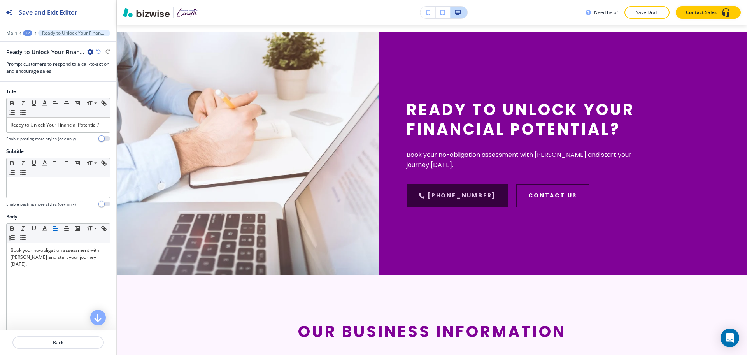
scroll to position [759, 0]
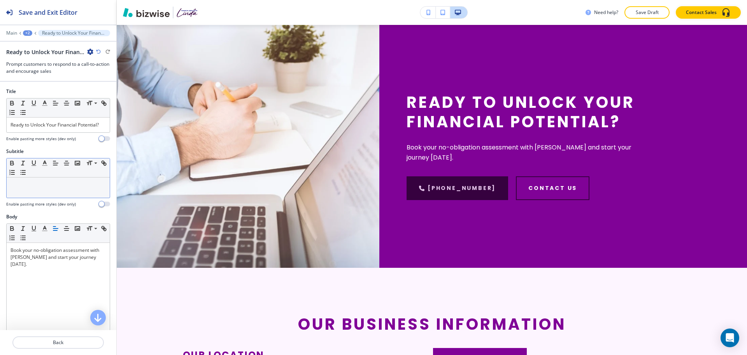
click at [40, 177] on div "Small Normal Large Huge" at bounding box center [58, 167] width 103 height 19
click at [46, 197] on div at bounding box center [58, 187] width 103 height 20
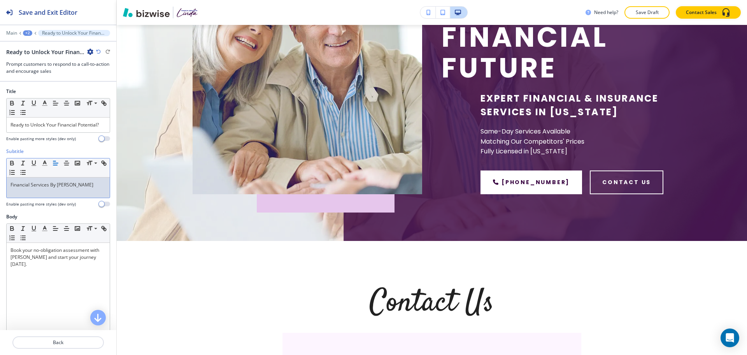
scroll to position [0, 0]
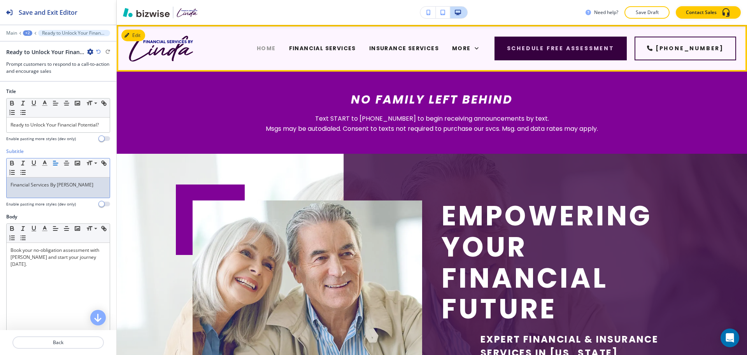
click at [257, 47] on span "HOME" at bounding box center [266, 48] width 19 height 8
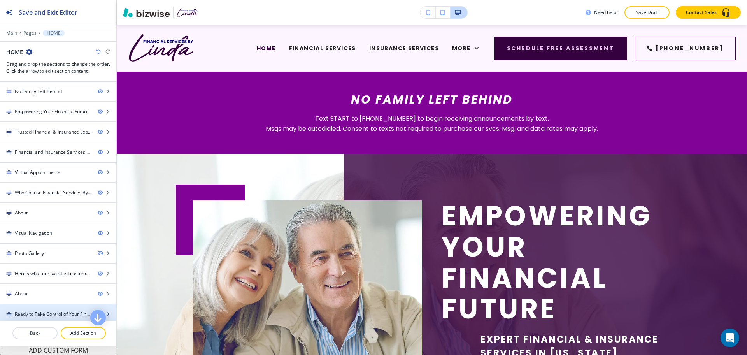
click at [65, 310] on div at bounding box center [58, 307] width 116 height 6
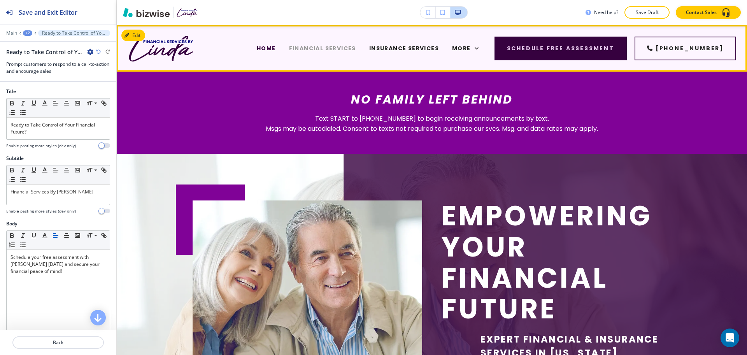
click at [295, 47] on span "FINANCIAL SERVICES" at bounding box center [322, 48] width 67 height 8
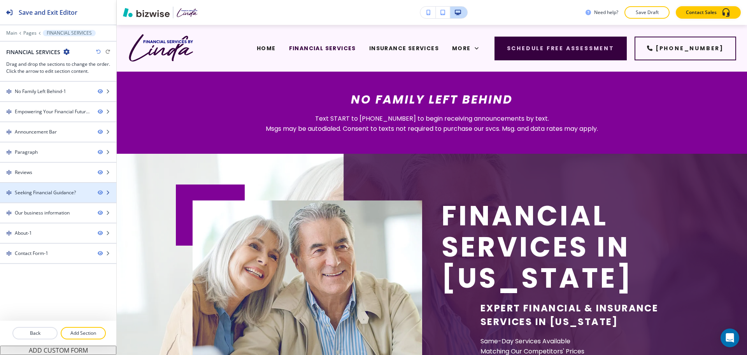
click at [36, 194] on div "Seeking Financial Guidance?" at bounding box center [45, 192] width 61 height 7
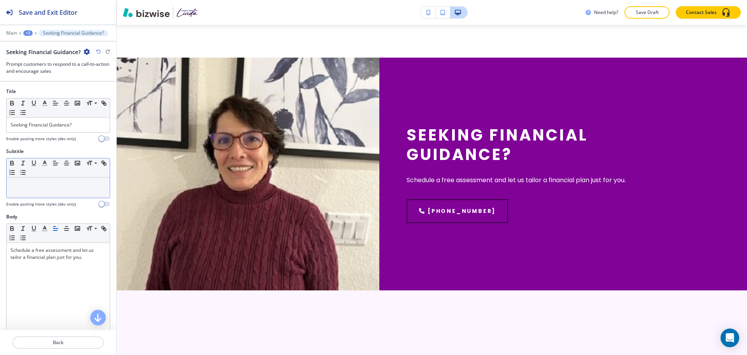
scroll to position [1214, 0]
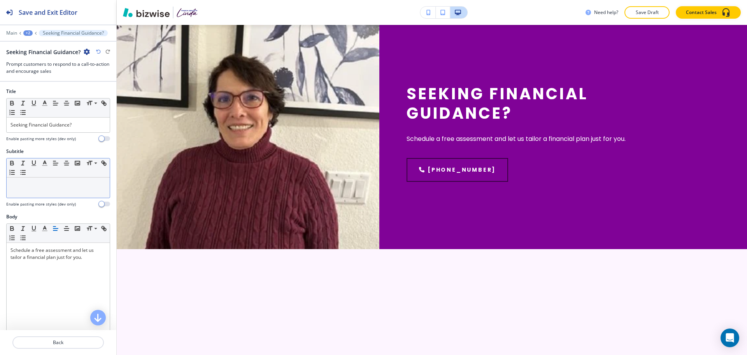
click at [41, 189] on div at bounding box center [58, 187] width 103 height 20
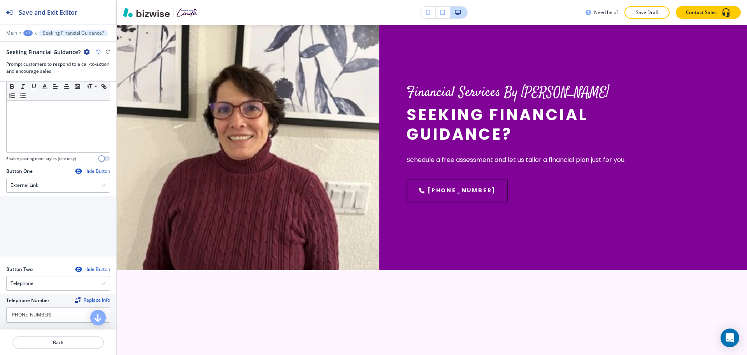
scroll to position [194, 0]
click at [47, 309] on input "[PHONE_NUMBER]" at bounding box center [58, 313] width 104 height 16
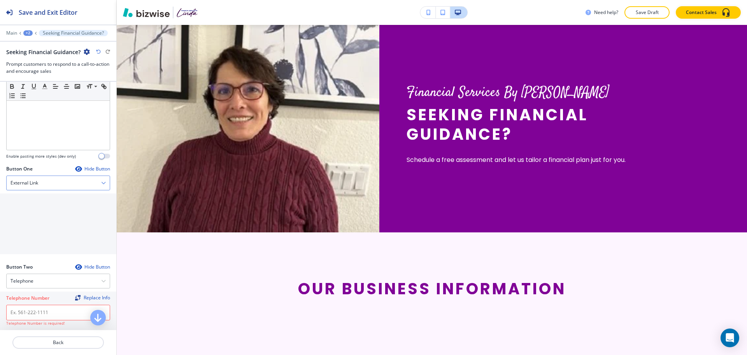
click at [35, 187] on div "External Link" at bounding box center [58, 183] width 103 height 14
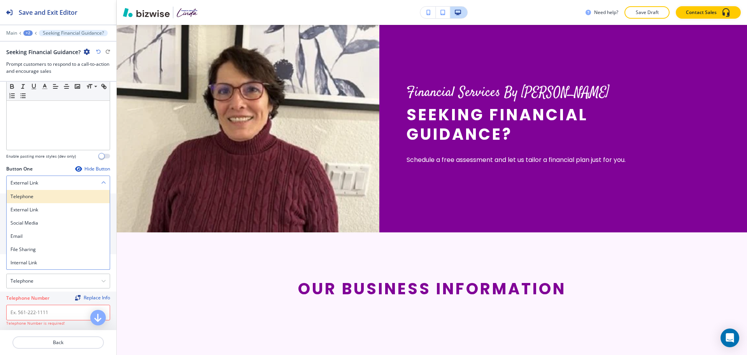
click at [35, 198] on h4 "Telephone" at bounding box center [58, 196] width 95 height 7
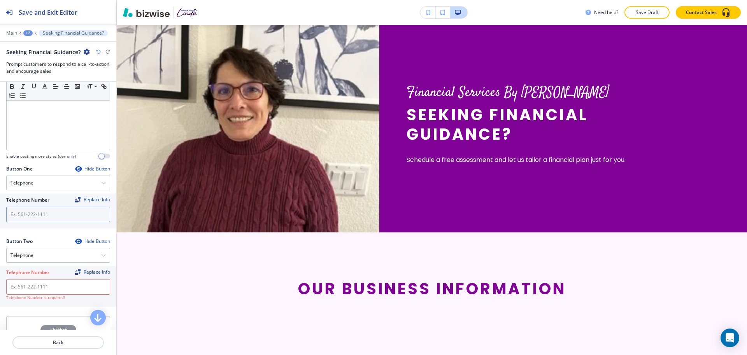
click at [40, 219] on input "text" at bounding box center [58, 215] width 104 height 16
paste input "[PHONE_NUMBER]"
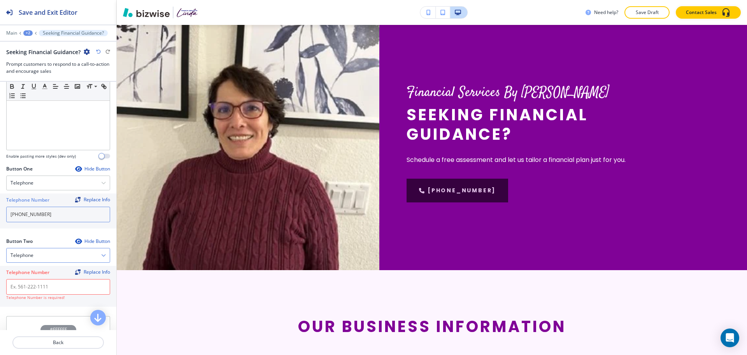
type input "[PHONE_NUMBER]"
drag, startPoint x: 40, startPoint y: 260, endPoint x: 40, endPoint y: 268, distance: 7.8
click at [40, 260] on div "Telephone" at bounding box center [58, 255] width 103 height 14
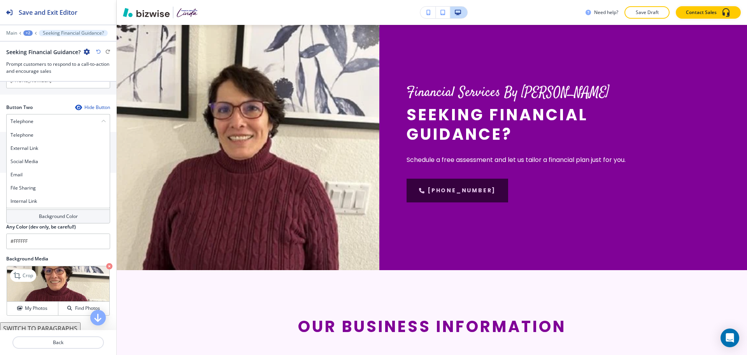
scroll to position [345, 0]
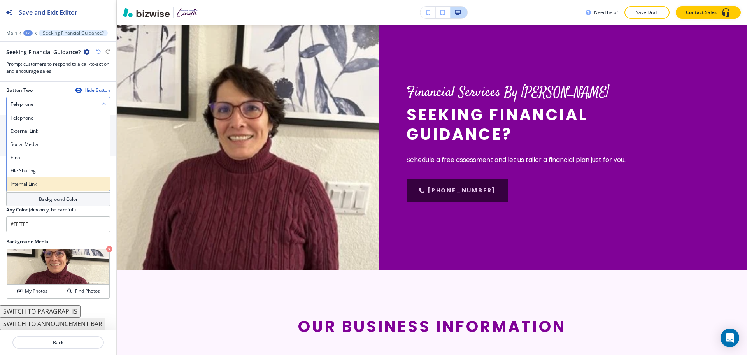
click at [31, 183] on h4 "Internal Link" at bounding box center [58, 184] width 95 height 7
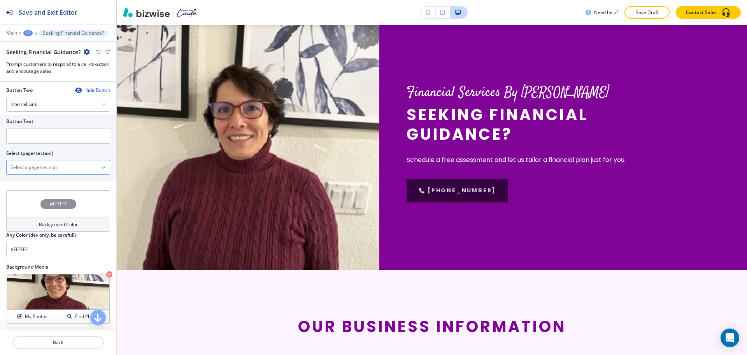
click at [40, 170] on \(page\/section\) "Manual Input" at bounding box center [54, 167] width 95 height 13
click at [49, 170] on \(page\/section\) "Manual Input" at bounding box center [54, 167] width 95 height 13
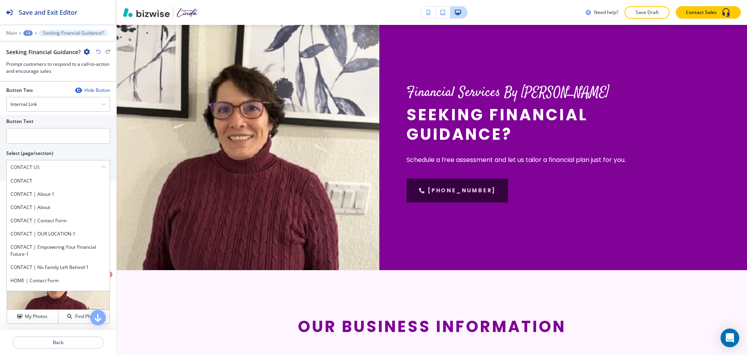
drag, startPoint x: 41, startPoint y: 167, endPoint x: 2, endPoint y: 165, distance: 39.8
click at [0, 165] on div "Button Text Select (page/section) CONTACT US CONTACT CONTACT | About-1 CONTACT …" at bounding box center [58, 148] width 116 height 66
drag, startPoint x: 28, startPoint y: 178, endPoint x: 30, endPoint y: 171, distance: 7.3
click at [28, 178] on h4 "CONTACT" at bounding box center [58, 180] width 95 height 7
type \(page\/section\) "CONTACT"
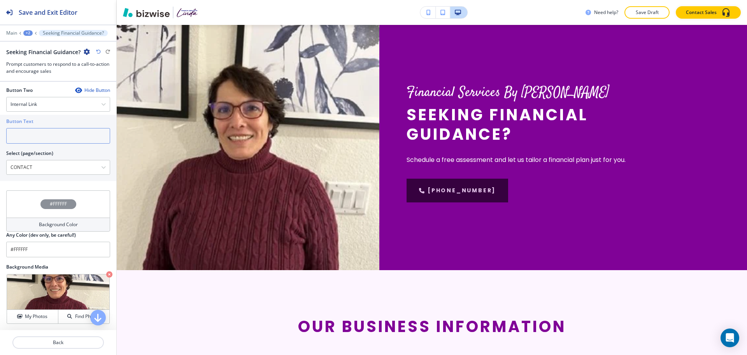
click at [34, 136] on input "text" at bounding box center [58, 136] width 104 height 16
paste input "CONTACT US"
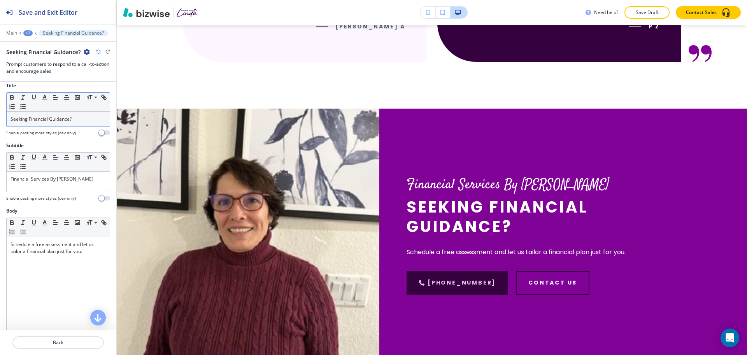
scroll to position [5, 0]
type input "CONTACT US"
click at [87, 181] on p "Financial Services By [PERSON_NAME]" at bounding box center [58, 179] width 95 height 7
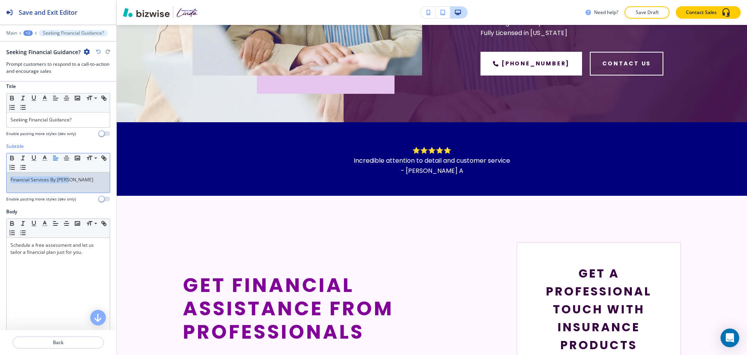
scroll to position [0, 0]
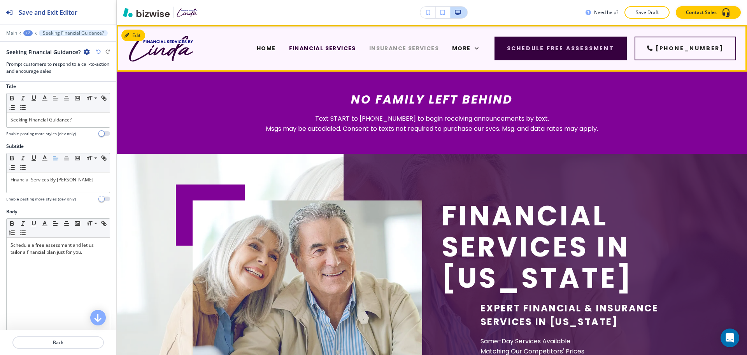
click at [369, 46] on span "INSURANCE SERVICES" at bounding box center [404, 48] width 70 height 8
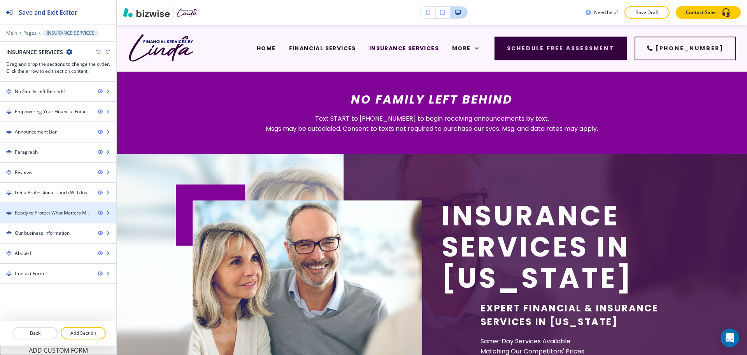
click at [38, 214] on div "Ready to Protect What Matters Most?" at bounding box center [53, 212] width 77 height 7
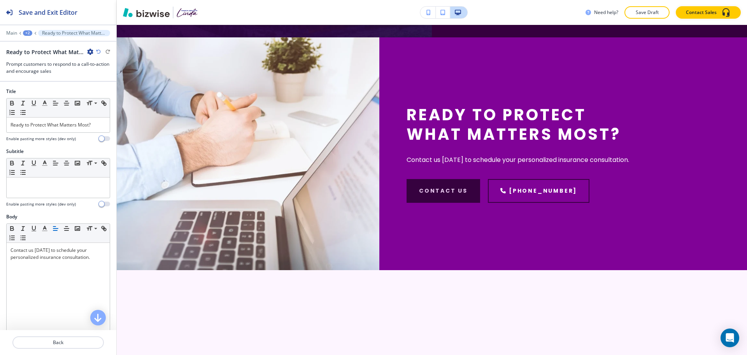
scroll to position [1487, 0]
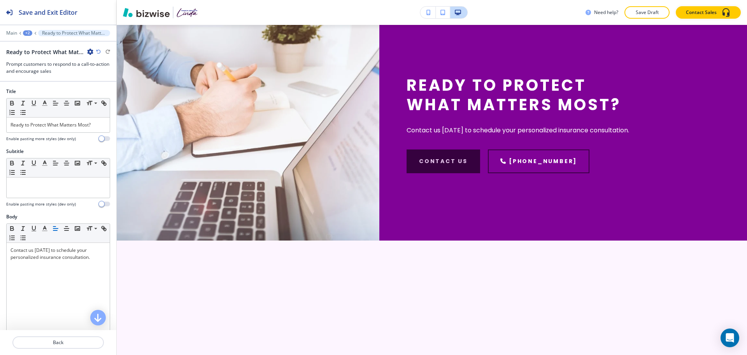
click at [43, 199] on div at bounding box center [58, 199] width 104 height 3
click at [40, 191] on div at bounding box center [58, 187] width 103 height 20
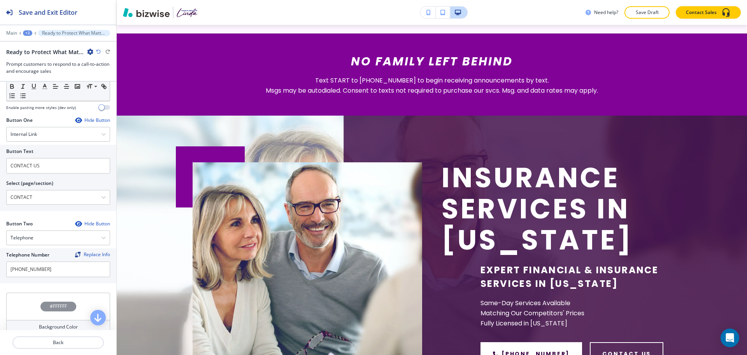
scroll to position [0, 0]
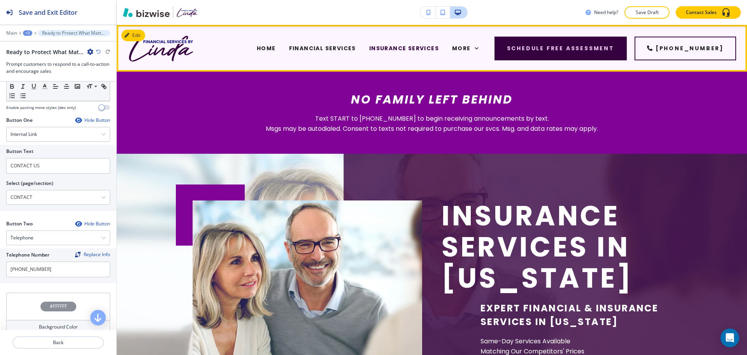
drag, startPoint x: 418, startPoint y: 46, endPoint x: 423, endPoint y: 47, distance: 4.7
click at [284, 76] on span "CAREERS" at bounding box center [269, 80] width 29 height 8
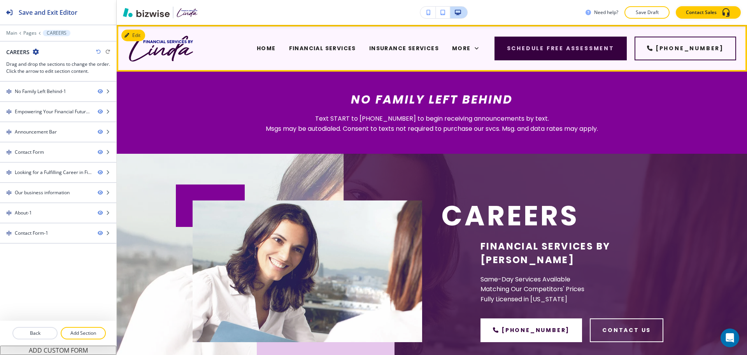
click at [284, 76] on span "CAREERS" at bounding box center [269, 80] width 29 height 8
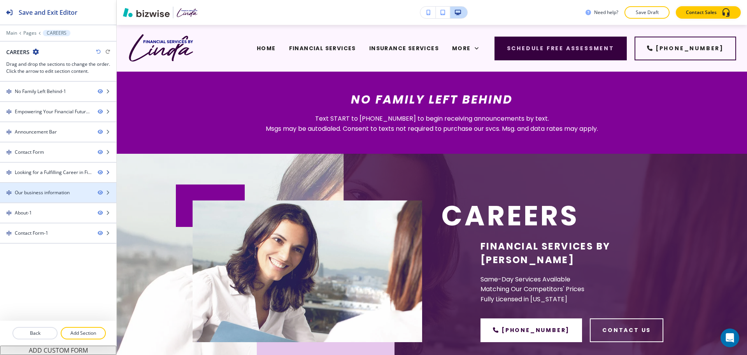
click at [47, 172] on div "Looking for a Fulfilling Career in Finance?" at bounding box center [53, 172] width 77 height 7
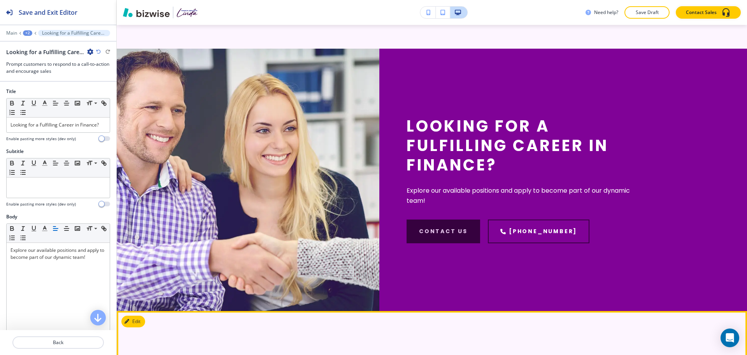
scroll to position [1219, 0]
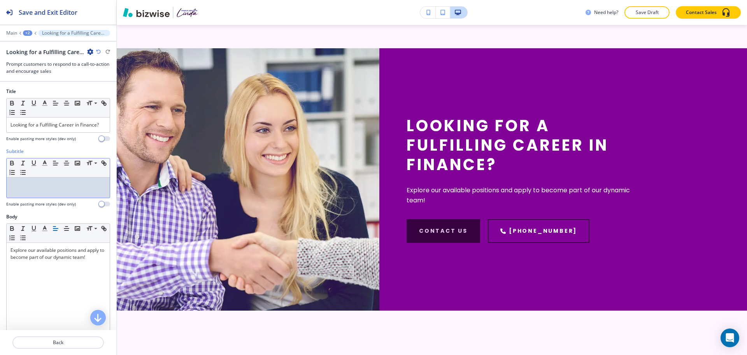
click at [83, 188] on p at bounding box center [58, 184] width 95 height 7
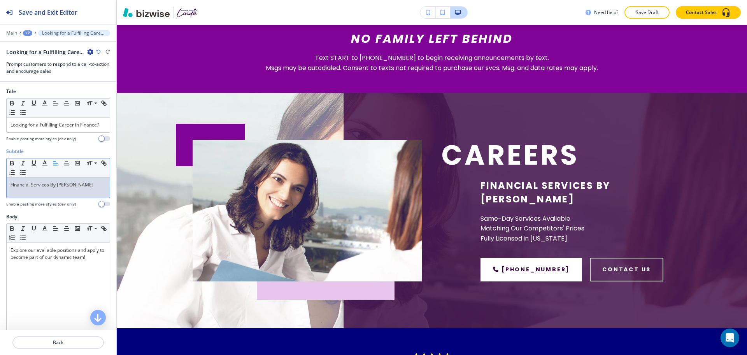
scroll to position [0, 0]
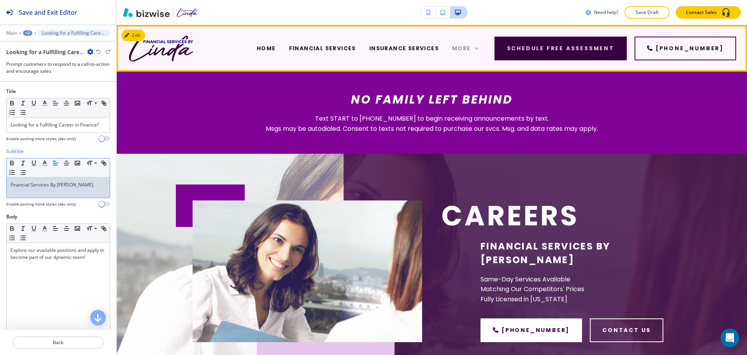
click at [470, 47] on span "More" at bounding box center [461, 48] width 19 height 8
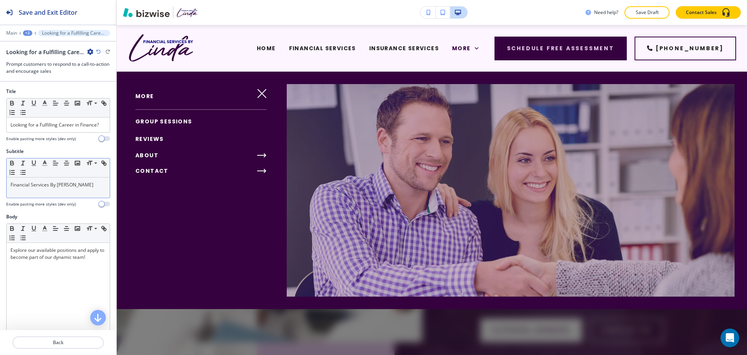
click at [148, 119] on span "GROUP SESSIONS" at bounding box center [163, 122] width 57 height 8
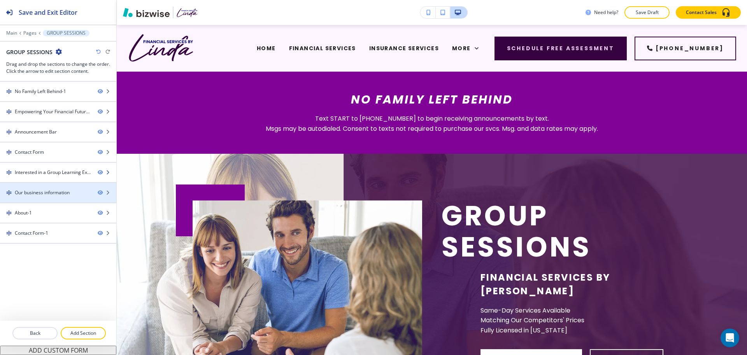
click at [50, 178] on div at bounding box center [58, 179] width 116 height 6
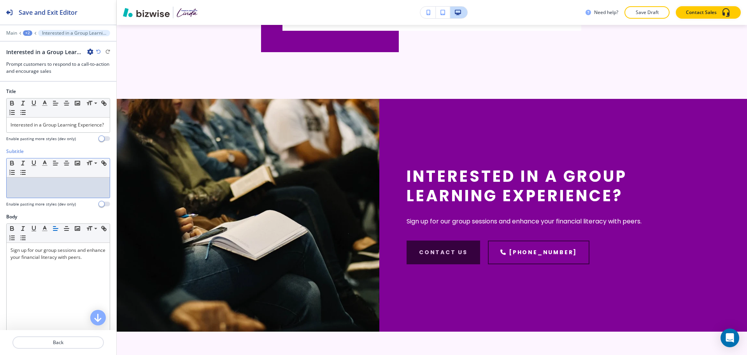
scroll to position [871, 0]
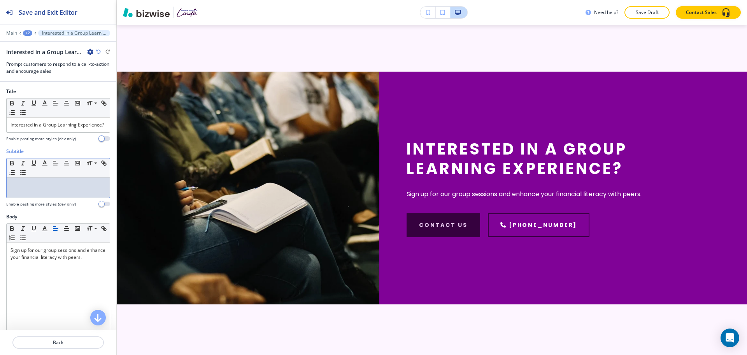
click at [48, 188] on p at bounding box center [58, 184] width 95 height 7
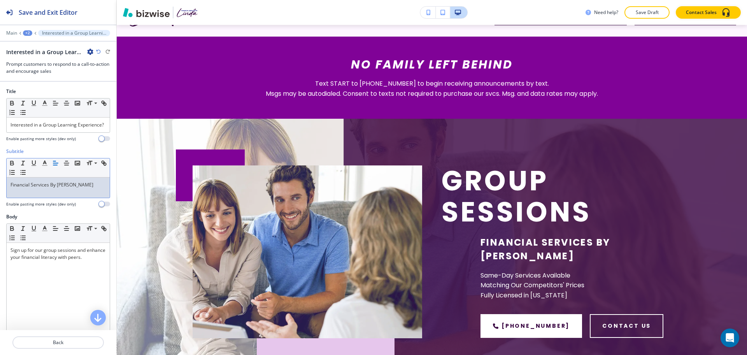
scroll to position [0, 0]
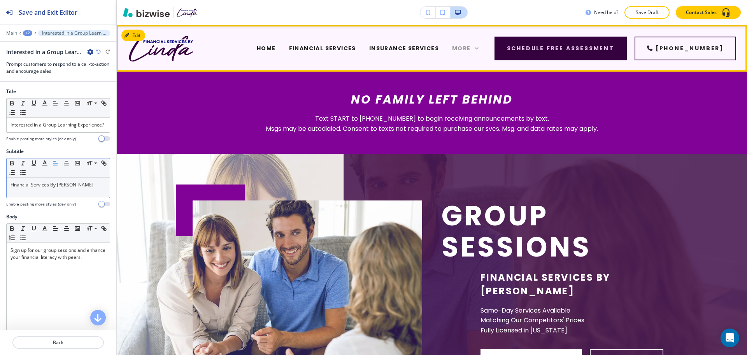
click at [481, 50] on icon at bounding box center [477, 48] width 8 height 8
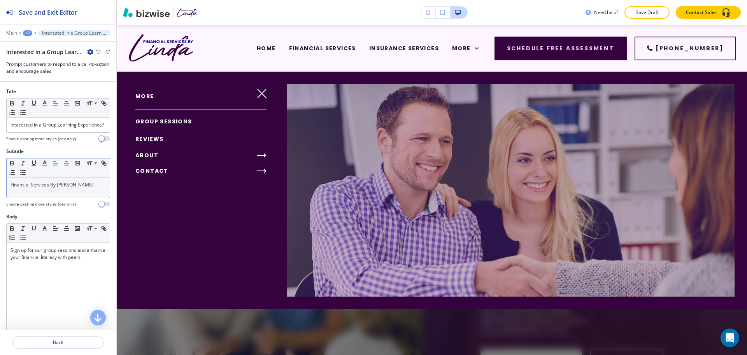
click at [149, 136] on span "REVIEWS" at bounding box center [149, 139] width 28 height 8
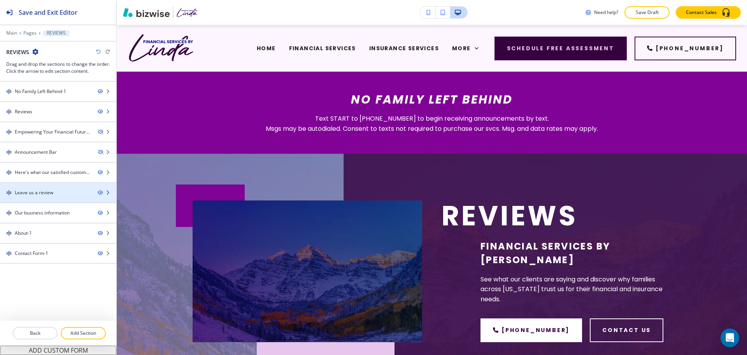
click at [38, 194] on div "Leave us a review" at bounding box center [34, 192] width 39 height 7
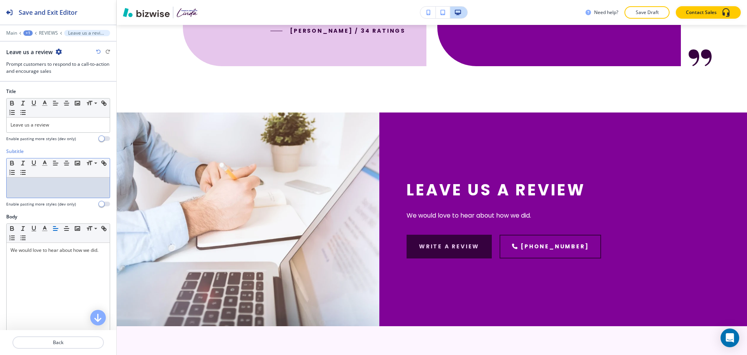
click at [39, 192] on div at bounding box center [58, 187] width 103 height 20
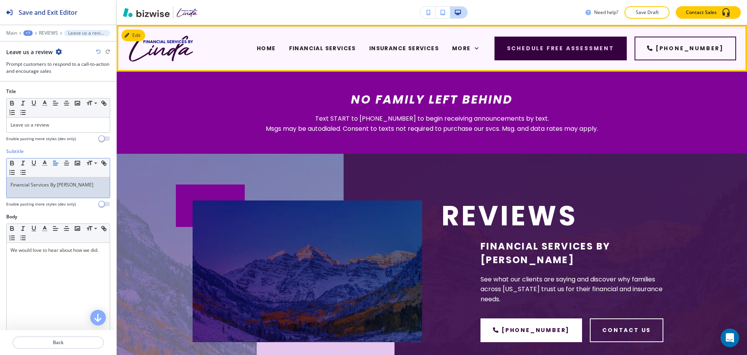
click at [473, 53] on div "More" at bounding box center [466, 48] width 40 height 31
click at [471, 50] on span "More" at bounding box center [461, 48] width 19 height 8
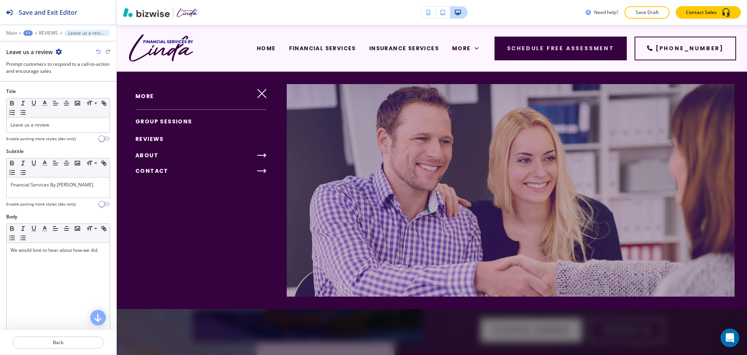
click at [147, 155] on span "ABOUT" at bounding box center [146, 155] width 23 height 8
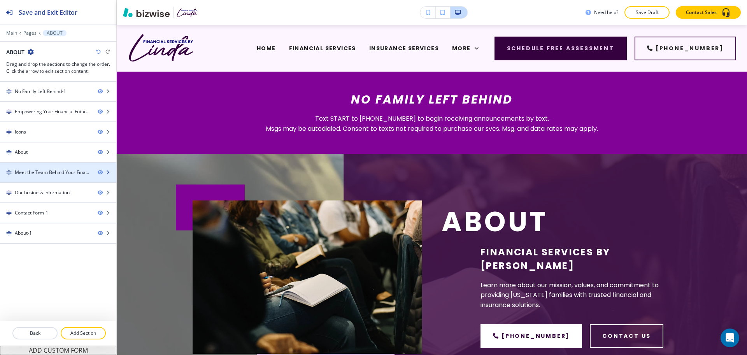
click at [47, 174] on div "Meet the Team Behind Your Financial Success" at bounding box center [53, 172] width 77 height 7
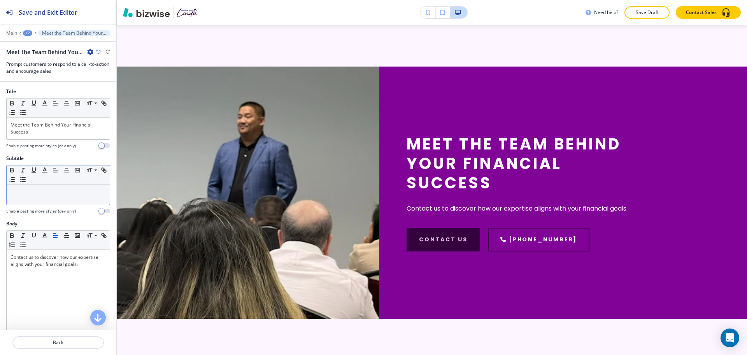
click at [58, 199] on div at bounding box center [58, 195] width 103 height 20
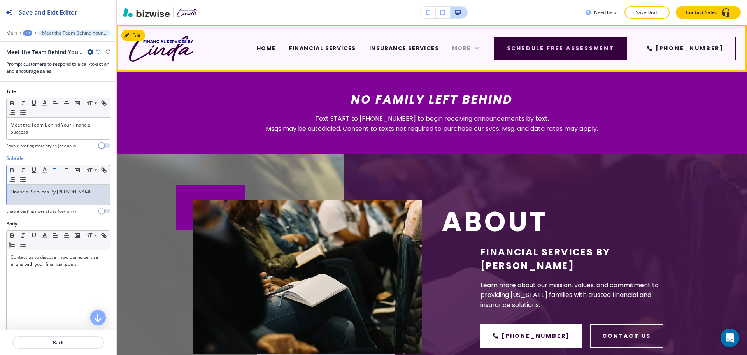
click at [480, 49] on icon at bounding box center [477, 48] width 8 height 8
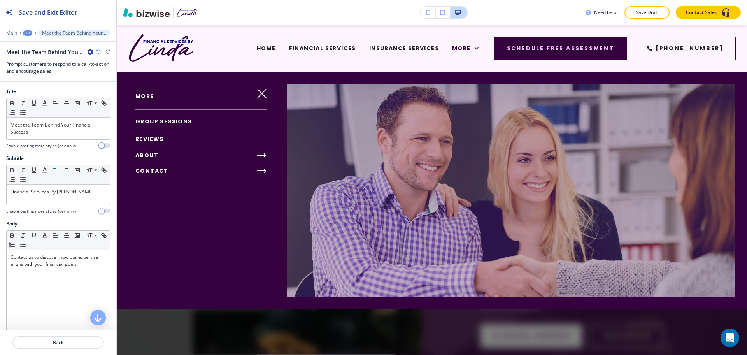
click at [260, 153] on icon "button" at bounding box center [261, 155] width 9 height 9
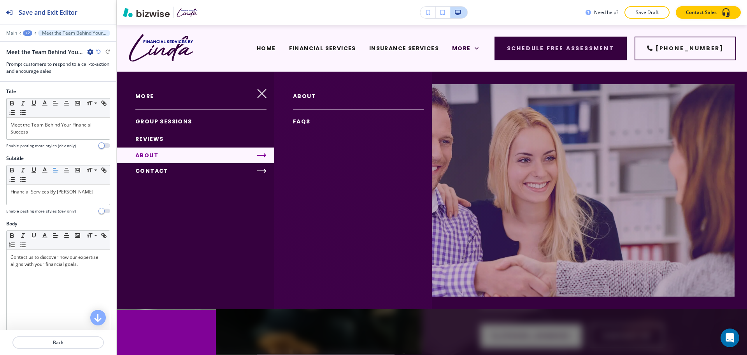
click at [302, 119] on span "FAQS" at bounding box center [302, 122] width 18 height 8
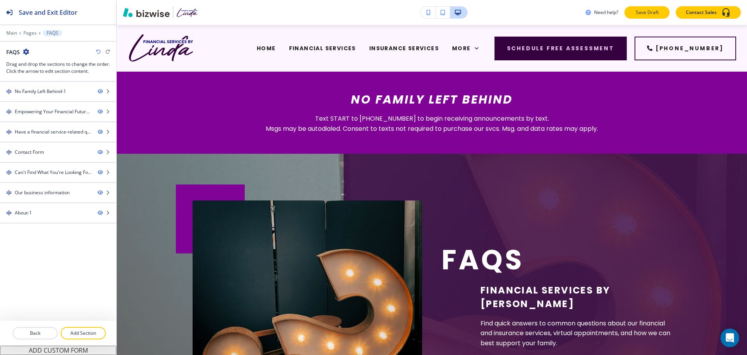
click at [648, 16] on p "Save Draft" at bounding box center [647, 12] width 25 height 7
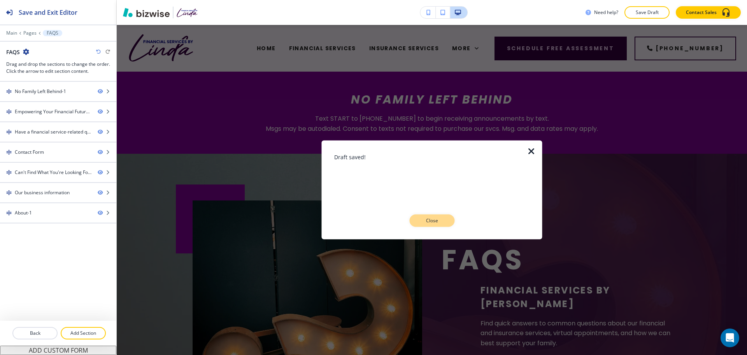
click at [434, 218] on p "Close" at bounding box center [432, 220] width 25 height 7
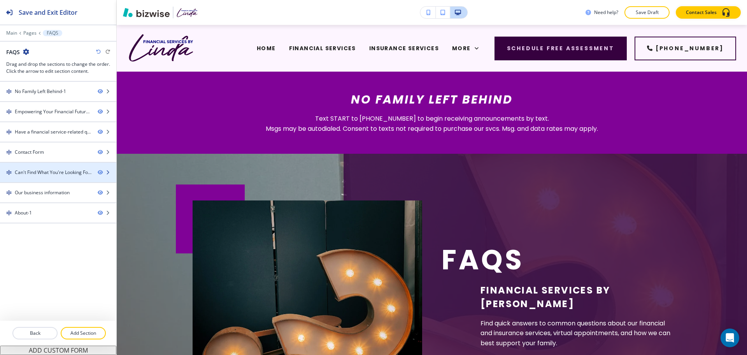
click at [55, 176] on div at bounding box center [58, 179] width 116 height 6
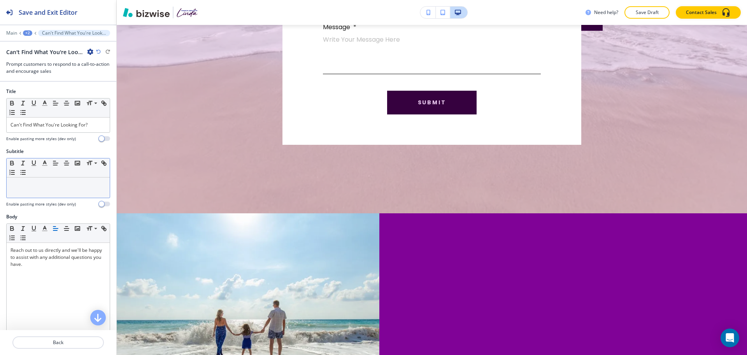
click at [55, 190] on div at bounding box center [58, 187] width 103 height 20
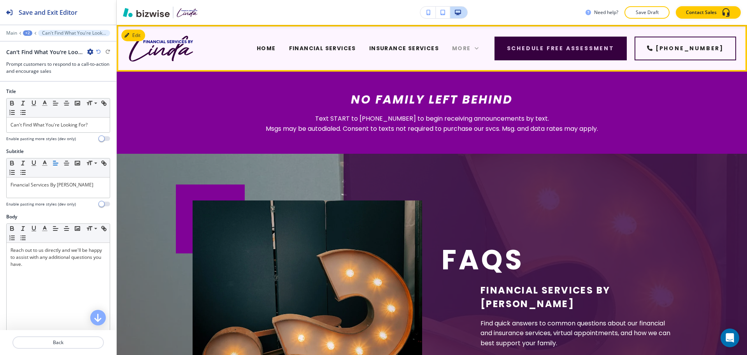
click at [481, 49] on icon at bounding box center [477, 48] width 8 height 8
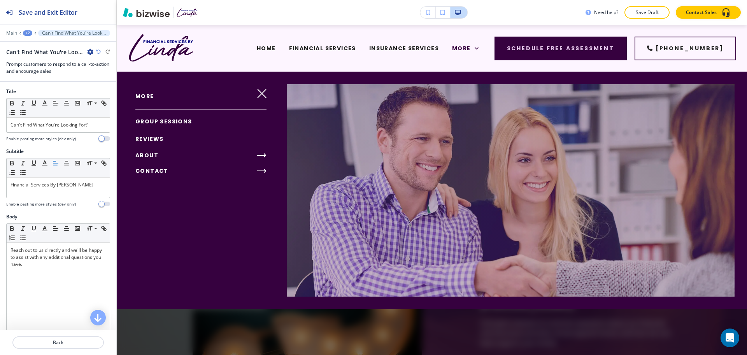
click at [155, 171] on span "CONTACT" at bounding box center [151, 171] width 33 height 8
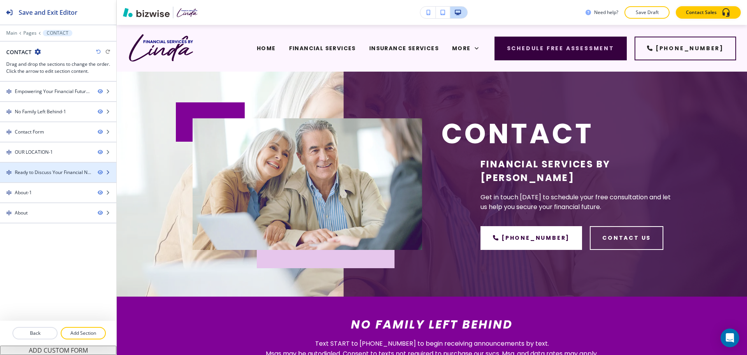
click at [53, 174] on div "Ready to Discuss Your Financial Needs?" at bounding box center [53, 172] width 77 height 7
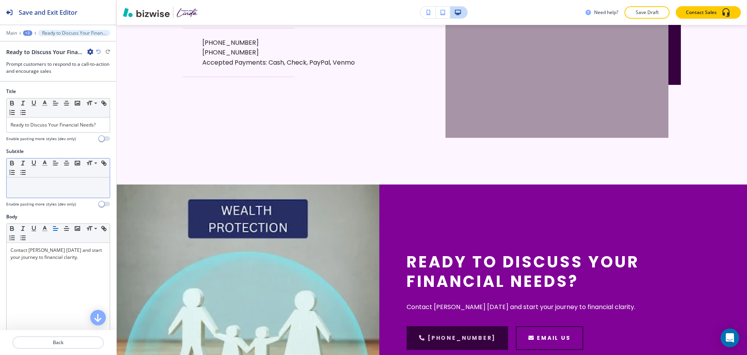
click at [50, 188] on p at bounding box center [58, 184] width 95 height 7
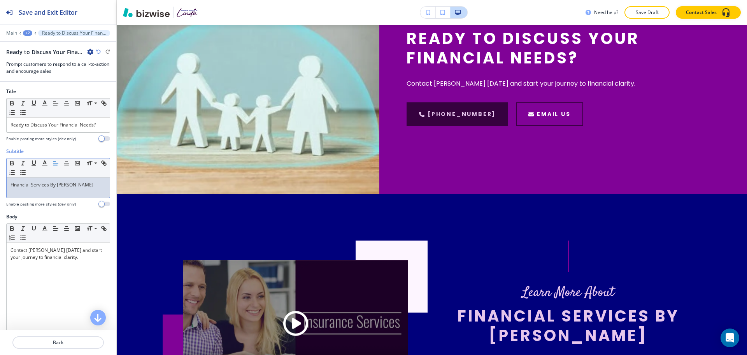
scroll to position [1179, 0]
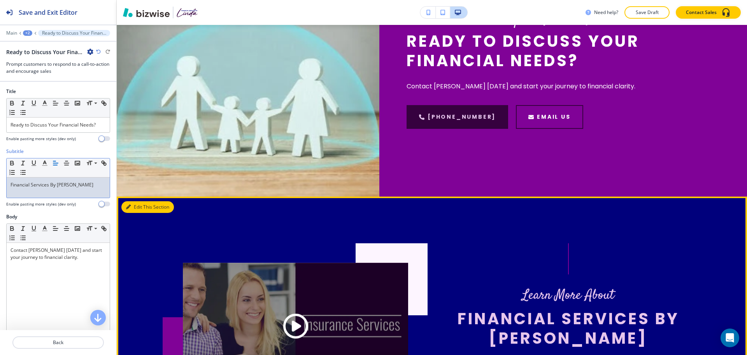
click at [133, 201] on button "Edit This Section" at bounding box center [147, 207] width 53 height 12
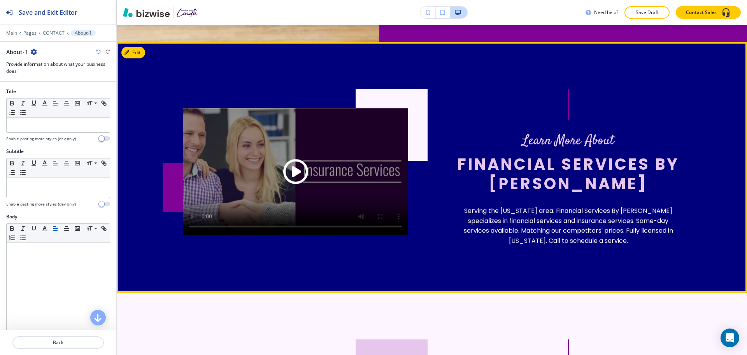
scroll to position [1344, 0]
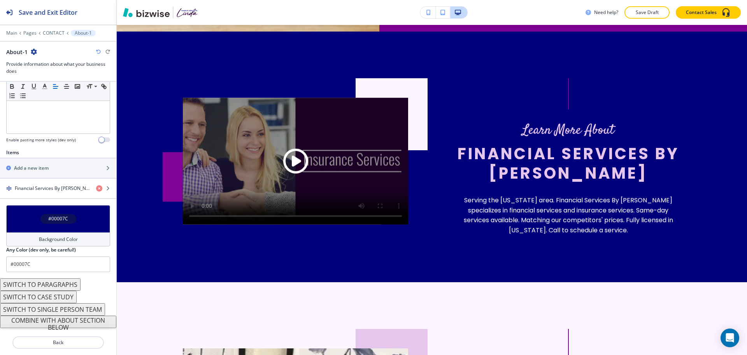
click at [69, 237] on h4 "Background Color" at bounding box center [58, 239] width 39 height 7
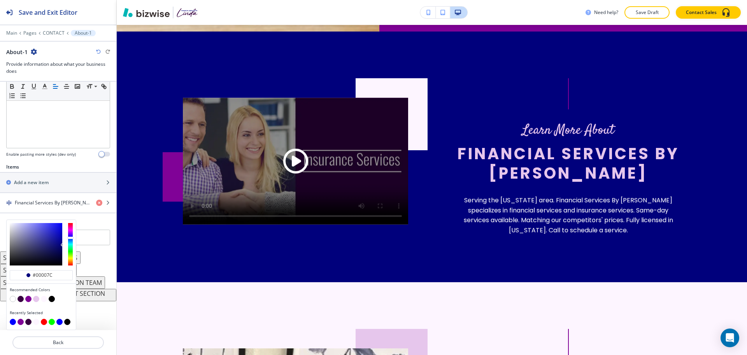
click at [35, 300] on button "button" at bounding box center [36, 299] width 6 height 6
type input "#e6c6ec"
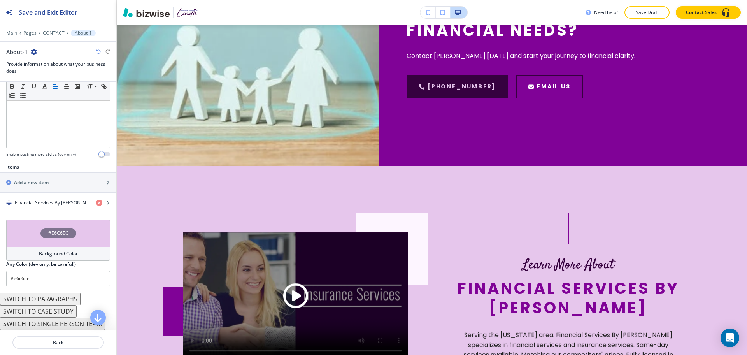
scroll to position [1221, 0]
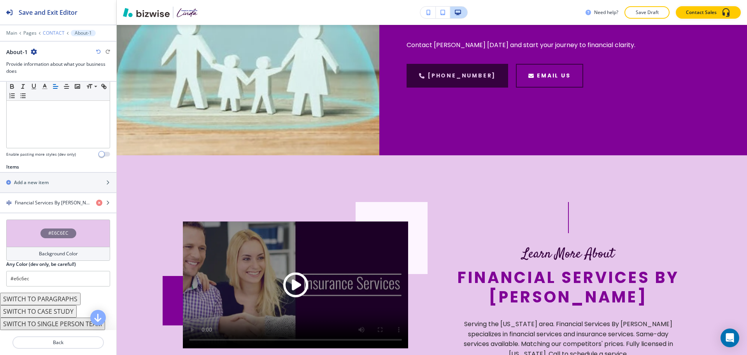
click at [53, 32] on p "CONTACT" at bounding box center [54, 32] width 22 height 5
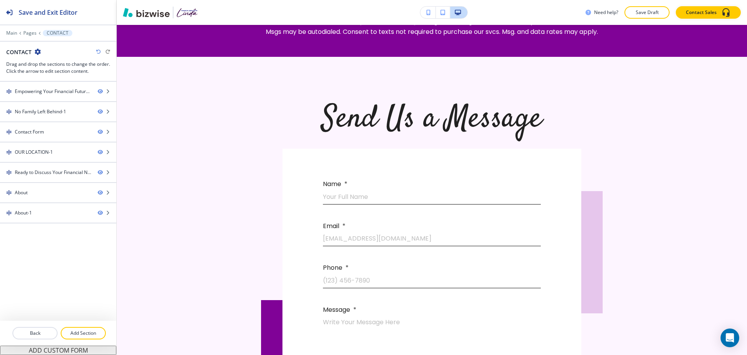
scroll to position [319, 0]
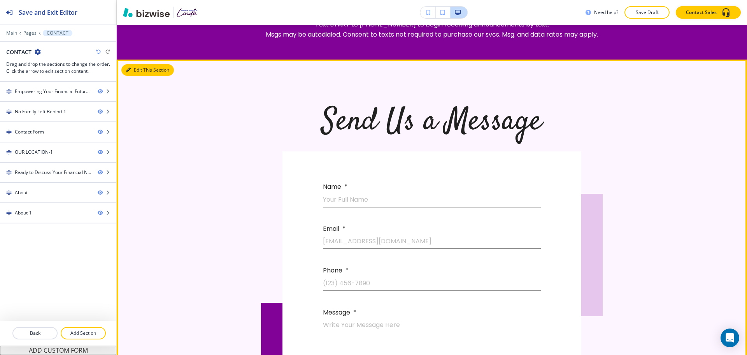
click at [128, 68] on icon "button" at bounding box center [128, 70] width 5 height 5
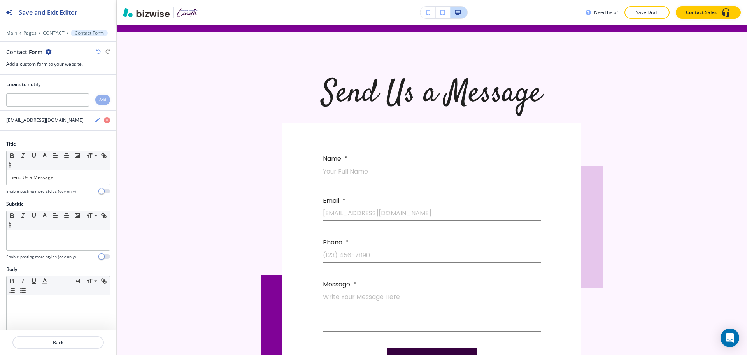
scroll to position [365, 0]
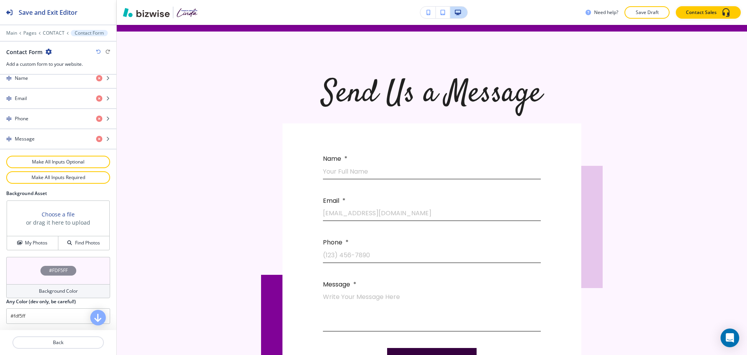
click at [58, 293] on h4 "Background Color" at bounding box center [58, 291] width 39 height 7
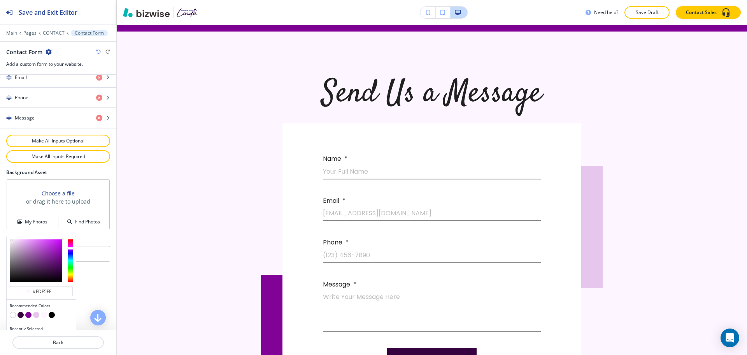
scroll to position [402, 0]
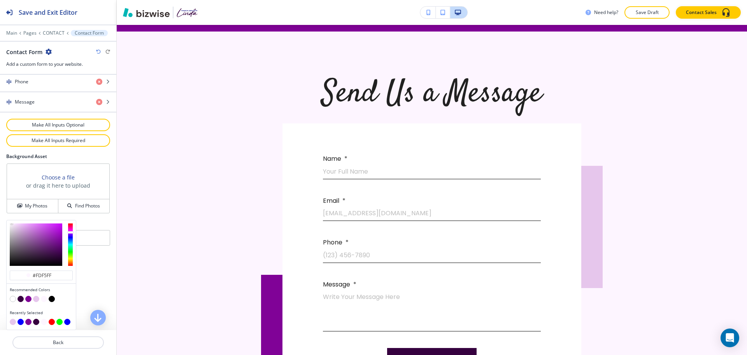
click at [12, 297] on button "button" at bounding box center [13, 299] width 6 height 6
type input "#FFFFFF"
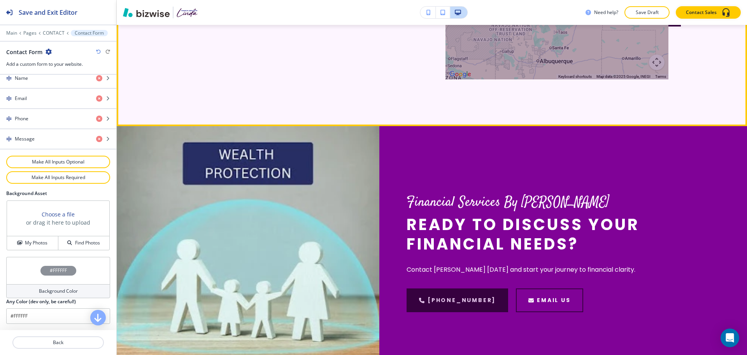
scroll to position [930, 0]
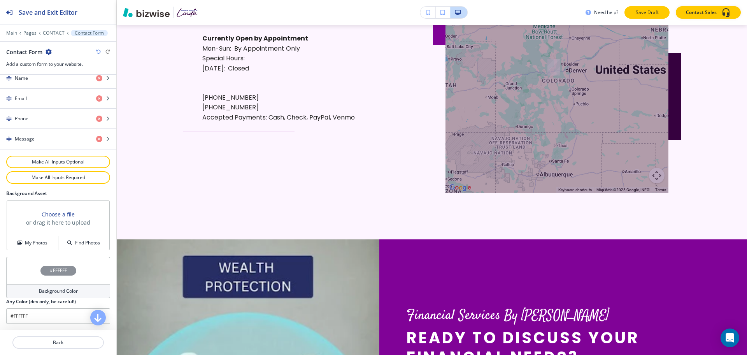
click at [650, 14] on p "Save Draft" at bounding box center [647, 12] width 25 height 7
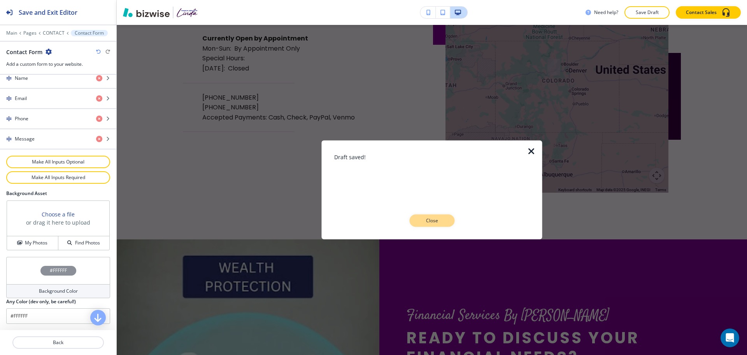
click at [430, 220] on p "Close" at bounding box center [432, 220] width 25 height 7
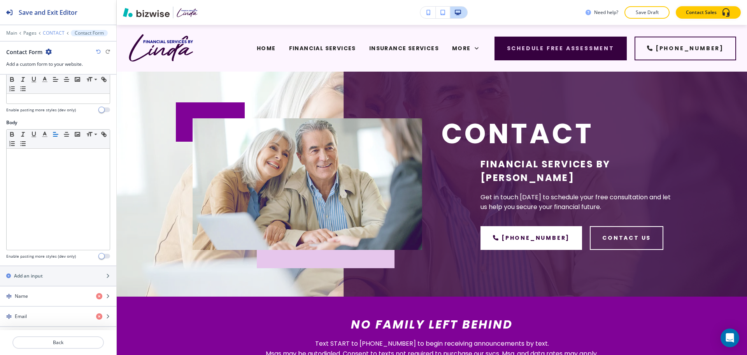
scroll to position [139, 0]
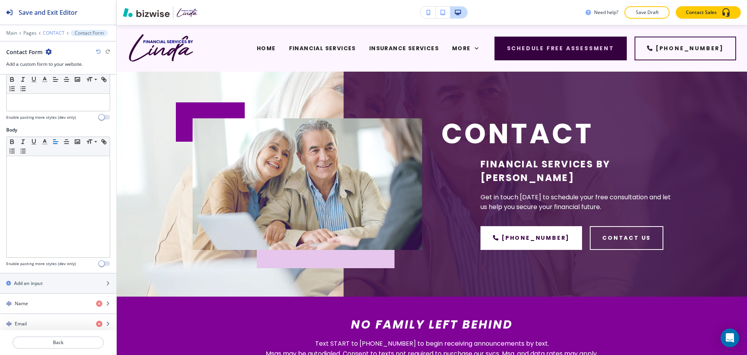
click at [58, 34] on p "CONTACT" at bounding box center [54, 32] width 22 height 5
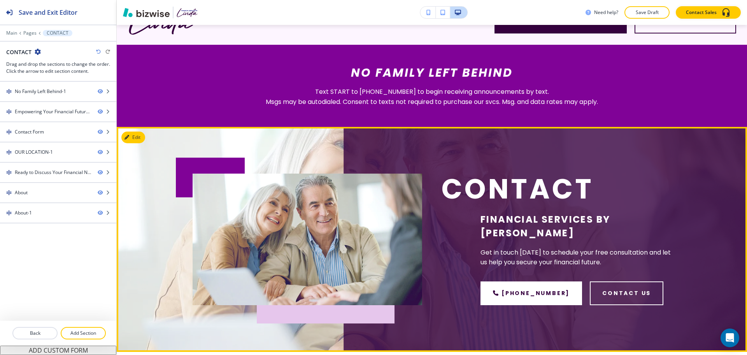
scroll to position [0, 0]
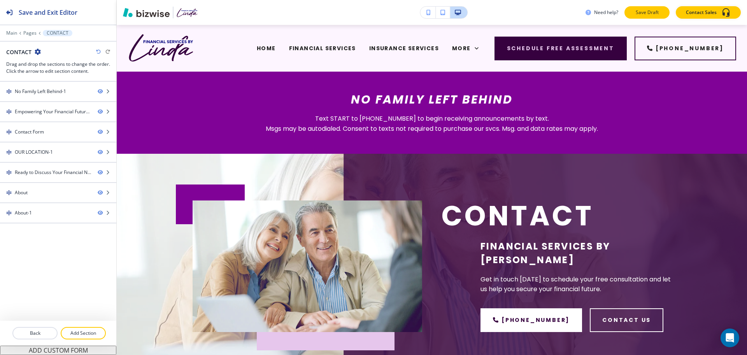
click at [643, 11] on p "Save Draft" at bounding box center [647, 12] width 25 height 7
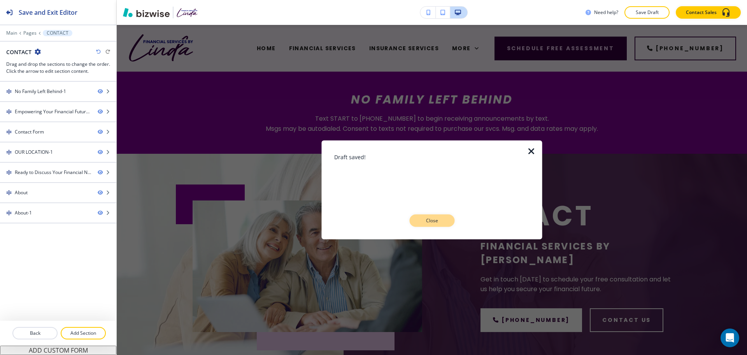
click at [431, 221] on p "Close" at bounding box center [432, 220] width 25 height 7
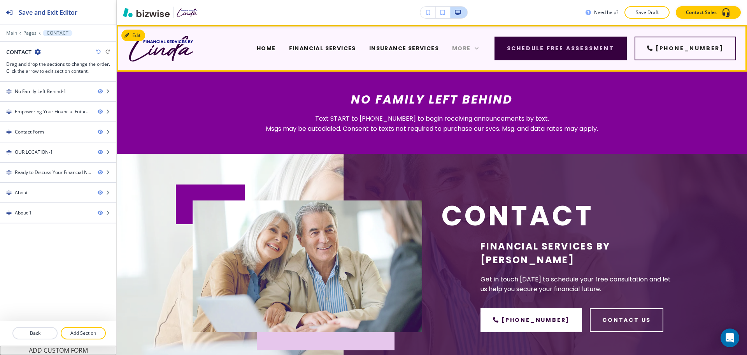
click at [481, 46] on icon at bounding box center [477, 48] width 8 height 8
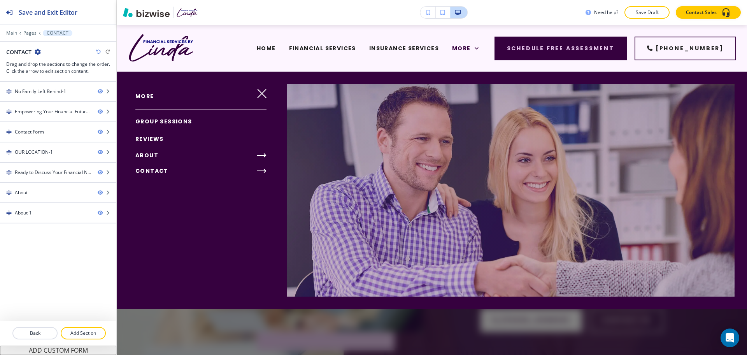
click at [258, 171] on icon "button" at bounding box center [262, 171] width 8 height 0
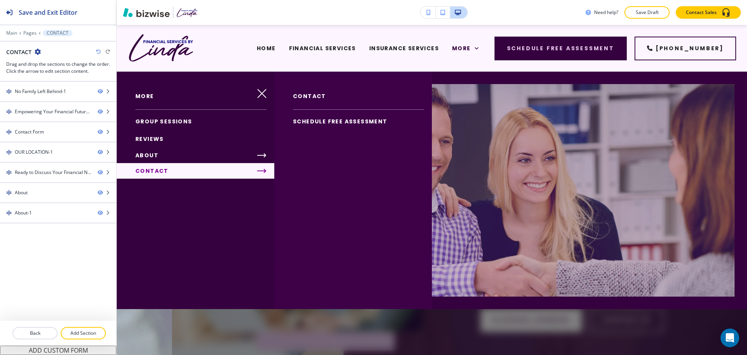
click at [330, 122] on span "SCHEDULE FREE ASSESSMENT" at bounding box center [340, 122] width 95 height 8
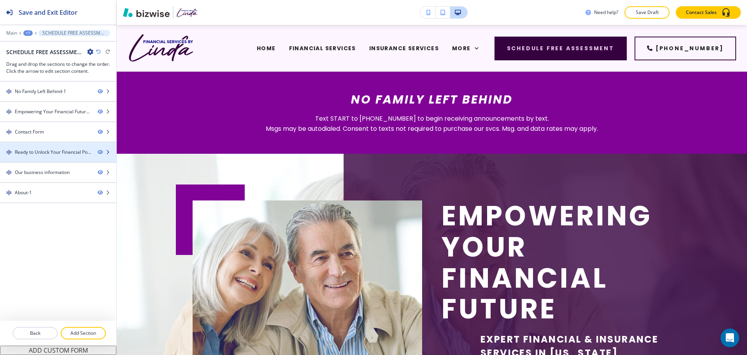
click at [40, 151] on div "Ready to Unlock Your Financial Potential?" at bounding box center [53, 152] width 77 height 7
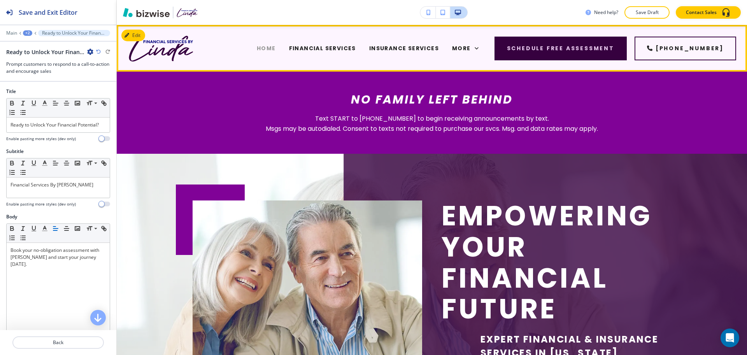
click at [257, 49] on span "HOME" at bounding box center [266, 48] width 19 height 8
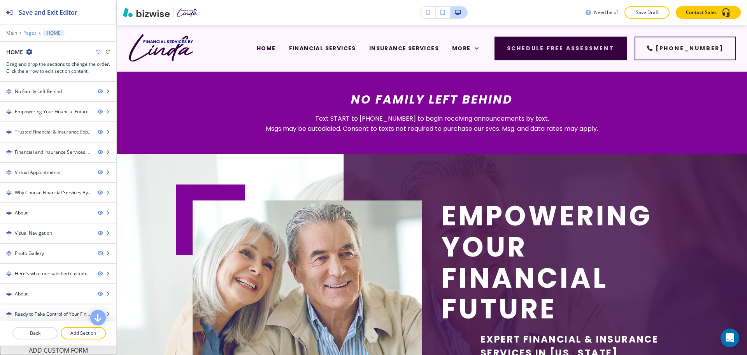
click at [31, 34] on p "Pages" at bounding box center [29, 32] width 13 height 5
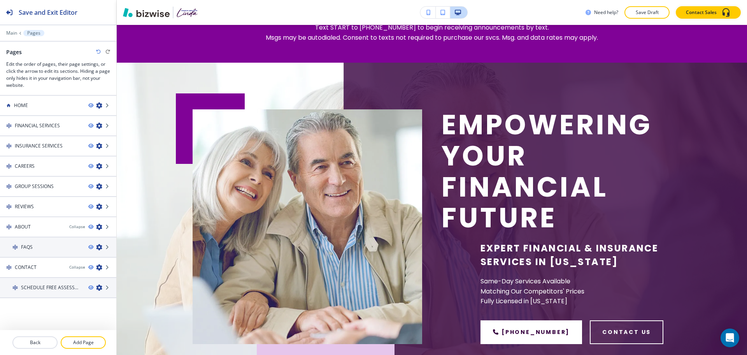
scroll to position [107, 0]
